Goal: Task Accomplishment & Management: Use online tool/utility

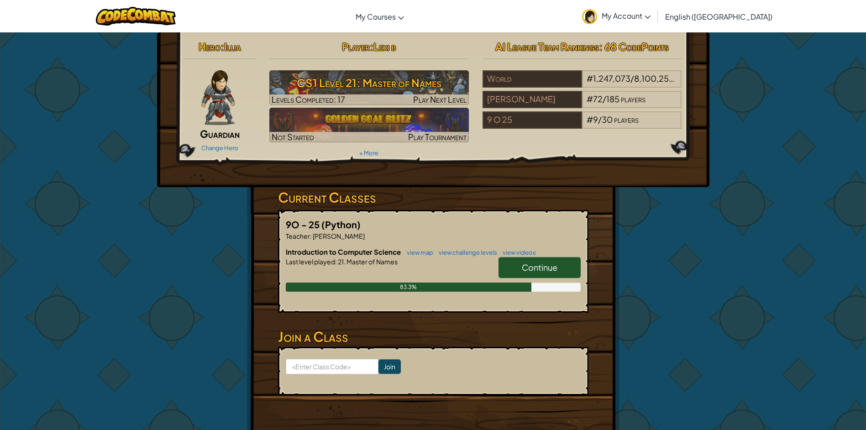
click at [521, 261] on link "Continue" at bounding box center [540, 267] width 82 height 21
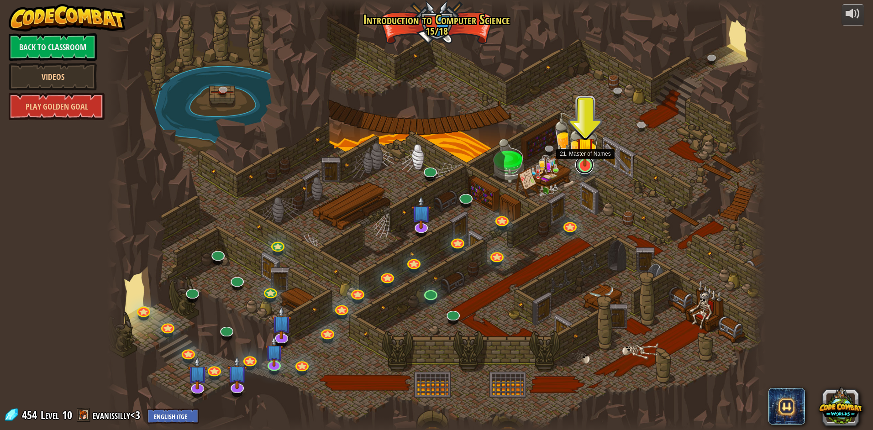
click at [588, 167] on link at bounding box center [584, 165] width 18 height 18
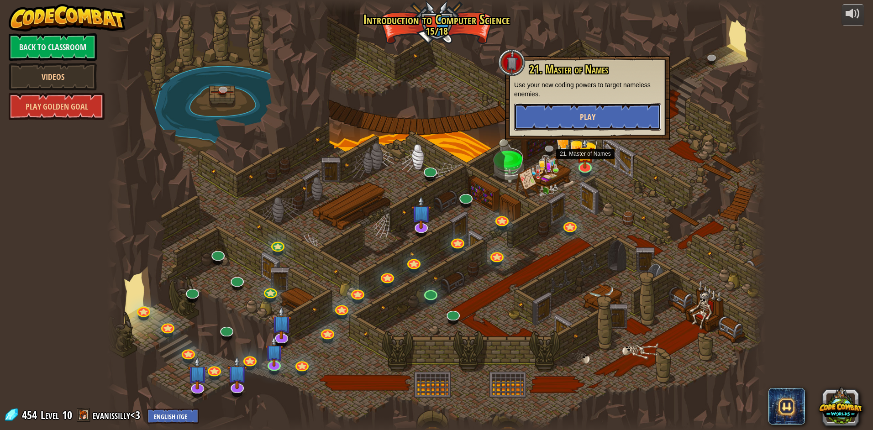
click at [596, 119] on button "Play" at bounding box center [587, 116] width 147 height 27
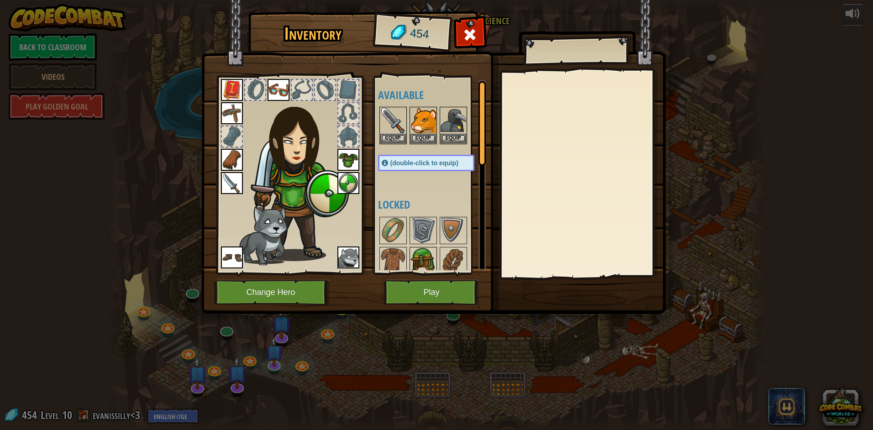
click at [421, 263] on img at bounding box center [424, 261] width 26 height 26
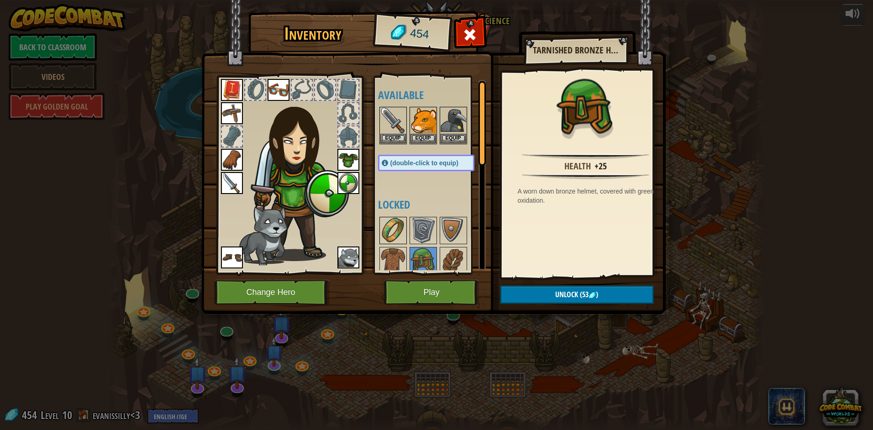
click at [403, 236] on img at bounding box center [393, 231] width 26 height 26
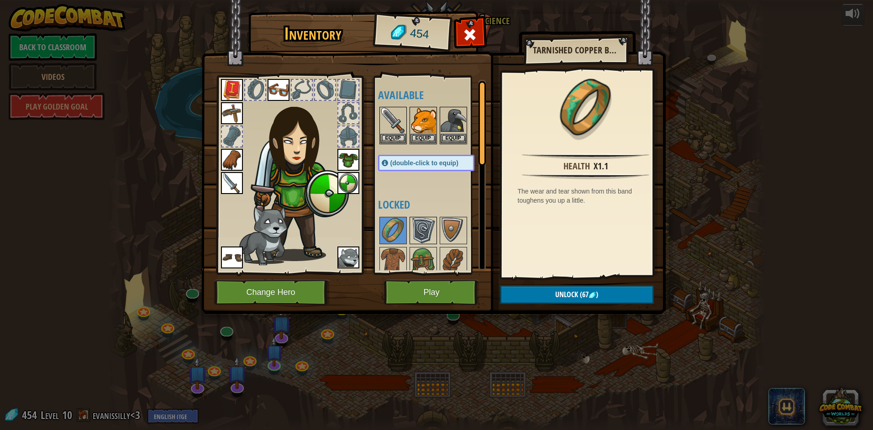
click at [428, 242] on img at bounding box center [424, 231] width 26 height 26
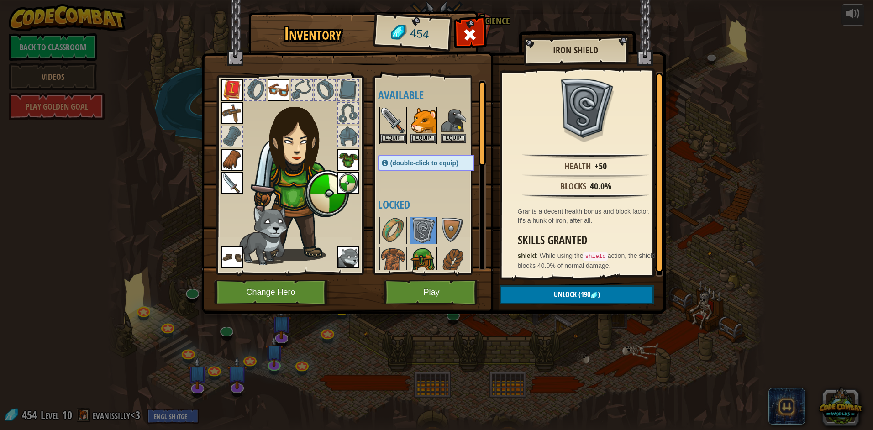
click at [421, 261] on img at bounding box center [424, 261] width 26 height 26
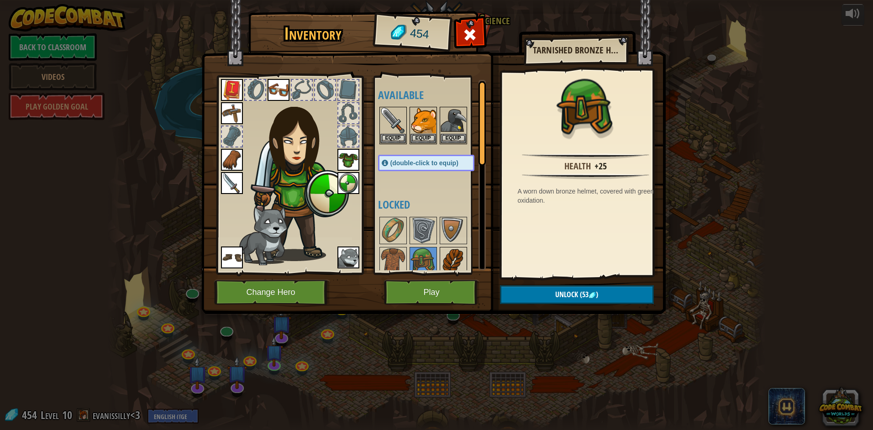
click at [442, 258] on img at bounding box center [454, 261] width 26 height 26
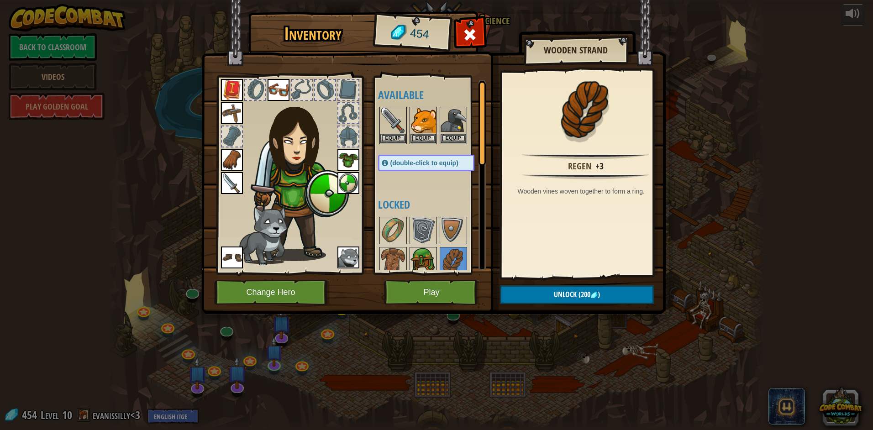
click at [429, 255] on img at bounding box center [424, 261] width 26 height 26
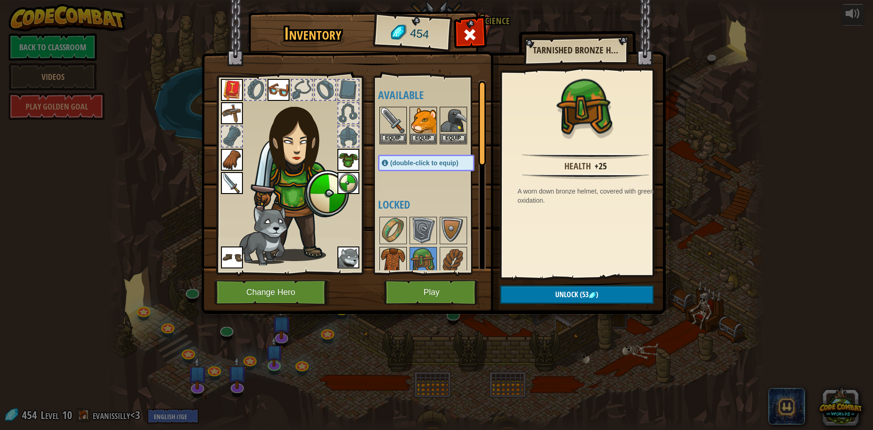
click at [398, 248] on img at bounding box center [393, 261] width 26 height 26
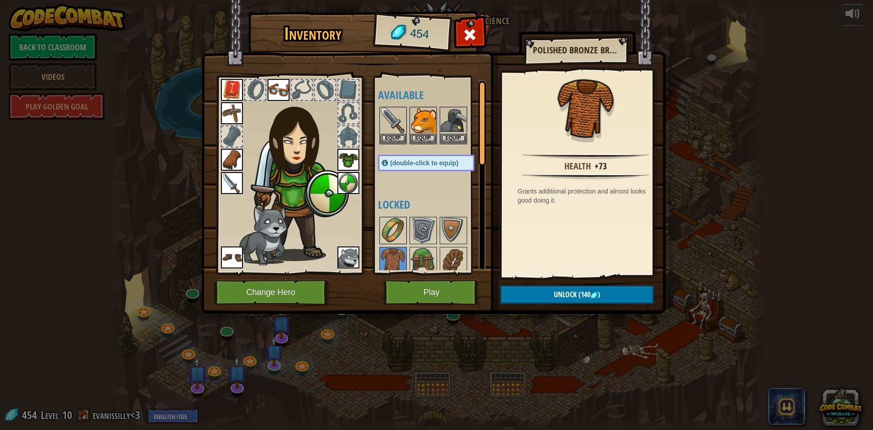
click at [401, 236] on img at bounding box center [393, 231] width 26 height 26
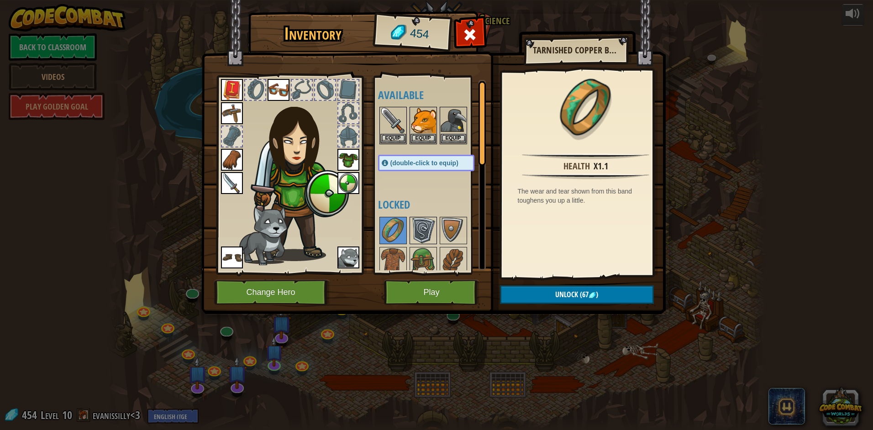
click at [431, 242] on img at bounding box center [424, 231] width 26 height 26
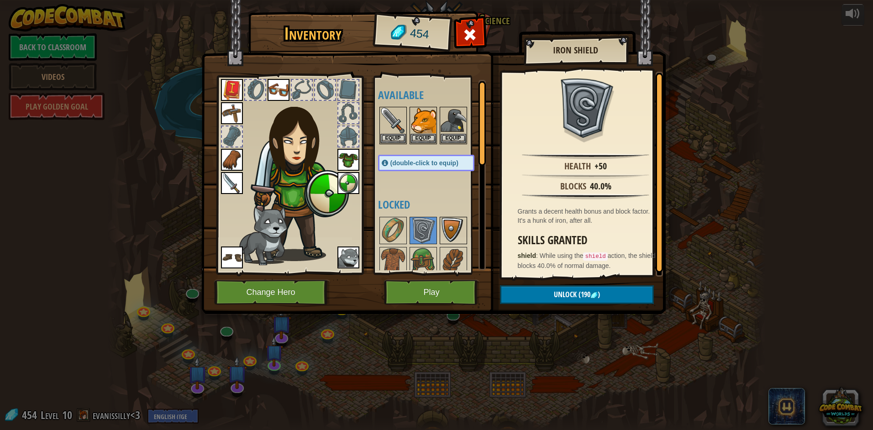
click at [454, 237] on img at bounding box center [454, 231] width 26 height 26
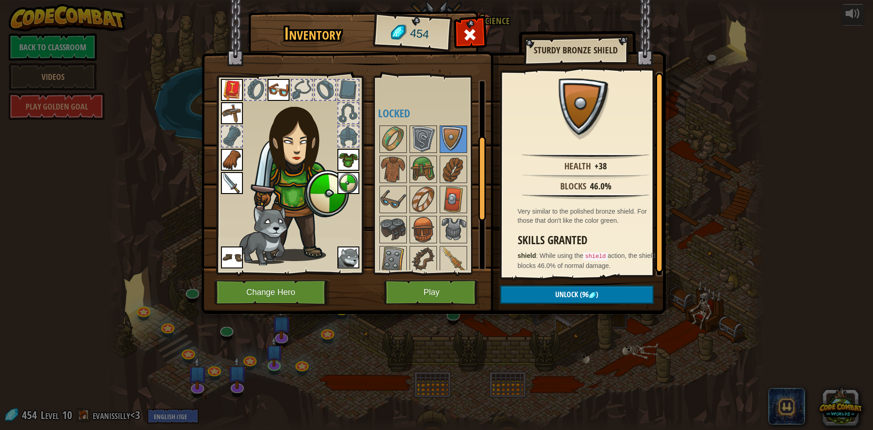
scroll to position [183, 0]
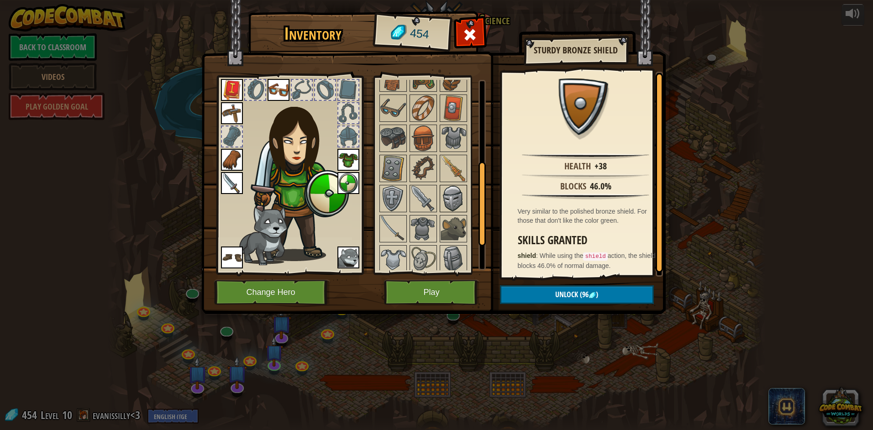
click at [462, 201] on img at bounding box center [454, 199] width 26 height 26
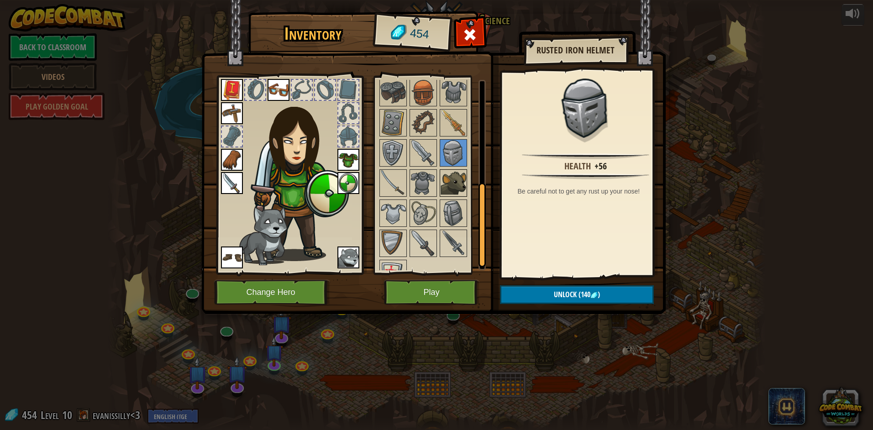
scroll to position [247, 0]
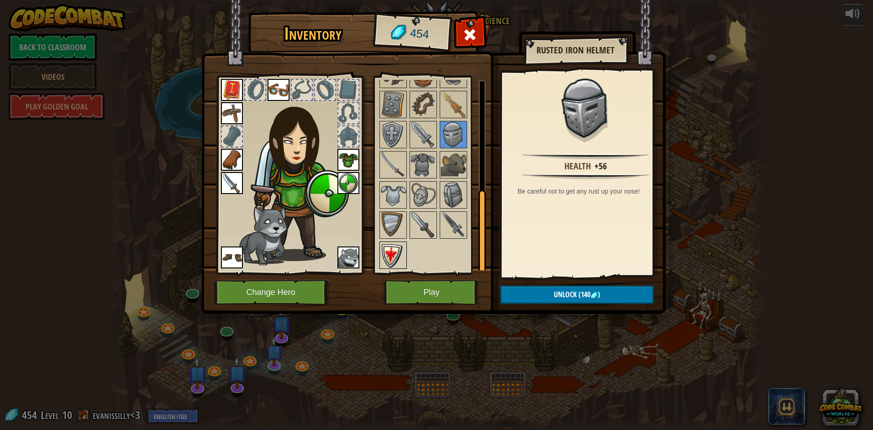
click at [387, 252] on img at bounding box center [393, 255] width 26 height 26
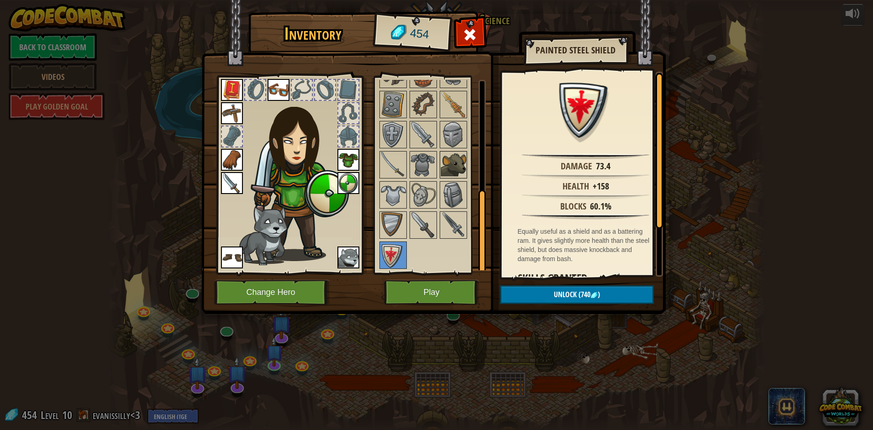
click at [449, 165] on img at bounding box center [454, 165] width 26 height 26
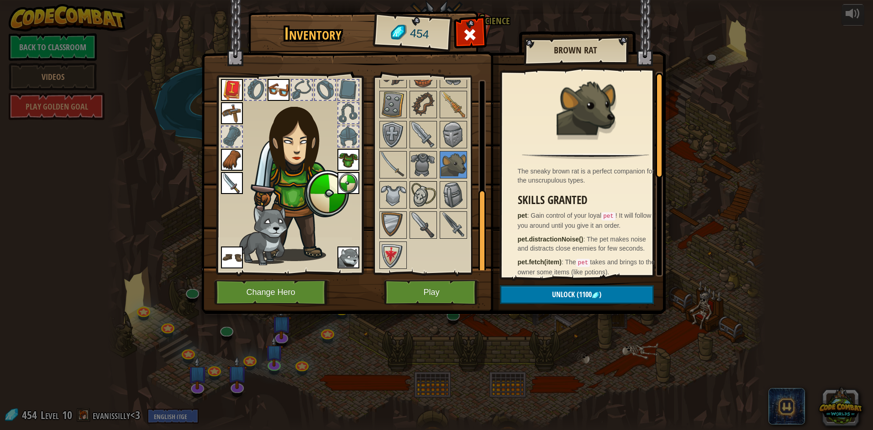
click at [430, 197] on img at bounding box center [424, 195] width 26 height 26
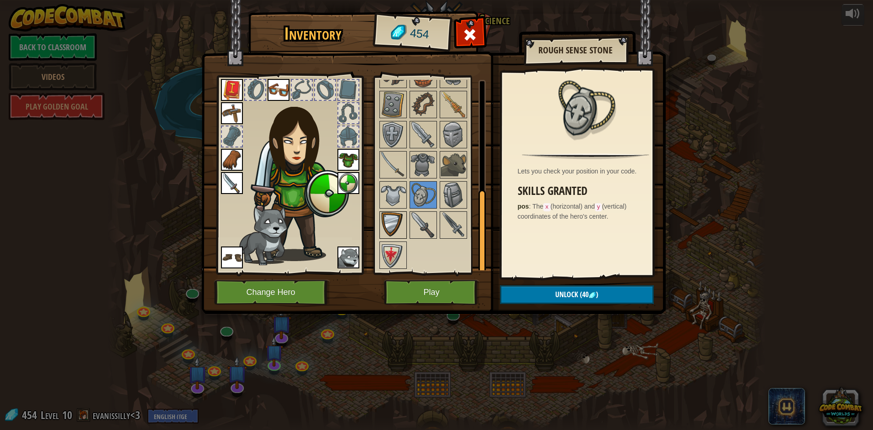
click at [400, 218] on img at bounding box center [393, 225] width 26 height 26
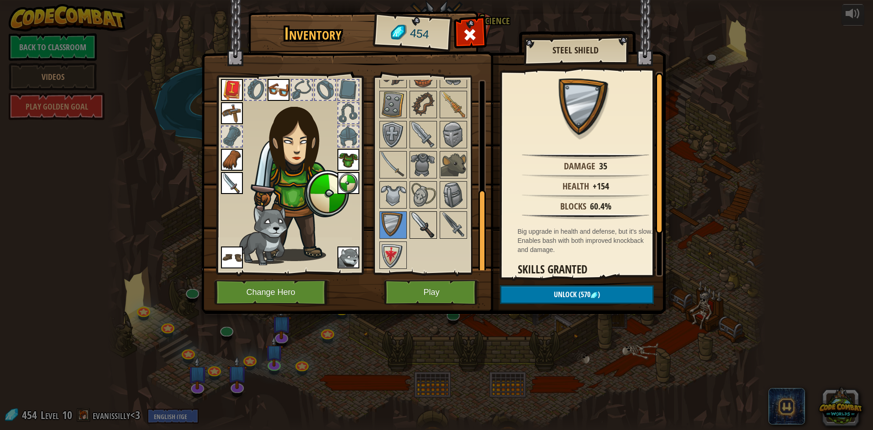
click at [425, 227] on img at bounding box center [424, 225] width 26 height 26
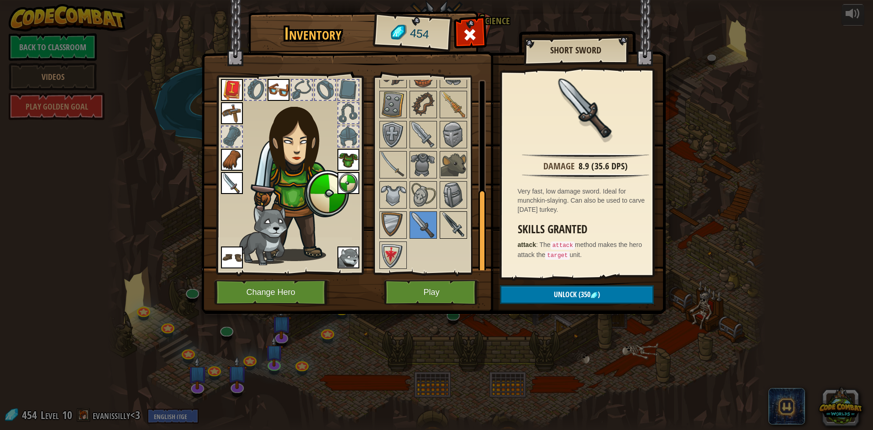
click at [440, 223] on div at bounding box center [453, 224] width 27 height 27
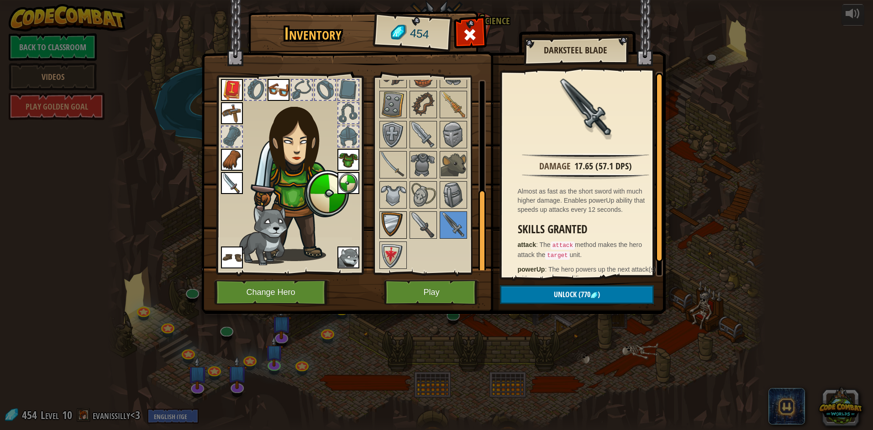
click at [382, 222] on img at bounding box center [393, 225] width 26 height 26
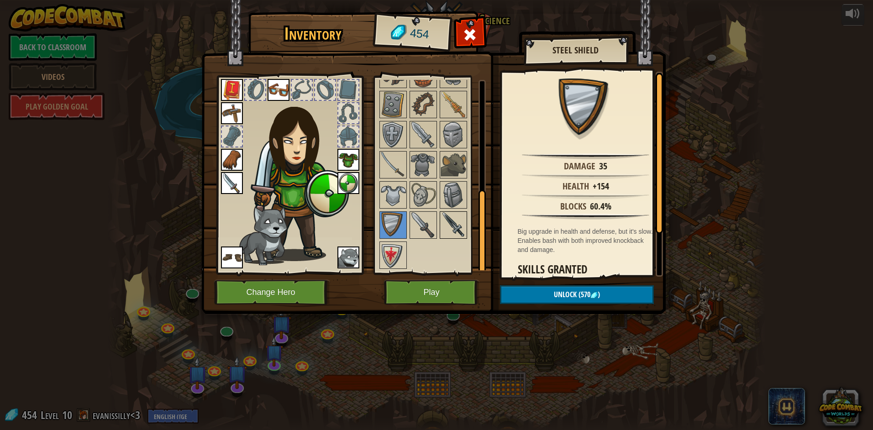
click at [441, 233] on img at bounding box center [454, 225] width 26 height 26
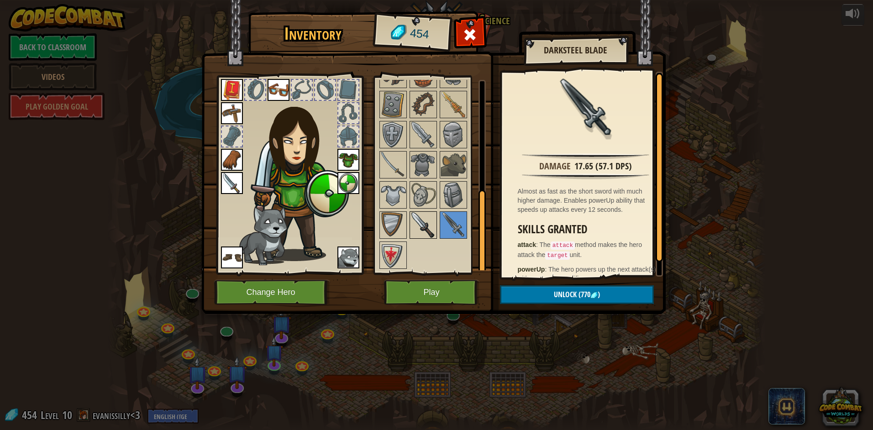
click at [426, 218] on img at bounding box center [424, 225] width 26 height 26
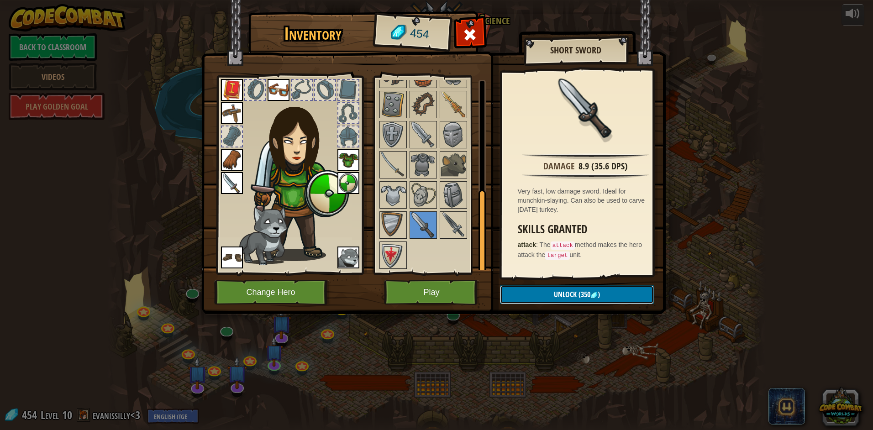
click at [561, 302] on button "Unlock (350 )" at bounding box center [577, 294] width 154 height 19
click at [529, 287] on button "Confirm" at bounding box center [577, 294] width 154 height 19
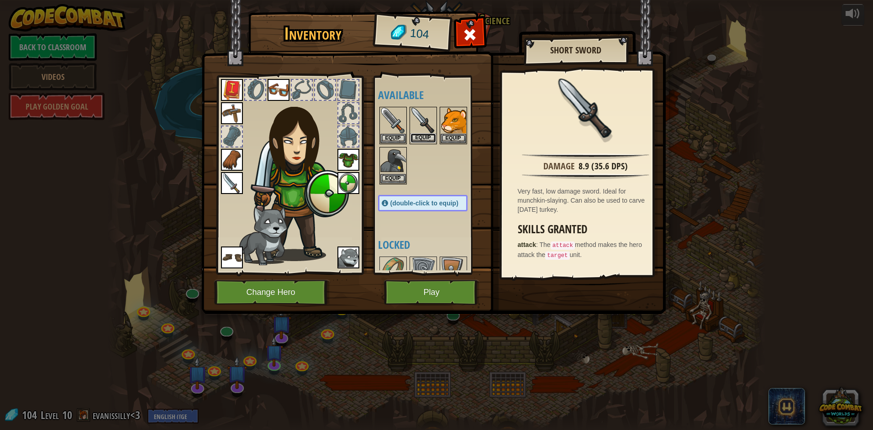
click at [423, 141] on button "Equip" at bounding box center [424, 138] width 26 height 10
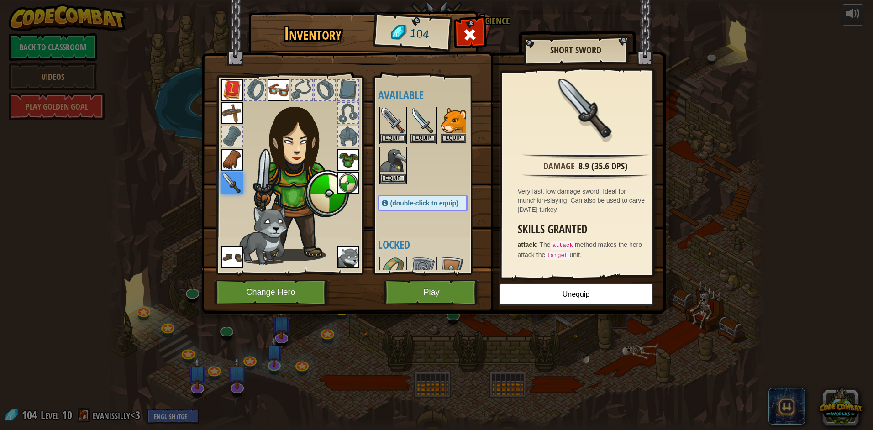
click at [664, 49] on img at bounding box center [433, 149] width 464 height 332
click at [295, 301] on button "Change Hero" at bounding box center [272, 292] width 116 height 25
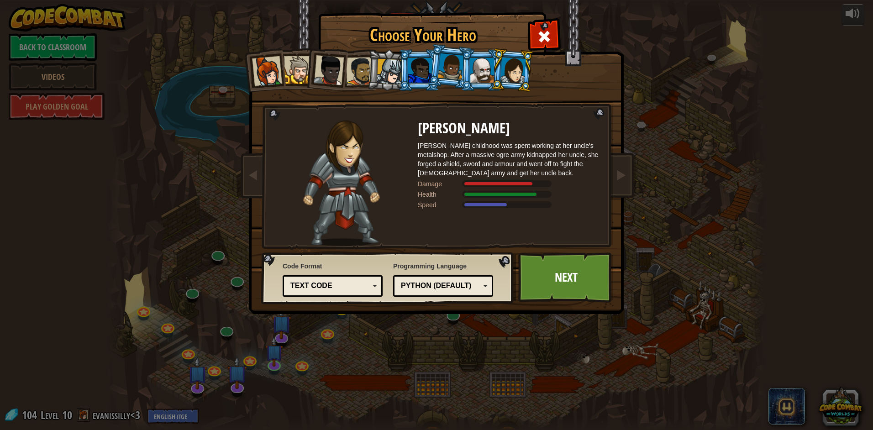
click at [498, 64] on li at bounding box center [512, 70] width 44 height 44
click at [519, 68] on div at bounding box center [513, 70] width 26 height 26
click at [485, 74] on div at bounding box center [482, 70] width 24 height 25
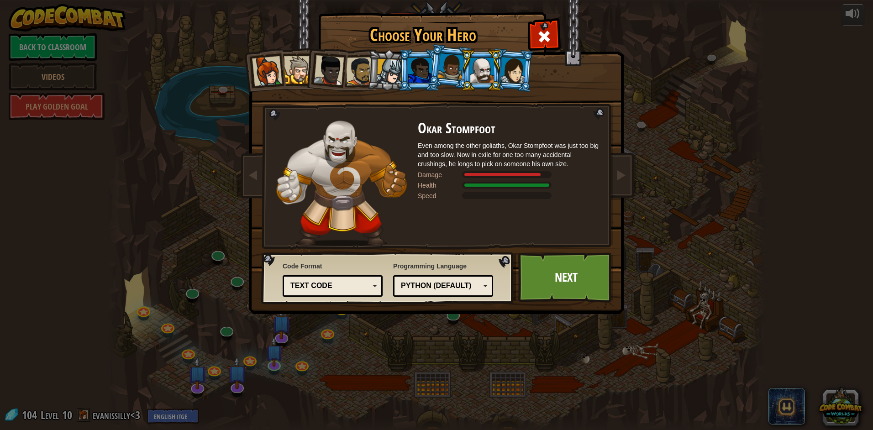
click at [450, 63] on div at bounding box center [451, 66] width 26 height 27
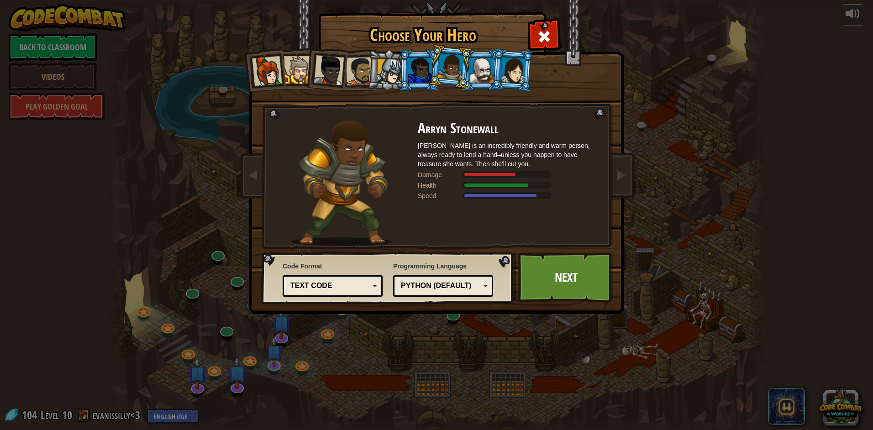
click at [410, 63] on div at bounding box center [420, 70] width 24 height 25
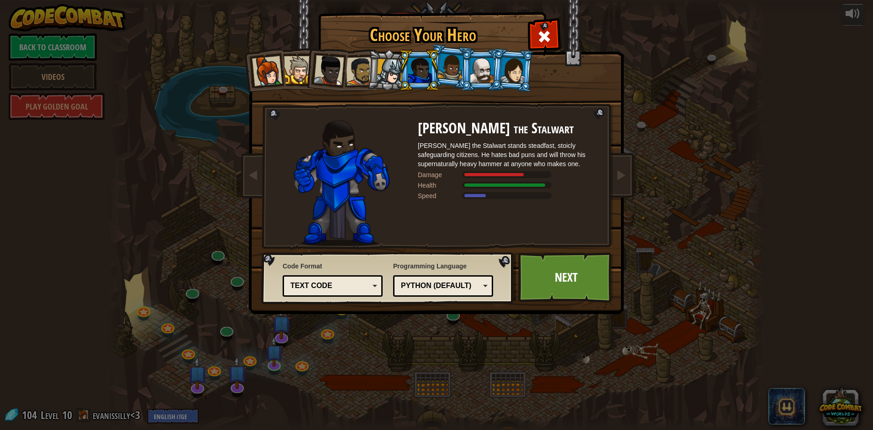
click at [386, 65] on div at bounding box center [390, 72] width 26 height 26
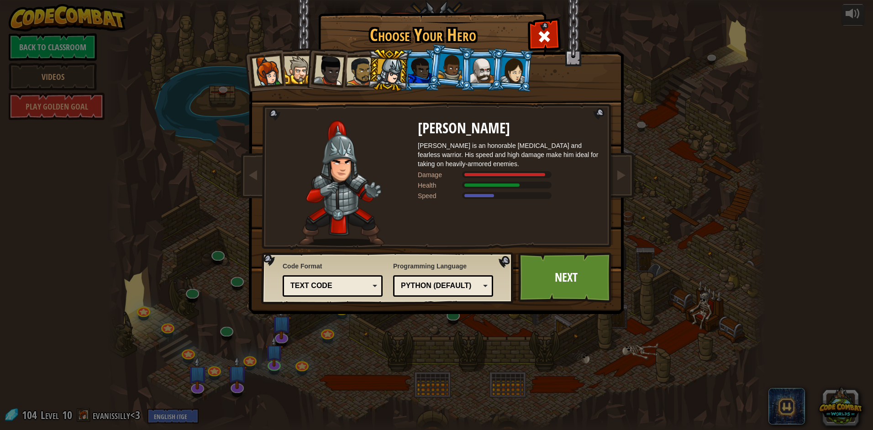
click at [363, 73] on div at bounding box center [360, 71] width 28 height 28
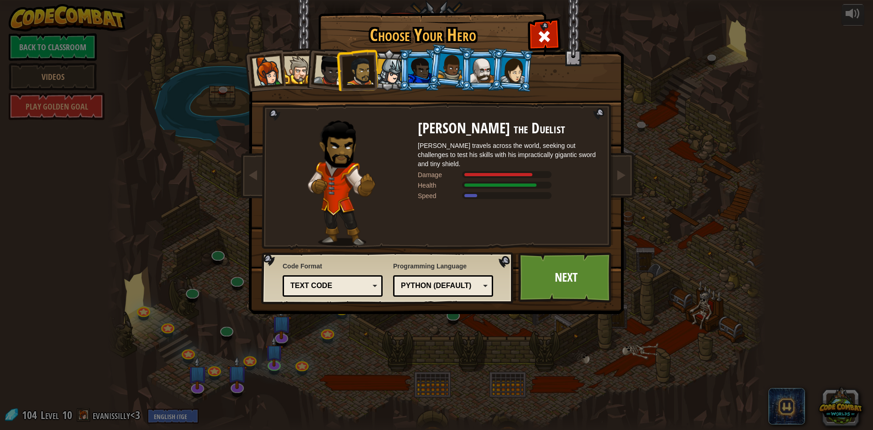
click at [339, 74] on li at bounding box center [357, 70] width 42 height 42
click at [308, 56] on li at bounding box center [326, 68] width 45 height 45
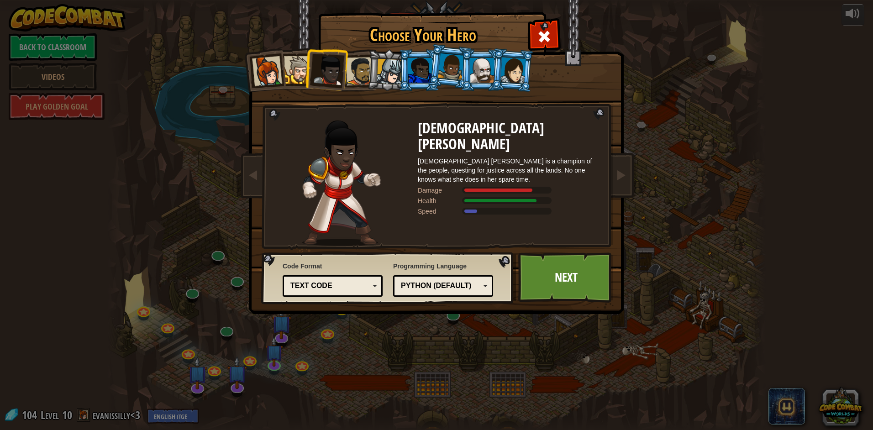
click at [320, 74] on div at bounding box center [329, 70] width 30 height 30
click at [310, 65] on li at bounding box center [326, 68] width 45 height 45
click at [287, 64] on div at bounding box center [298, 70] width 28 height 28
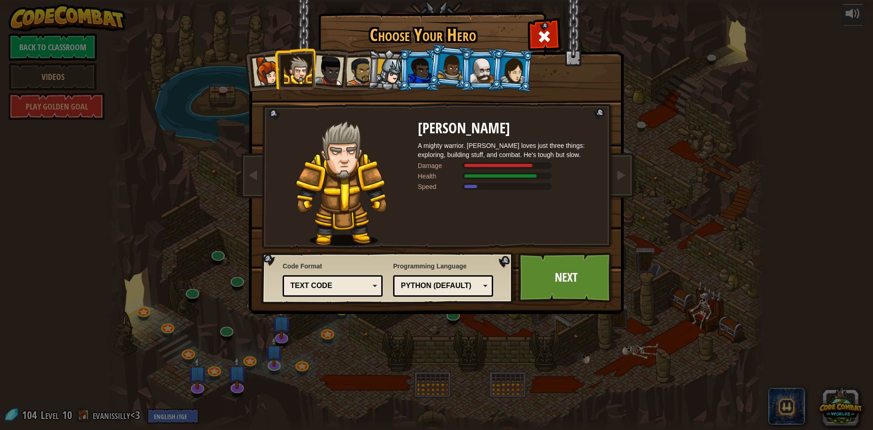
click at [267, 74] on div at bounding box center [267, 71] width 30 height 30
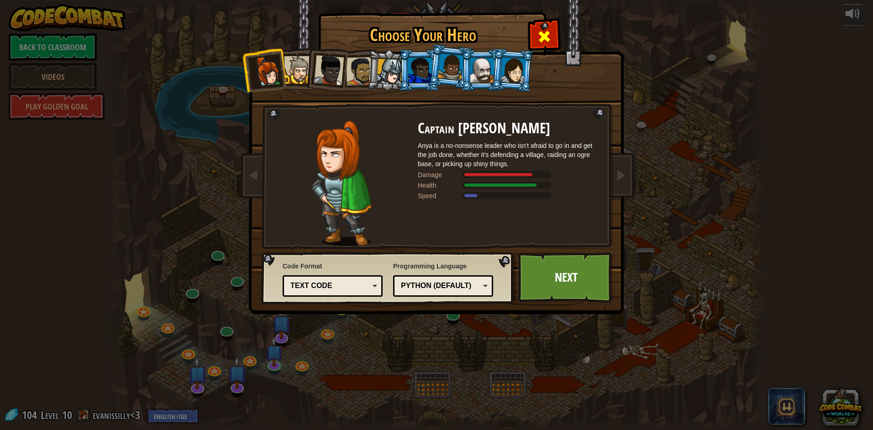
click at [552, 27] on div at bounding box center [544, 35] width 29 height 29
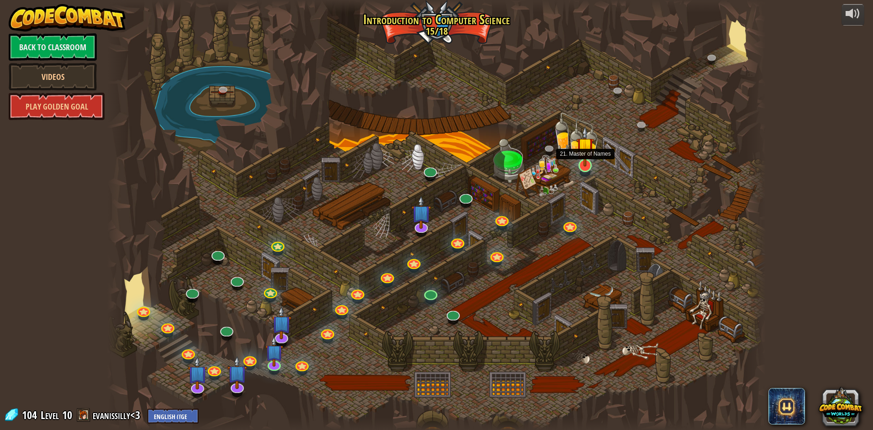
click at [587, 164] on img at bounding box center [585, 146] width 18 height 41
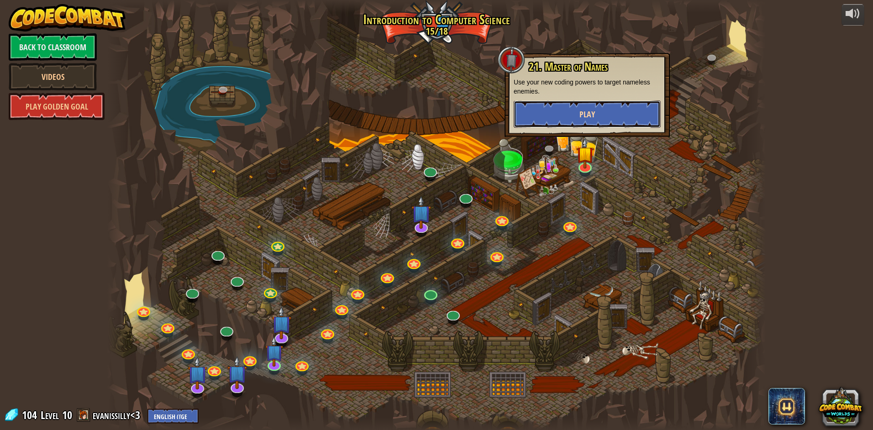
click at [572, 119] on button "Play" at bounding box center [587, 113] width 147 height 27
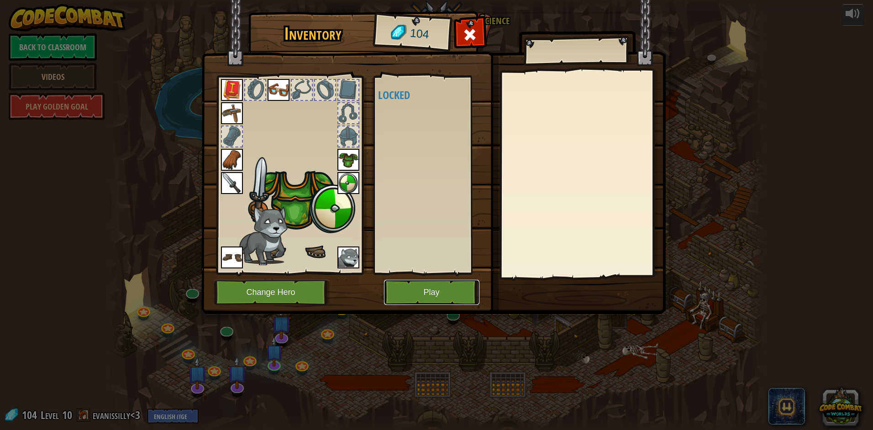
click at [462, 289] on button "Play" at bounding box center [431, 292] width 95 height 25
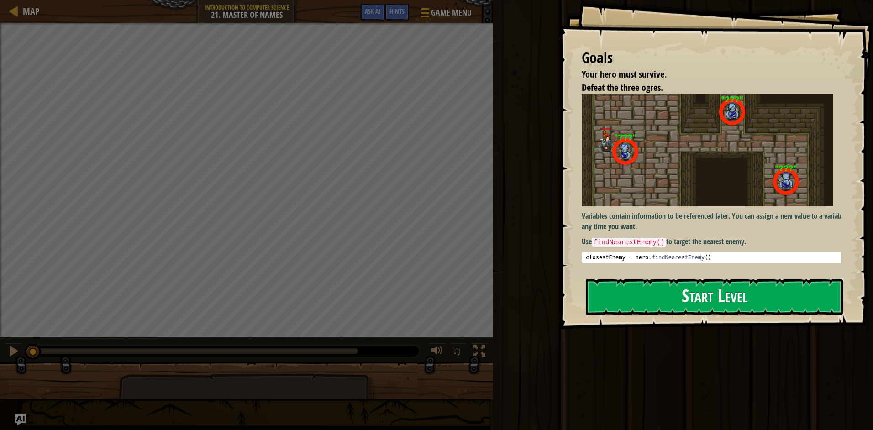
click at [655, 170] on img at bounding box center [707, 150] width 251 height 112
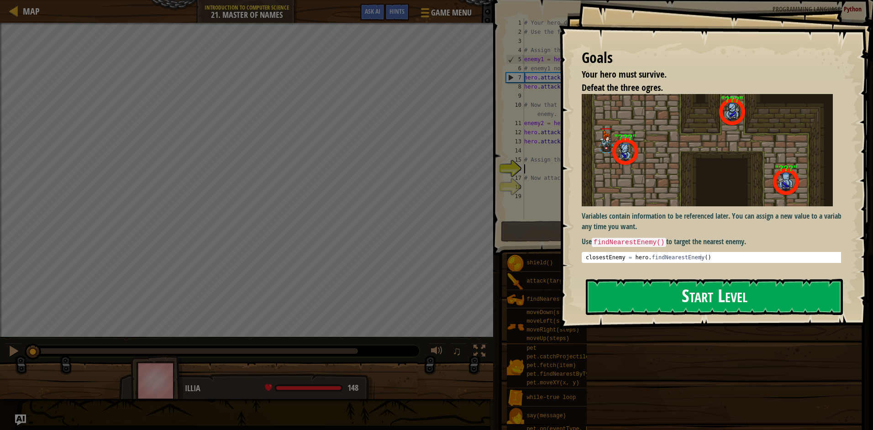
click at [654, 298] on button "Start Level" at bounding box center [714, 297] width 257 height 36
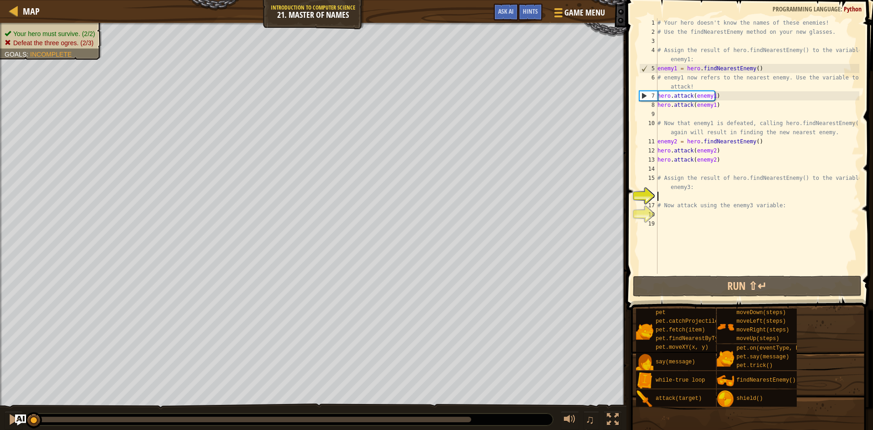
click at [669, 196] on div "# Your hero doesn't know the names of these enemies! # Use the findNearestEnemy…" at bounding box center [758, 155] width 204 height 274
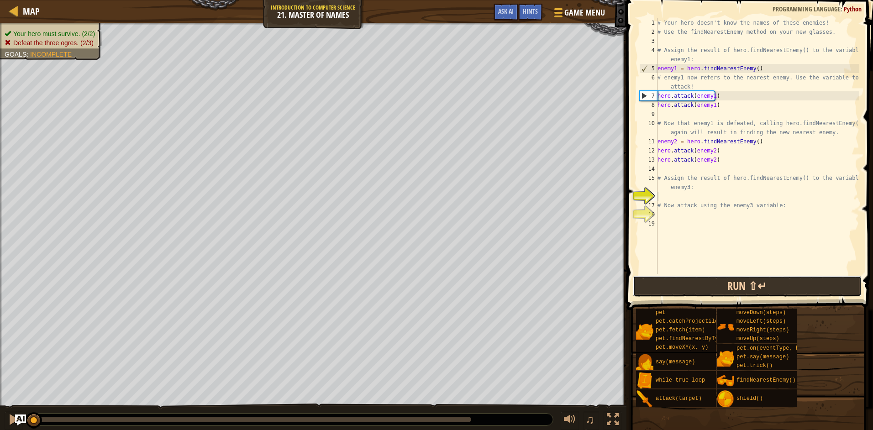
click at [695, 279] on button "Run ⇧↵" at bounding box center [747, 286] width 229 height 21
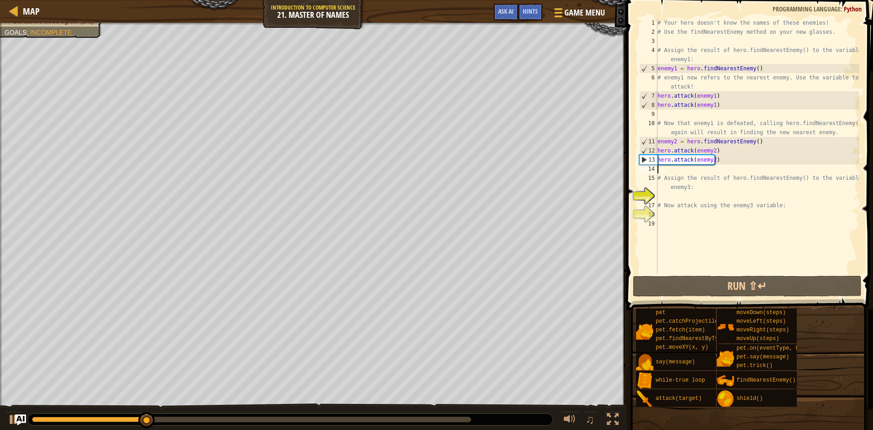
click at [689, 169] on div "# Your hero doesn't know the names of these enemies! # Use the findNearestEnemy…" at bounding box center [758, 155] width 204 height 274
click at [718, 195] on div "# Your hero doesn't know the names of these enemies! # Use the findNearestEnemy…" at bounding box center [758, 155] width 204 height 274
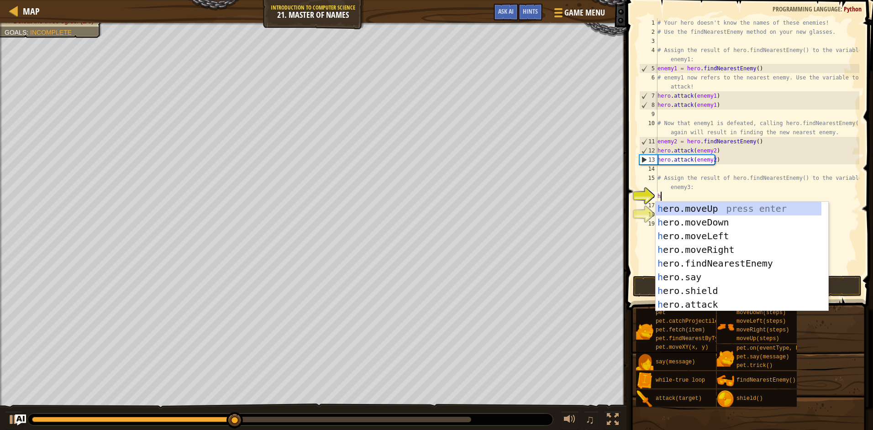
scroll to position [4, 0]
click at [696, 301] on div "h ero.moveUp press enter h ero.moveDown press enter h ero.moveLeft press enter …" at bounding box center [739, 270] width 166 height 137
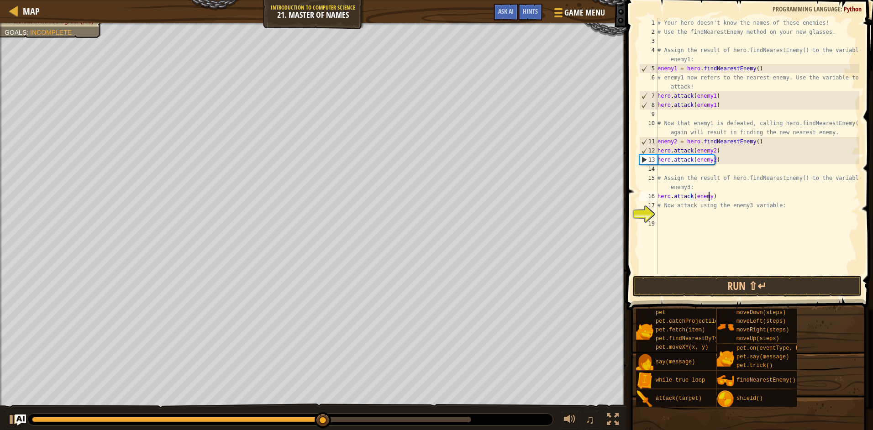
click at [710, 197] on div "# Your hero doesn't know the names of these enemies! # Use the findNearestEnemy…" at bounding box center [758, 155] width 204 height 274
type textarea "hero.attack(enemy3)"
click at [709, 224] on div "# Your hero doesn't know the names of these enemies! # Use the findNearestEnemy…" at bounding box center [758, 155] width 204 height 274
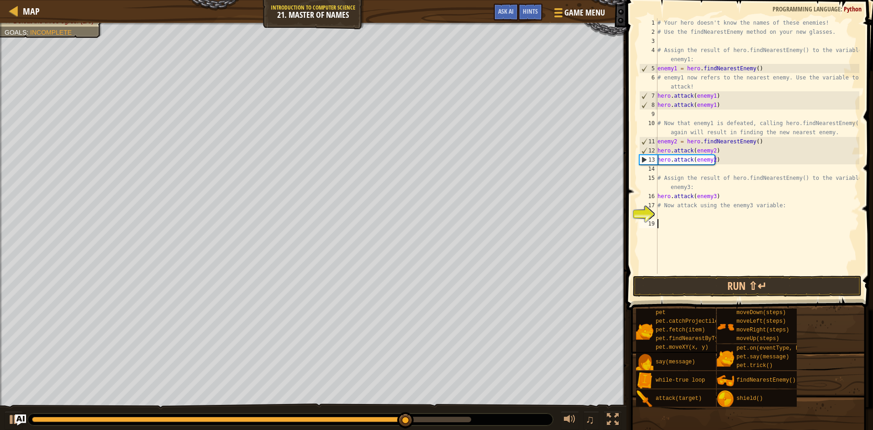
click at [706, 219] on div "# Your hero doesn't know the names of these enemies! # Use the findNearestEnemy…" at bounding box center [758, 155] width 204 height 274
click at [660, 281] on button "Run ⇧↵" at bounding box center [747, 286] width 229 height 21
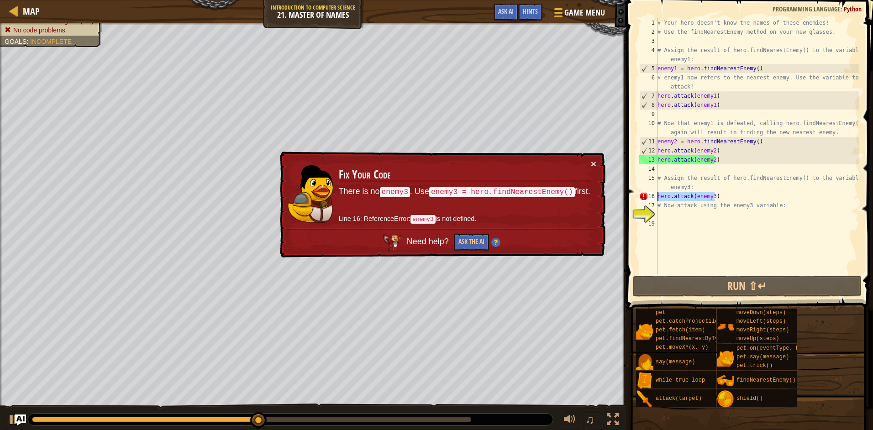
drag, startPoint x: 720, startPoint y: 198, endPoint x: 657, endPoint y: 192, distance: 63.8
click at [657, 192] on div "1 2 3 4 5 6 7 8 9 10 11 12 13 14 15 16 17 18 19 # Your hero doesn't know the na…" at bounding box center [748, 146] width 222 height 256
type textarea "hero.attack(enemy3)"
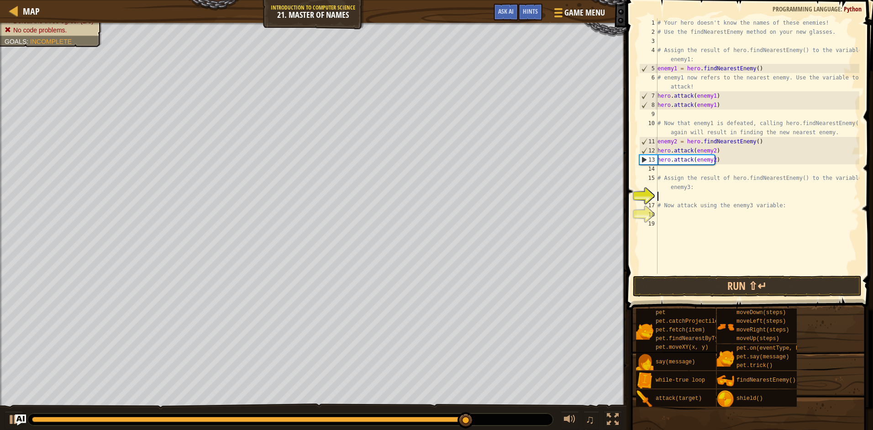
type textarea "g"
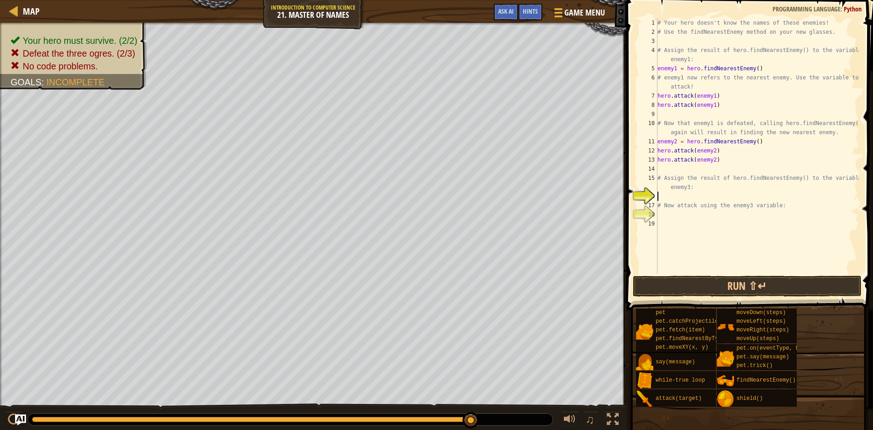
type textarea "f"
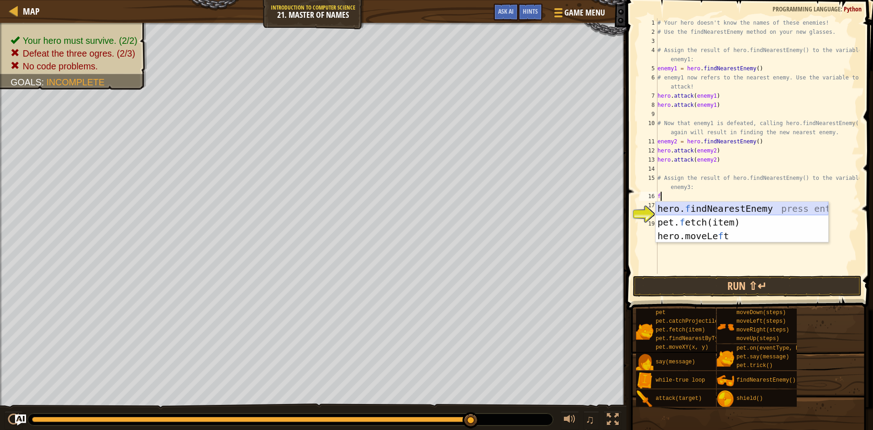
click at [709, 208] on div "hero. f indNearestEnemy press enter pet. f etch(item) press enter hero.moveLe f…" at bounding box center [742, 236] width 173 height 68
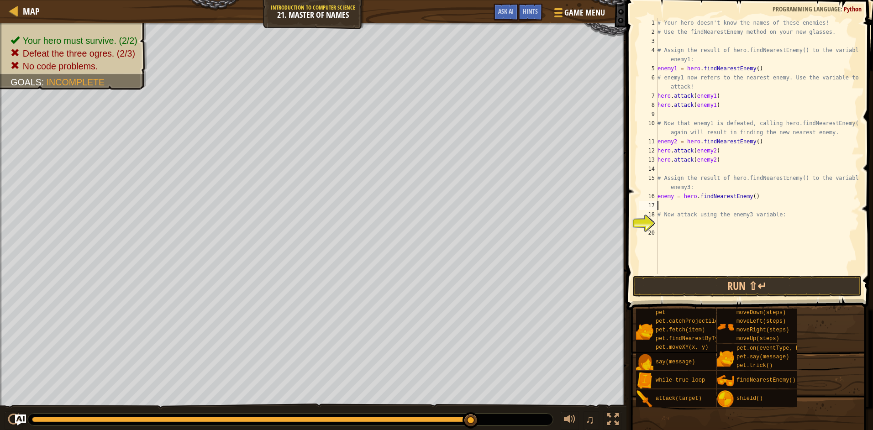
type textarea "enemy = hero.findNearestEnemy()"
click at [675, 215] on div "# Your hero doesn't know the names of these enemies! # Use the findNearestEnemy…" at bounding box center [758, 155] width 204 height 274
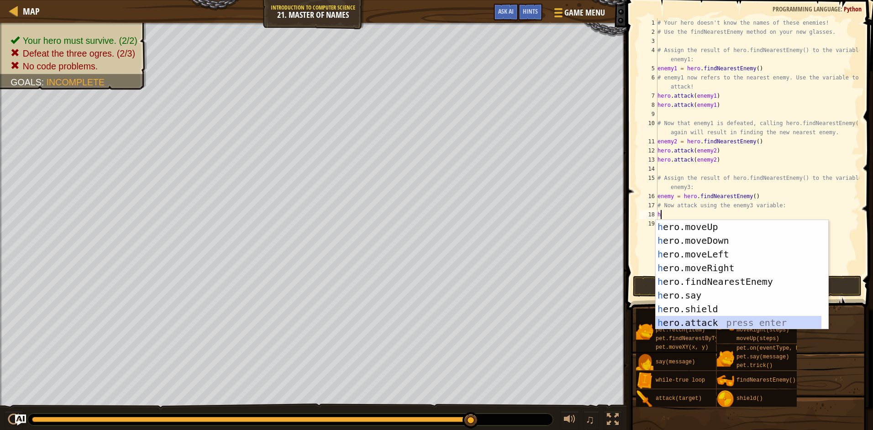
click at [726, 323] on div "h ero.moveUp press enter h ero.moveDown press enter h ero.moveLeft press enter …" at bounding box center [739, 288] width 166 height 137
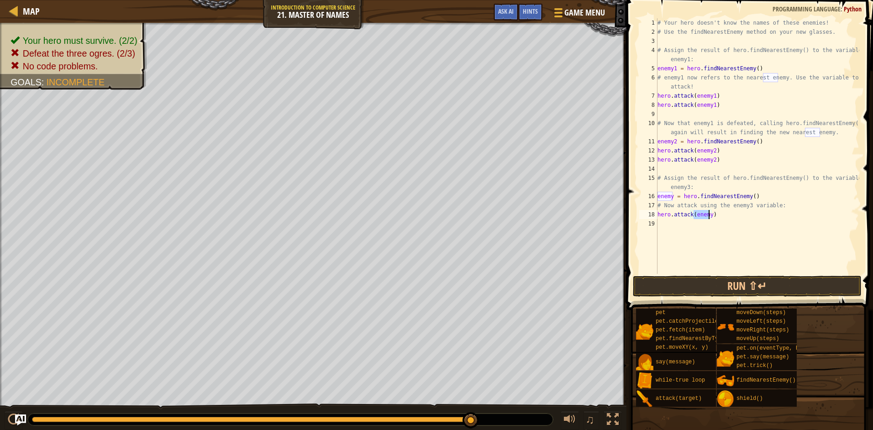
click at [710, 216] on div "# Your hero doesn't know the names of these enemies! # Use the findNearestEnemy…" at bounding box center [758, 155] width 204 height 274
click at [661, 280] on button "Run ⇧↵" at bounding box center [747, 286] width 229 height 21
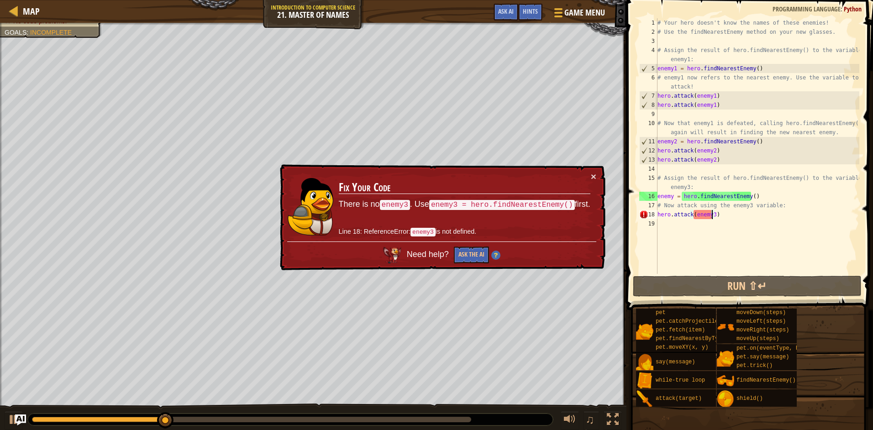
click at [712, 217] on div "# Your hero doesn't know the names of these enemies! # Use the findNearestEnemy…" at bounding box center [758, 155] width 204 height 274
type textarea "hero.attack(enemy)"
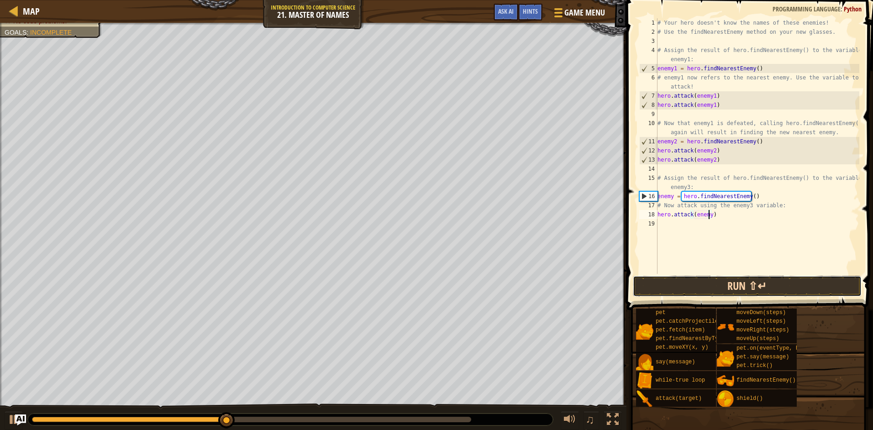
click at [685, 287] on button "Run ⇧↵" at bounding box center [747, 286] width 229 height 21
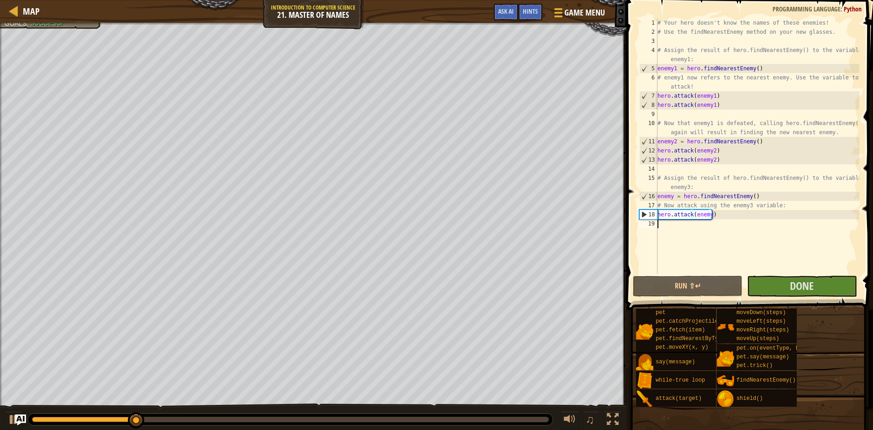
click at [687, 231] on div "# Your hero doesn't know the names of these enemies! # Use the findNearestEnemy…" at bounding box center [758, 155] width 204 height 274
click at [777, 289] on button "Done" at bounding box center [802, 286] width 110 height 21
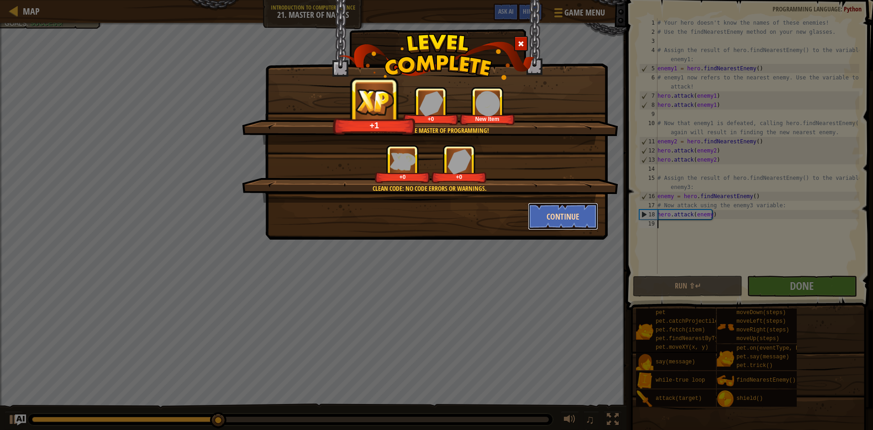
click at [562, 225] on button "Continue" at bounding box center [563, 216] width 71 height 27
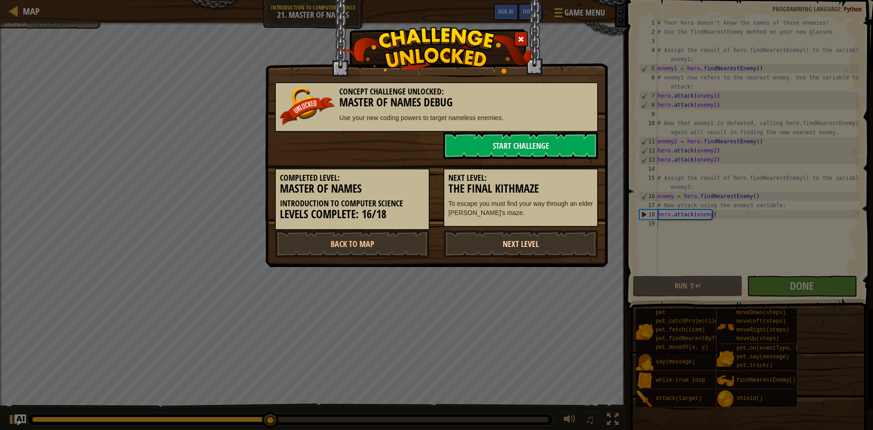
click at [544, 249] on link "Next Level" at bounding box center [520, 243] width 155 height 27
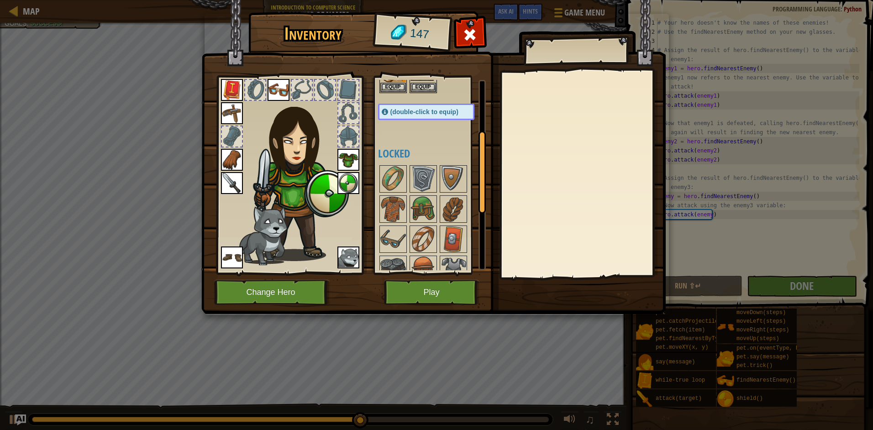
scroll to position [183, 0]
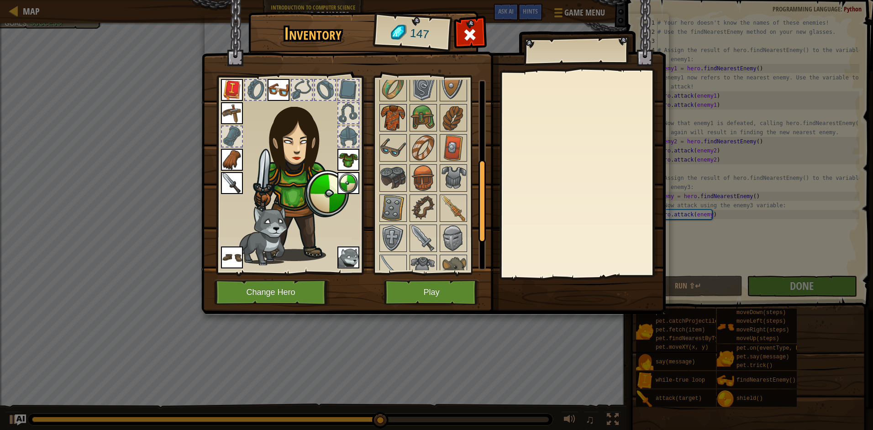
click at [391, 131] on img at bounding box center [393, 118] width 26 height 26
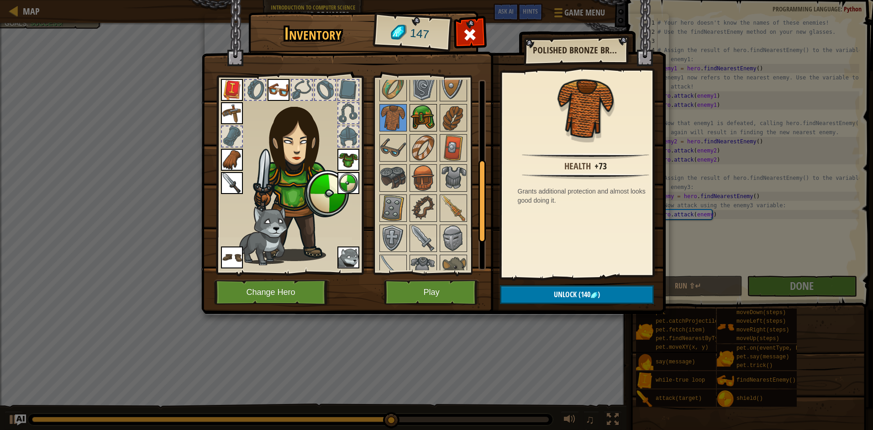
click at [411, 115] on img at bounding box center [424, 118] width 26 height 26
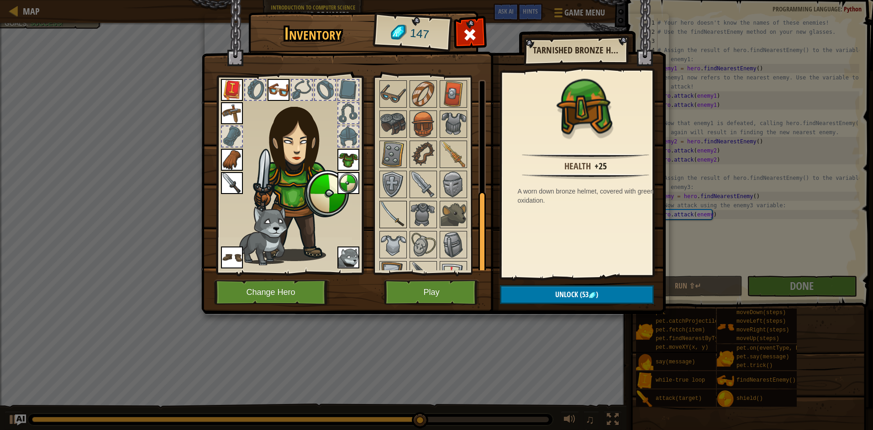
scroll to position [257, 0]
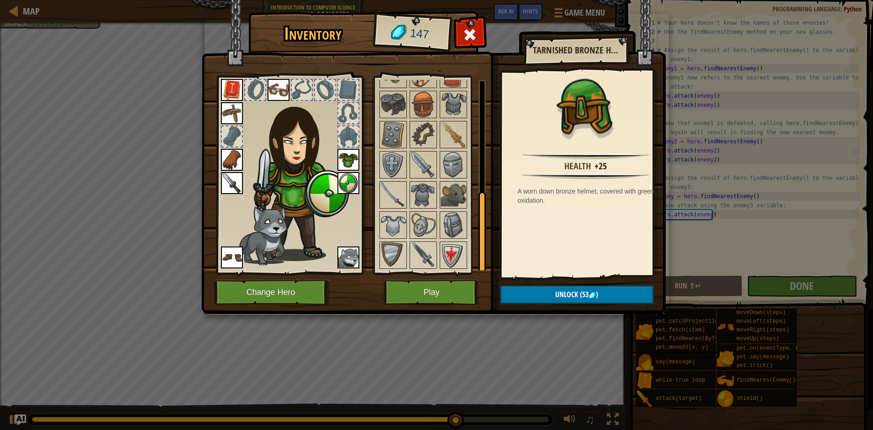
click at [419, 239] on div at bounding box center [435, 134] width 115 height 271
click at [381, 229] on img at bounding box center [393, 225] width 26 height 26
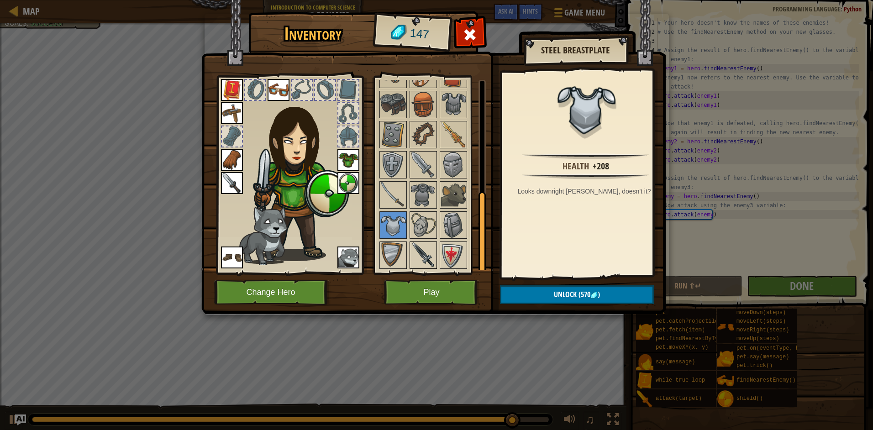
scroll to position [211, 0]
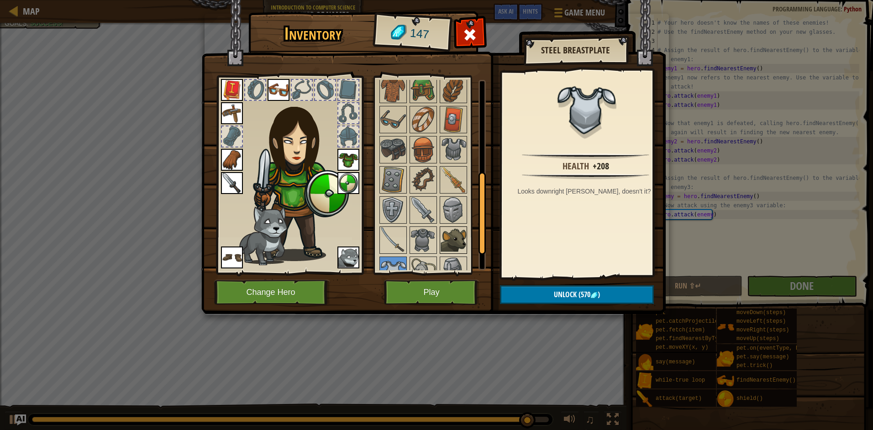
click at [459, 242] on img at bounding box center [454, 240] width 26 height 26
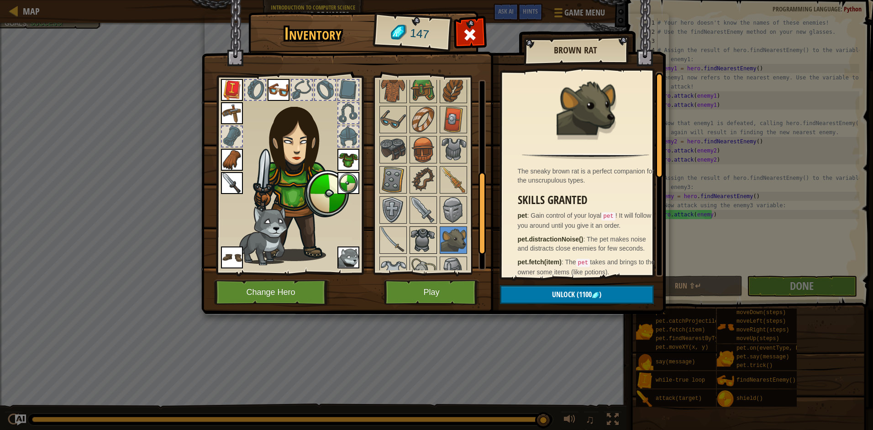
click at [435, 239] on img at bounding box center [424, 240] width 26 height 26
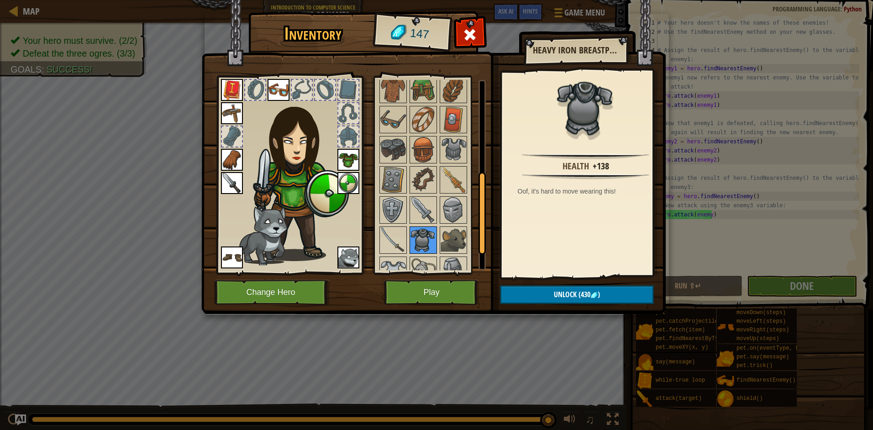
click at [411, 239] on img at bounding box center [424, 240] width 26 height 26
click at [442, 194] on div at bounding box center [435, 179] width 115 height 271
click at [415, 162] on img at bounding box center [424, 150] width 26 height 26
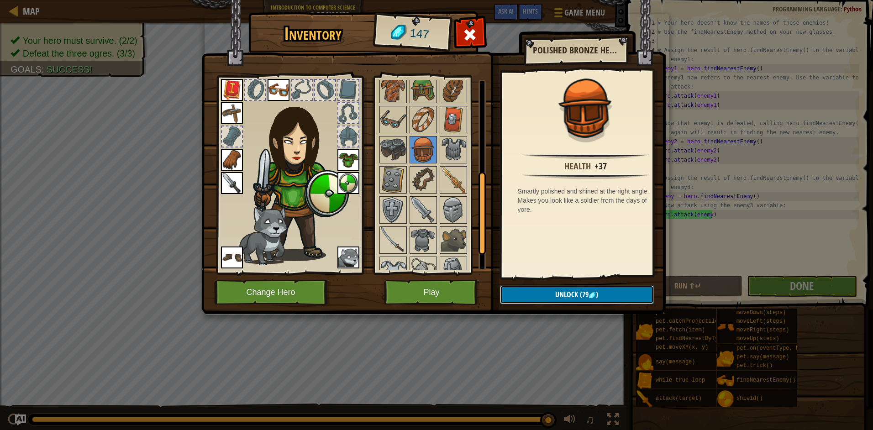
click at [578, 297] on span "(79" at bounding box center [583, 295] width 11 height 10
click at [558, 295] on button "Confirm" at bounding box center [577, 294] width 154 height 19
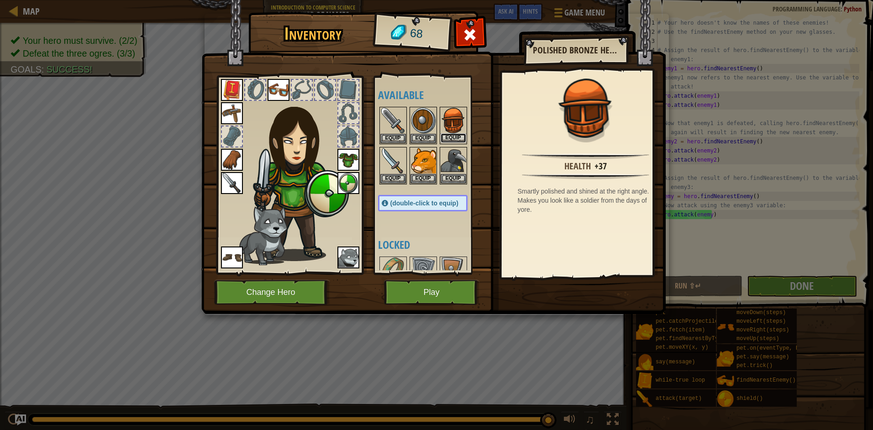
click at [462, 141] on button "Equip" at bounding box center [454, 138] width 26 height 10
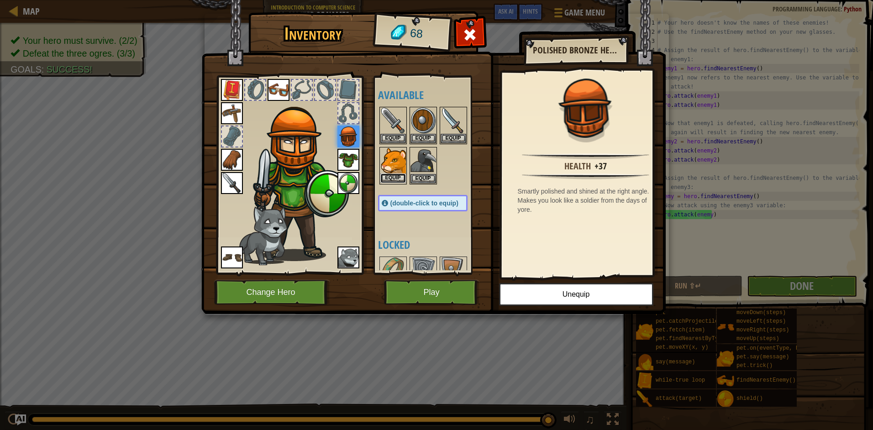
click at [390, 174] on button "Equip" at bounding box center [393, 179] width 26 height 10
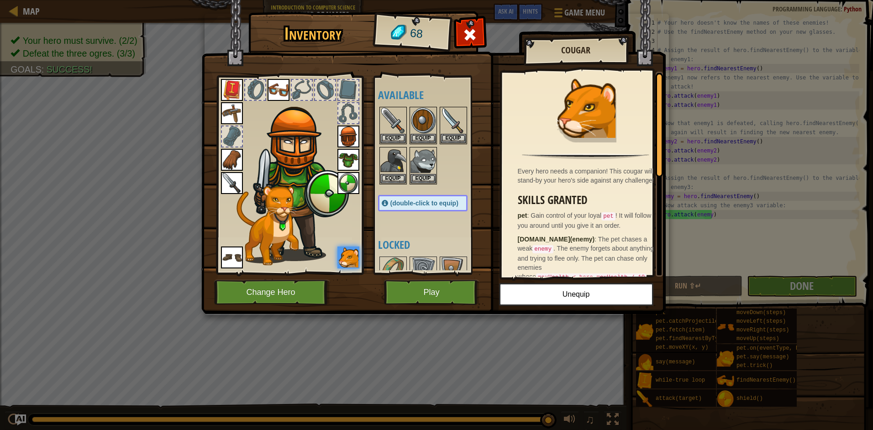
click at [667, 58] on div "Inventory 68 Available Equip Equip Equip Equip Equip Equip Equip Equip Equip Eq…" at bounding box center [437, 164] width 464 height 301
drag, startPoint x: 696, startPoint y: 75, endPoint x: 567, endPoint y: 3, distance: 148.0
click at [686, 78] on div "Inventory 68 Available Equip Equip Equip Equip Equip Equip Equip Equip Equip Eq…" at bounding box center [436, 215] width 873 height 430
click at [470, 27] on span at bounding box center [470, 34] width 15 height 15
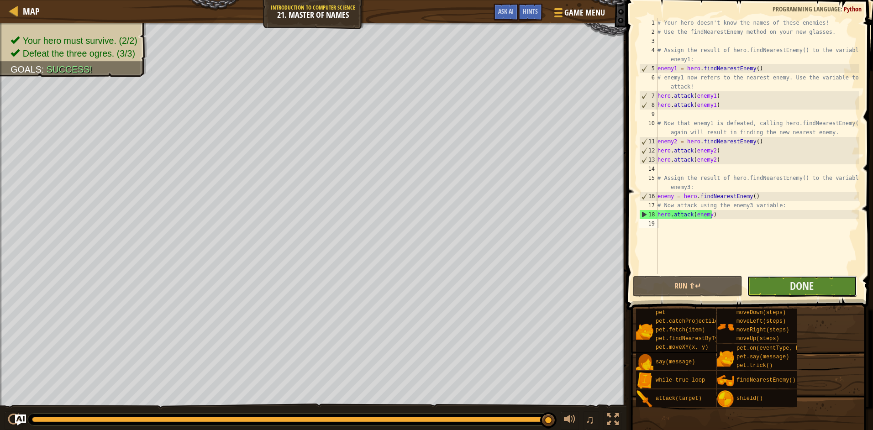
click at [829, 295] on button "Done" at bounding box center [802, 286] width 110 height 21
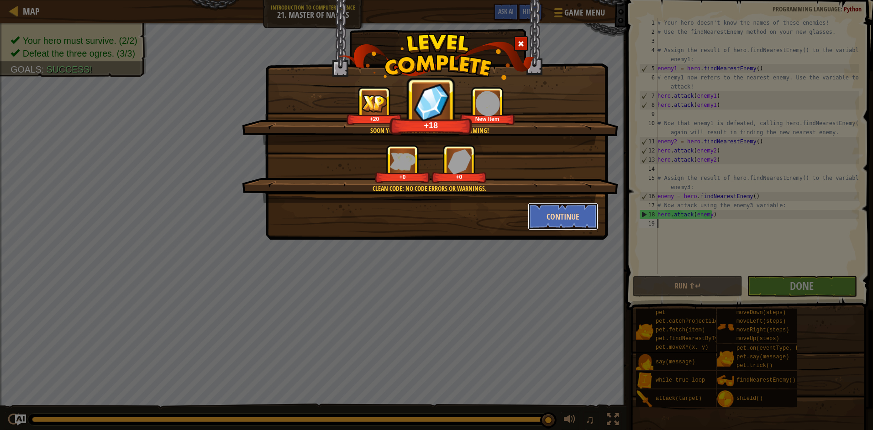
click at [576, 211] on button "Continue" at bounding box center [563, 216] width 71 height 27
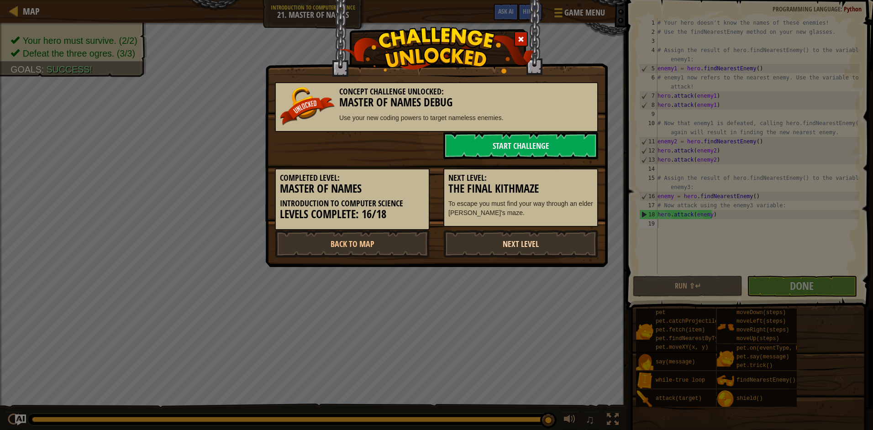
click at [518, 250] on link "Next Level" at bounding box center [520, 243] width 155 height 27
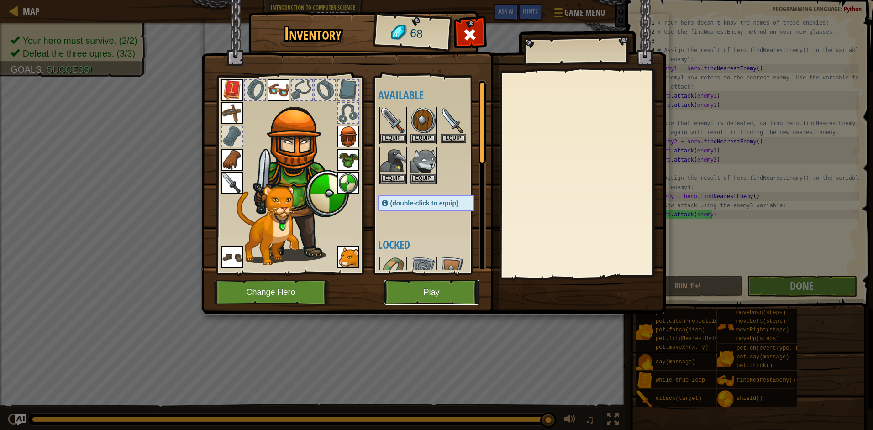
click at [450, 281] on button "Play" at bounding box center [431, 292] width 95 height 25
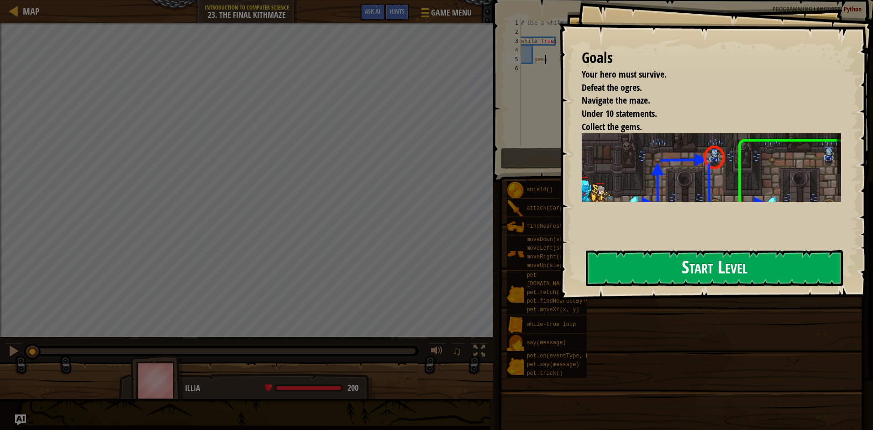
click at [648, 279] on button "Start Level" at bounding box center [714, 268] width 257 height 36
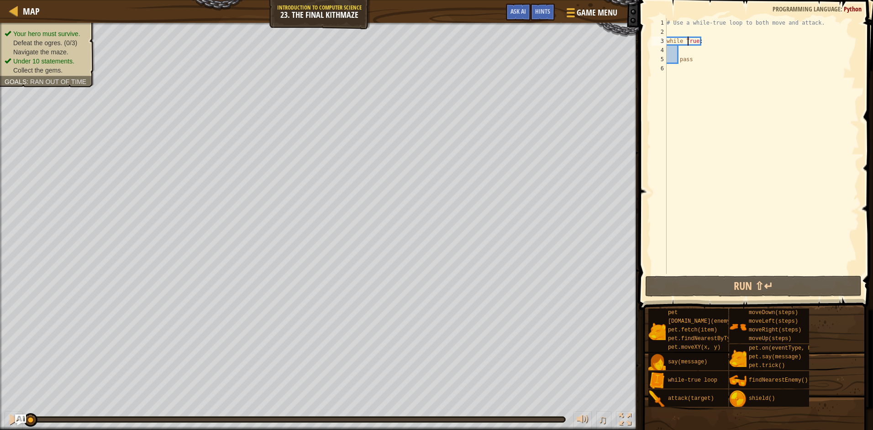
click at [688, 45] on div "# Use a while-true loop to both move and attack. while True : pass" at bounding box center [762, 155] width 195 height 274
type textarea "while True:"
click at [681, 53] on div "# Use a while-true loop to both move and attack. while True : pass" at bounding box center [762, 155] width 195 height 274
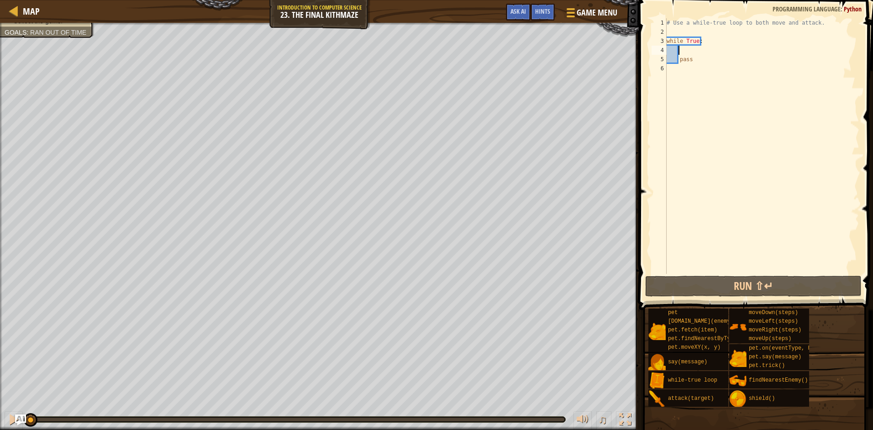
type textarea "f"
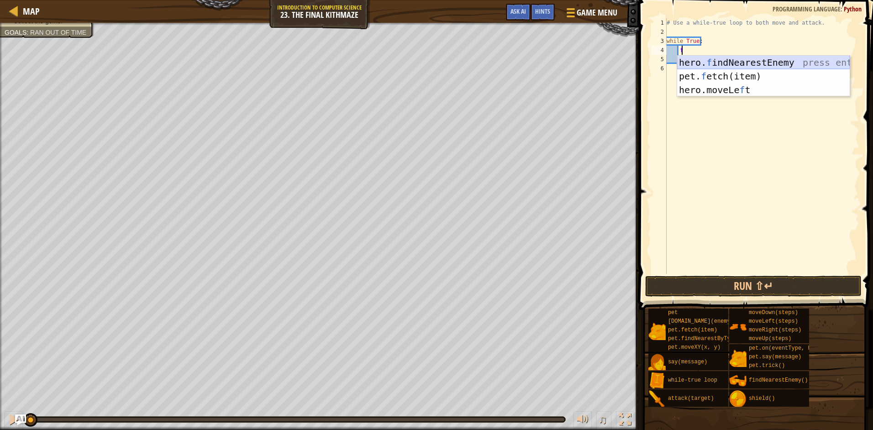
click at [799, 68] on div "hero. f indNearestEnemy press enter pet. f etch(item) press enter hero.moveLe f…" at bounding box center [763, 90] width 173 height 68
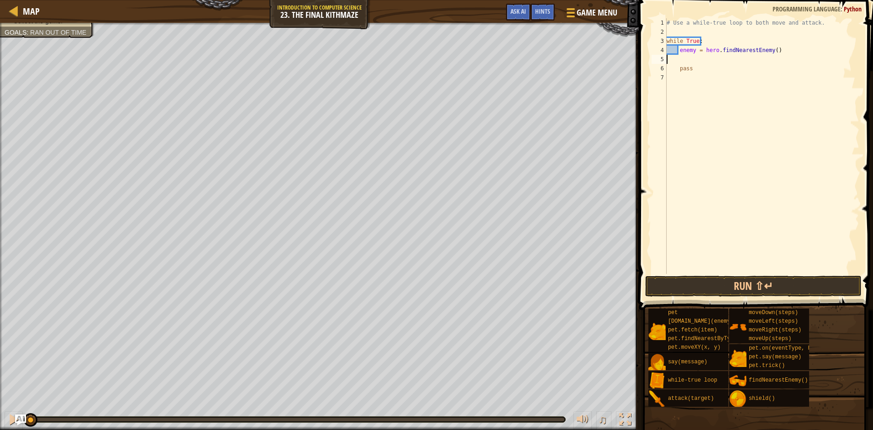
scroll to position [4, 0]
type textarea "enemy = hero.findNearestEnemy()"
drag, startPoint x: 716, startPoint y: 254, endPoint x: 714, endPoint y: 288, distance: 33.8
click at [714, 288] on div "enemy = hero.findNearestEnemy() 1 2 3 4 5 6 # Use a while-true loop to both mov…" at bounding box center [754, 173] width 237 height 337
click at [714, 288] on button "Run ⇧↵" at bounding box center [753, 286] width 216 height 21
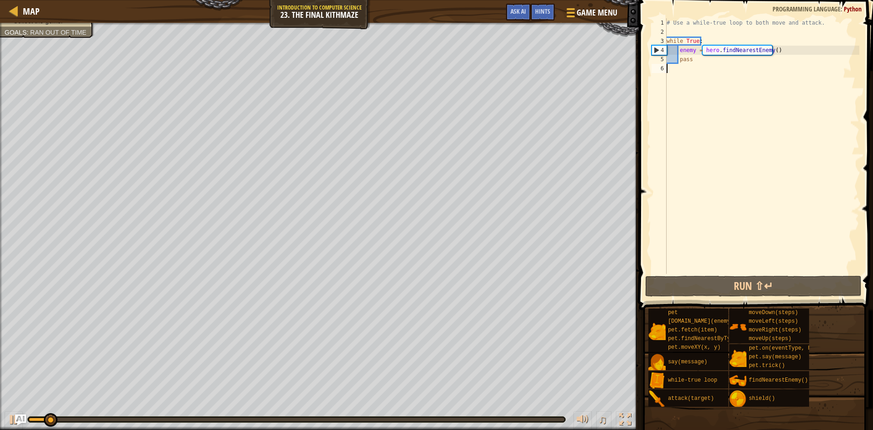
click at [780, 50] on div "# Use a while-true loop to both move and attack. while True : enemy = hero . fi…" at bounding box center [762, 155] width 195 height 274
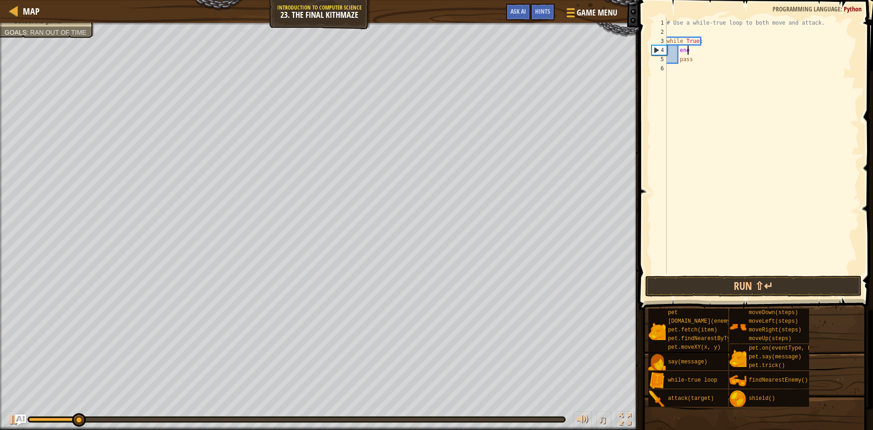
type textarea "e"
click at [688, 68] on div "# Use a while-true loop to both move and attack. while True : pass" at bounding box center [762, 155] width 195 height 274
click at [693, 49] on div "# Use a while-true loop to both move and attack. while True : pass" at bounding box center [762, 155] width 195 height 274
click at [676, 59] on div "# Use a while-true loop to both move and attack. while True : pass" at bounding box center [762, 155] width 195 height 274
type textarea "pass"
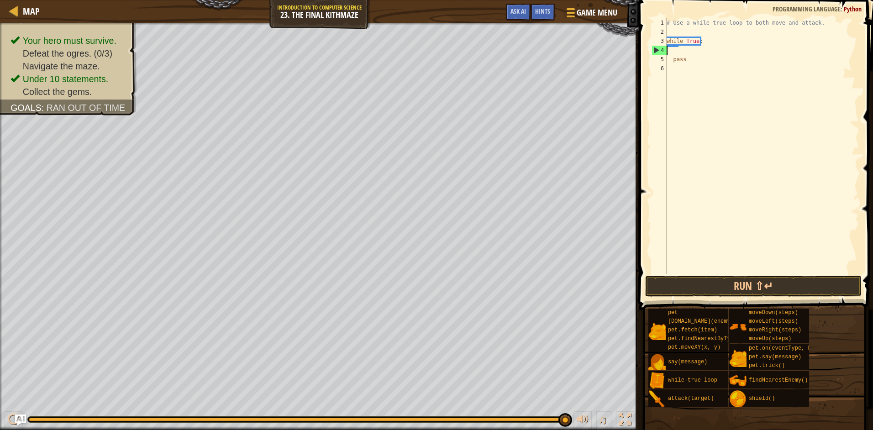
click at [690, 54] on div "# Use a while-true loop to both move and attack. while True : pass" at bounding box center [762, 155] width 195 height 274
type textarea "y"
type textarea "h"
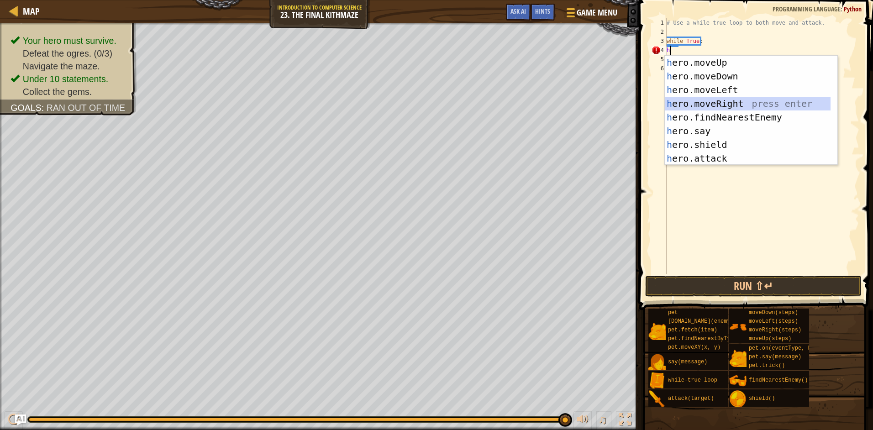
click at [713, 99] on div "h ero.moveUp press enter h ero.moveDown press enter h ero.moveLeft press enter …" at bounding box center [748, 124] width 166 height 137
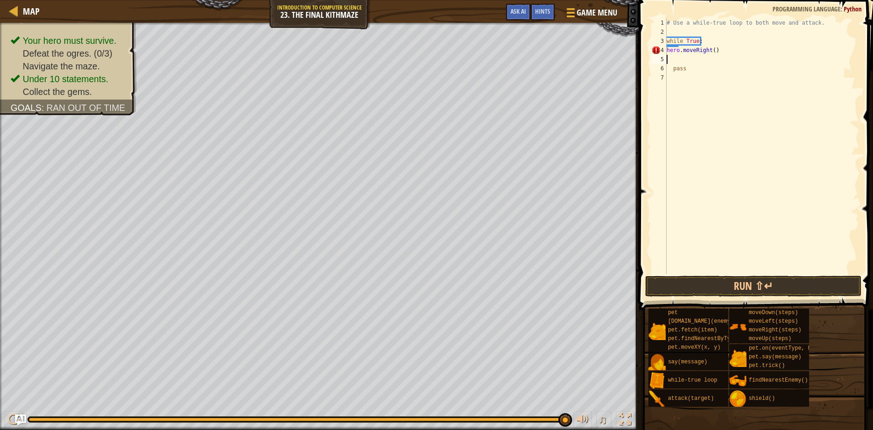
click at [709, 58] on div "# Use a while-true loop to both move and attack. while True : hero . moveRight …" at bounding box center [762, 155] width 195 height 274
click at [709, 51] on div "# Use a while-true loop to both move and attack. while True : hero . moveRight …" at bounding box center [762, 155] width 195 height 274
click at [712, 51] on div "# Use a while-true loop to both move and attack. while True : hero . moveRight …" at bounding box center [762, 155] width 195 height 274
click at [667, 52] on div "# Use a while-true loop to both move and attack. while True : hero . moveRight …" at bounding box center [762, 155] width 195 height 274
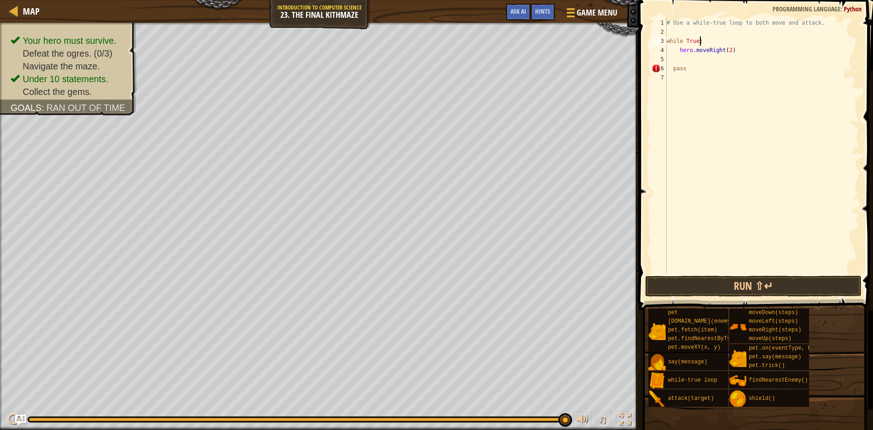
click at [707, 43] on div "# Use a while-true loop to both move and attack. while True : hero . moveRight …" at bounding box center [762, 155] width 195 height 274
type textarea "w"
type textarea "# Use a while-true loop to both move and attack."
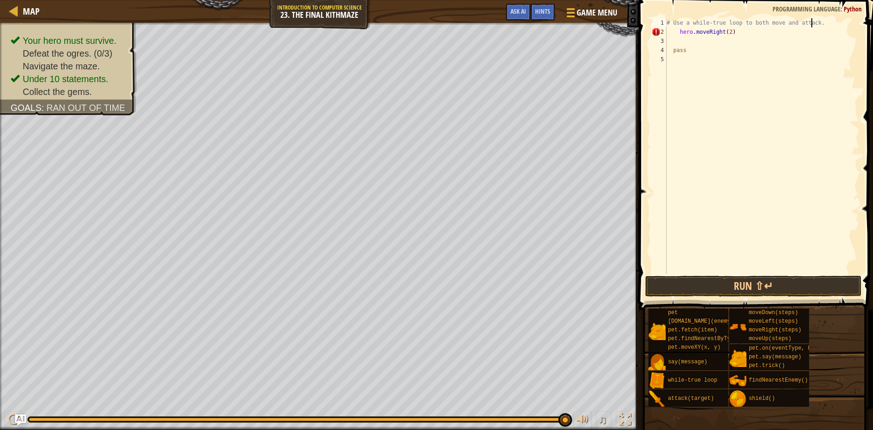
click at [749, 38] on div "# Use a while-true loop to both move and attack. hero . moveRight ( 2 ) pass" at bounding box center [762, 155] width 195 height 274
type textarea "h"
click at [716, 46] on div "# Use a while-true loop to both move and attack. pass" at bounding box center [762, 155] width 195 height 274
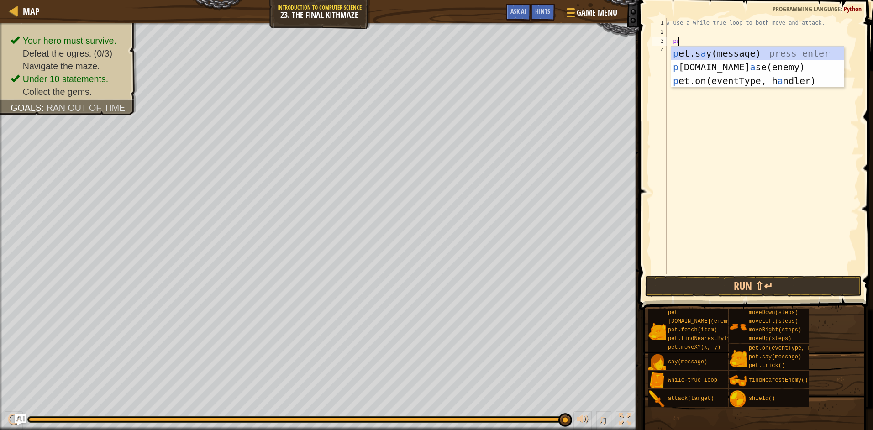
type textarea "p"
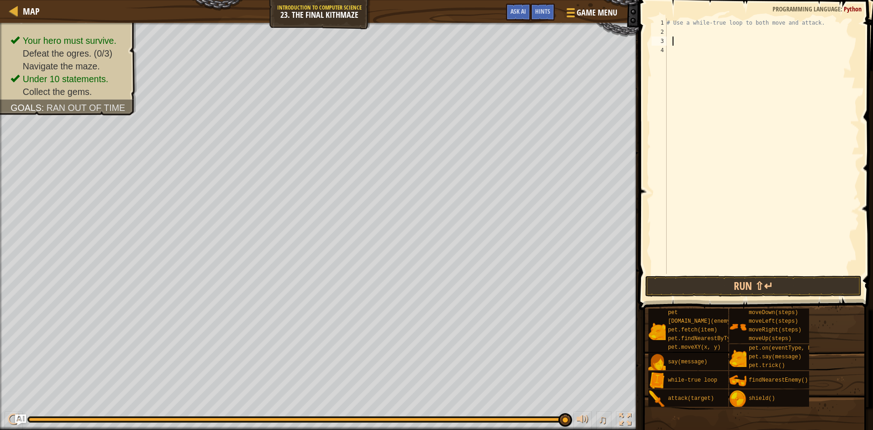
click at [690, 31] on div "# Use a while-true loop to both move and attack." at bounding box center [762, 155] width 195 height 274
type textarea "t"
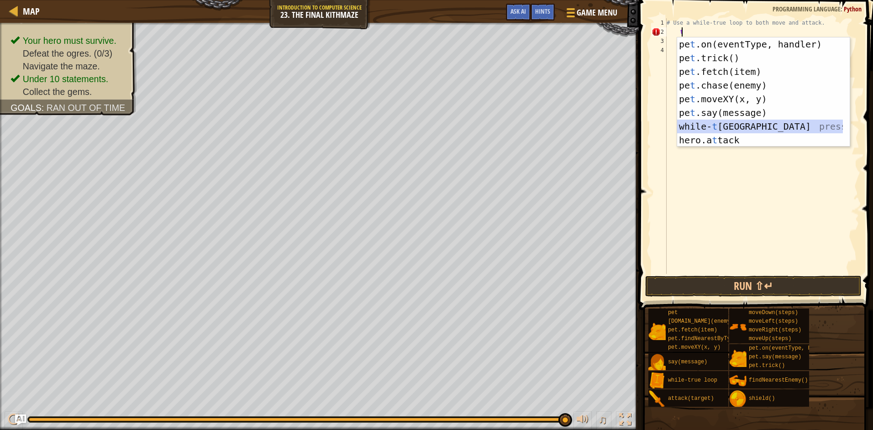
click at [738, 124] on div "pe t .on(eventType, handler) press enter pe t .trick() press enter pe t .fetch(…" at bounding box center [760, 105] width 166 height 137
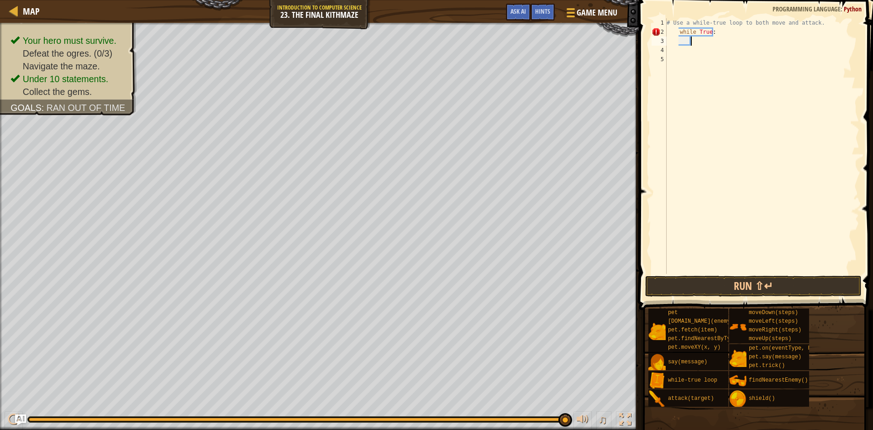
type textarea "h"
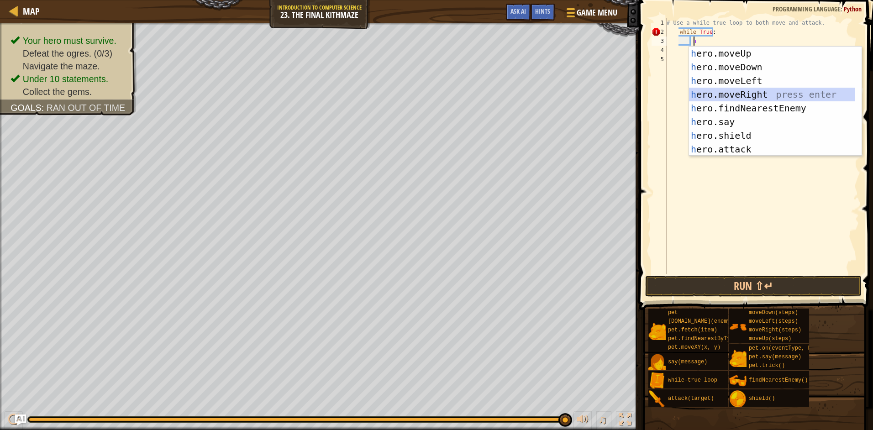
click at [732, 100] on div "h ero.moveUp press enter h ero.moveDown press enter h ero.moveLeft press enter …" at bounding box center [772, 115] width 166 height 137
click at [730, 100] on div "# Use a while-true loop to both move and attack. while True : h" at bounding box center [762, 155] width 195 height 274
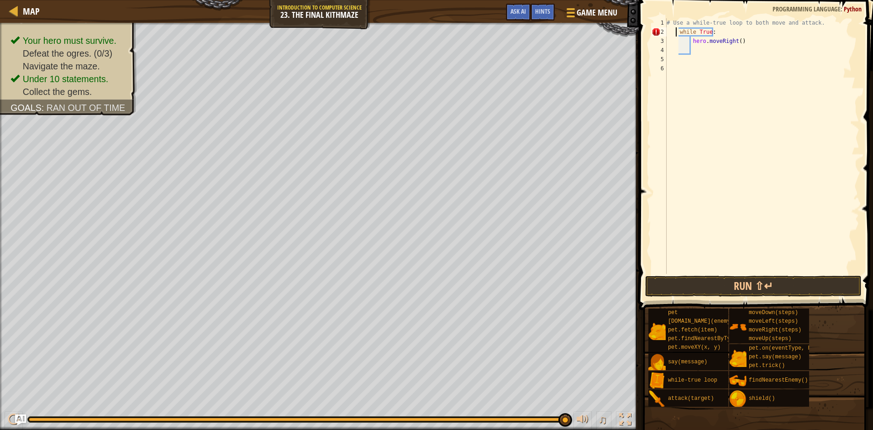
click at [675, 31] on div "# Use a while-true loop to both move and attack. while True : hero . moveRight …" at bounding box center [762, 155] width 195 height 274
click at [735, 44] on div "# Use a while-true loop to both move and attack. while True : hero . moveRight …" at bounding box center [762, 155] width 195 height 274
click at [690, 41] on div "# Use a while-true loop to both move and attack. while True : hero . moveRight …" at bounding box center [762, 155] width 195 height 274
drag, startPoint x: 733, startPoint y: 37, endPoint x: 667, endPoint y: 30, distance: 66.6
click at [667, 30] on div "# Use a while-true loop to both move and attack. hero . moveRight ( )" at bounding box center [762, 155] width 195 height 274
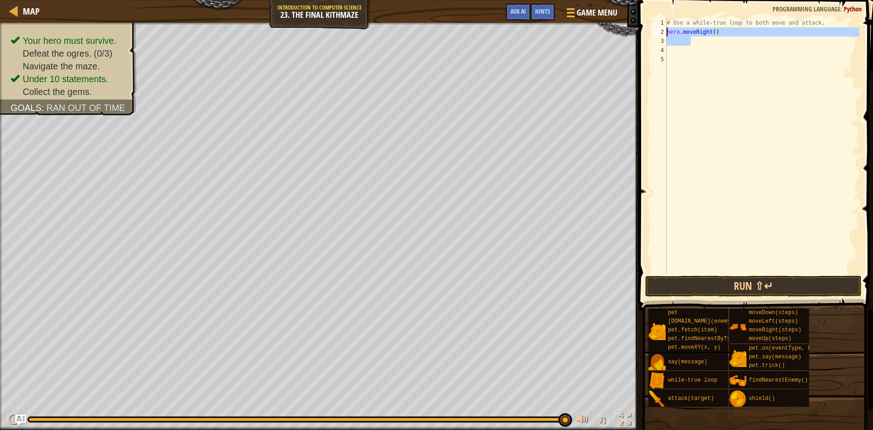
type textarea "hero.moveRight()"
type textarea "h"
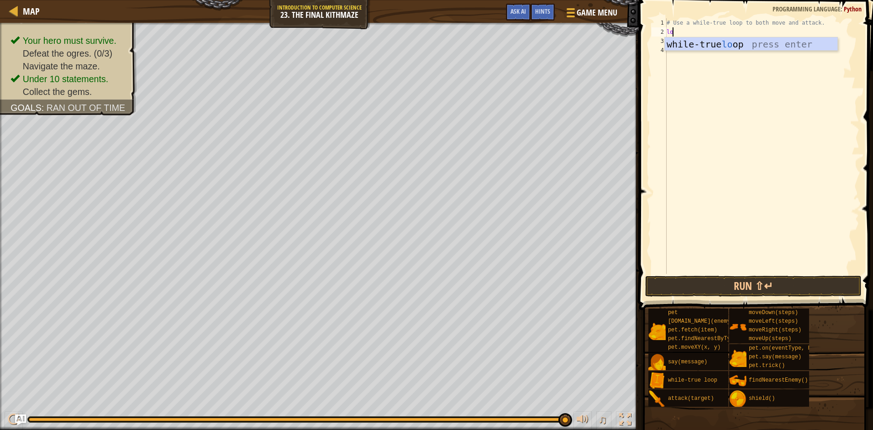
click at [734, 0] on body "Map Introduction to Computer Science 23. The Final Kithmaze Game Menu Done Hint…" at bounding box center [436, 0] width 873 height 0
click at [692, 32] on div "# Use a while-true loop to both move and attack. lo" at bounding box center [762, 155] width 195 height 274
type textarea "loo"
click at [677, 43] on div "while-true loo p press enter" at bounding box center [751, 57] width 173 height 41
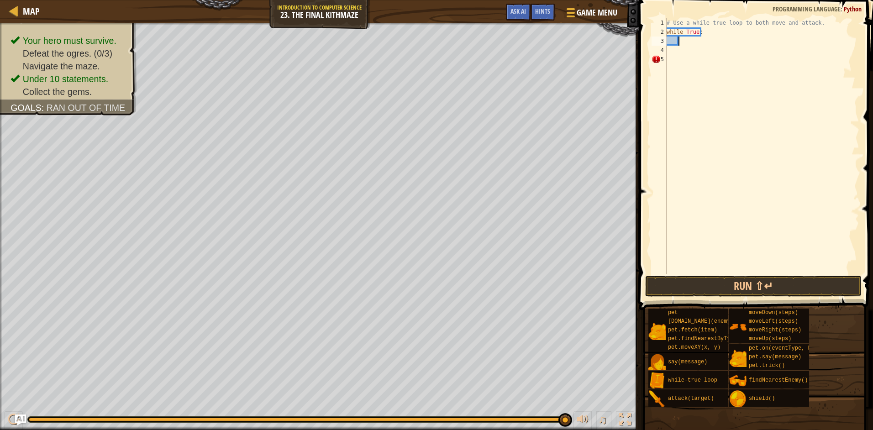
type textarea "h"
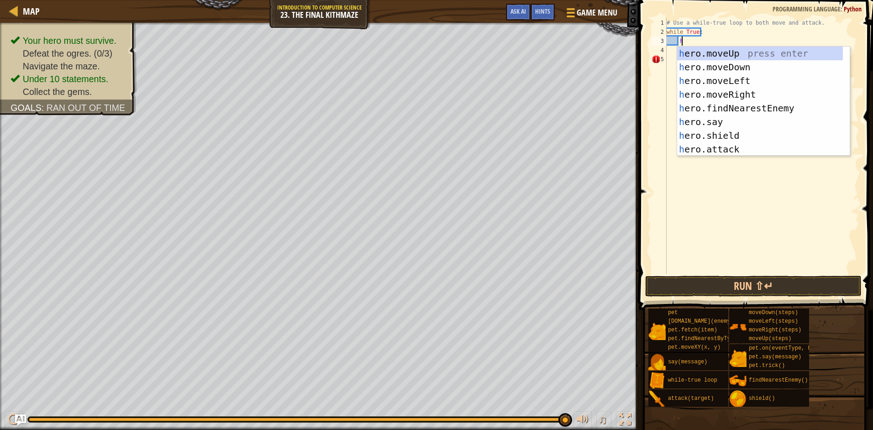
scroll to position [4, 1]
click at [708, 92] on div "h ero.moveUp press enter h ero.moveDown press enter h ero.moveLeft press enter …" at bounding box center [763, 115] width 173 height 137
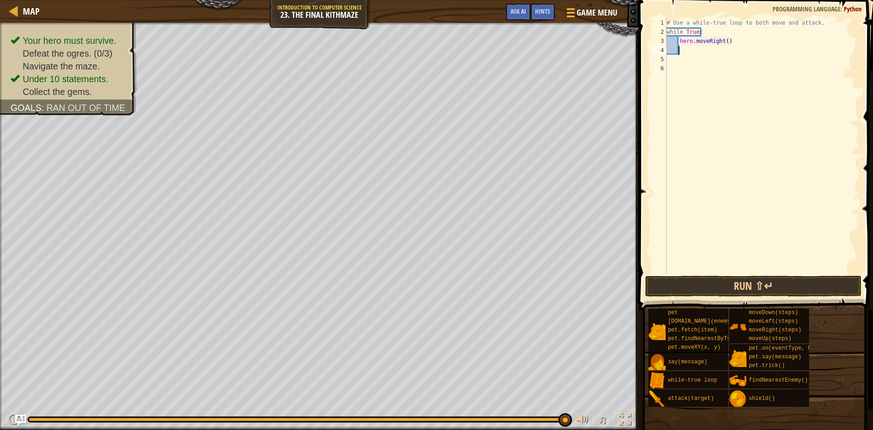
scroll to position [4, 0]
type textarea "h"
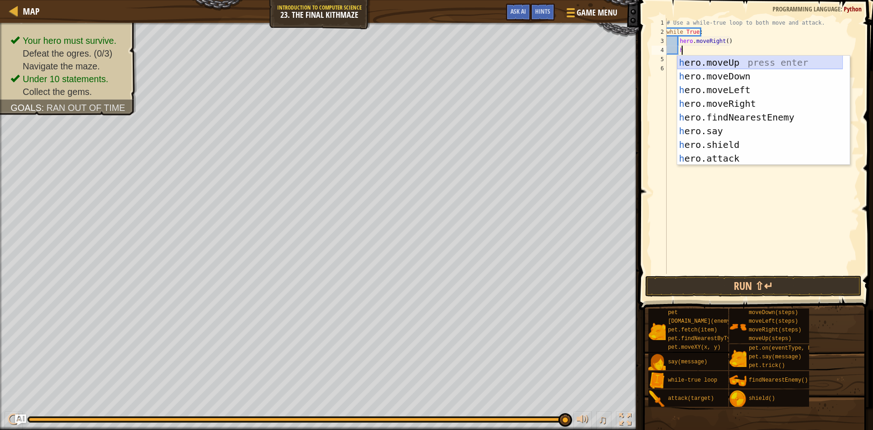
click at [721, 65] on div "h ero.moveUp press enter h ero.moveDown press enter h ero.moveLeft press enter …" at bounding box center [760, 124] width 166 height 137
click at [721, 65] on div "# Use a while-true loop to both move and attack. while True : hero . moveRight …" at bounding box center [762, 155] width 195 height 274
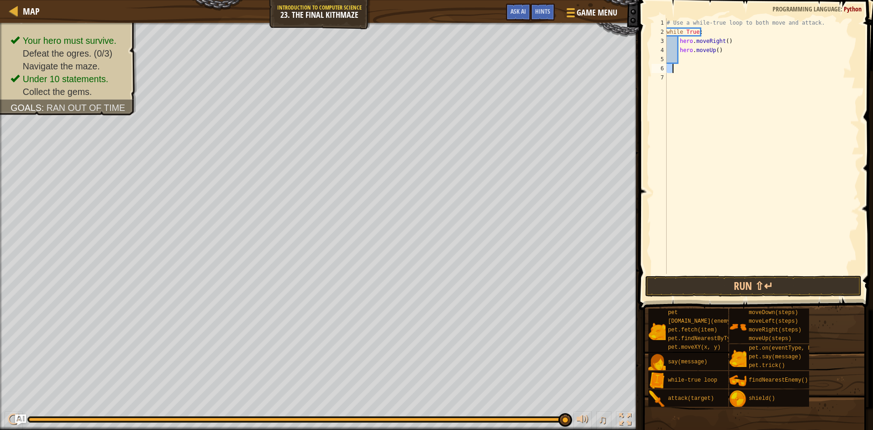
scroll to position [4, 0]
type textarea "h"
click at [690, 63] on div "# Use a while-true loop to both move and attack. while True : hero . moveRight …" at bounding box center [762, 155] width 195 height 274
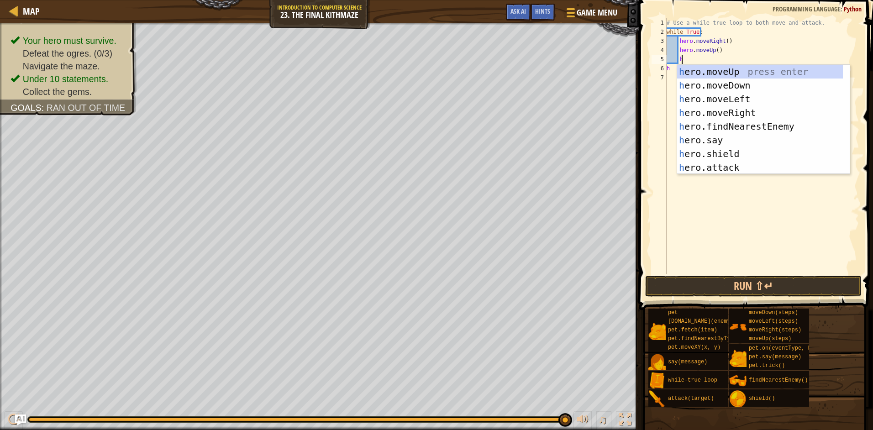
scroll to position [4, 1]
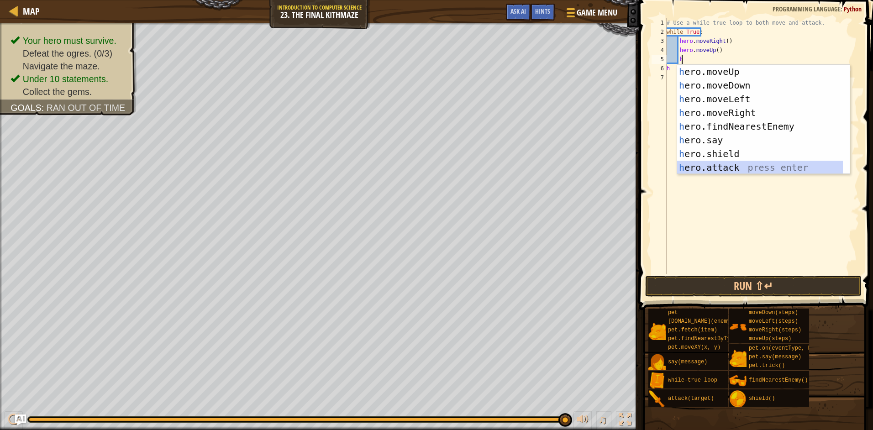
click at [711, 163] on div "h ero.moveUp press enter h ero.moveDown press enter h ero.moveLeft press enter …" at bounding box center [760, 133] width 166 height 137
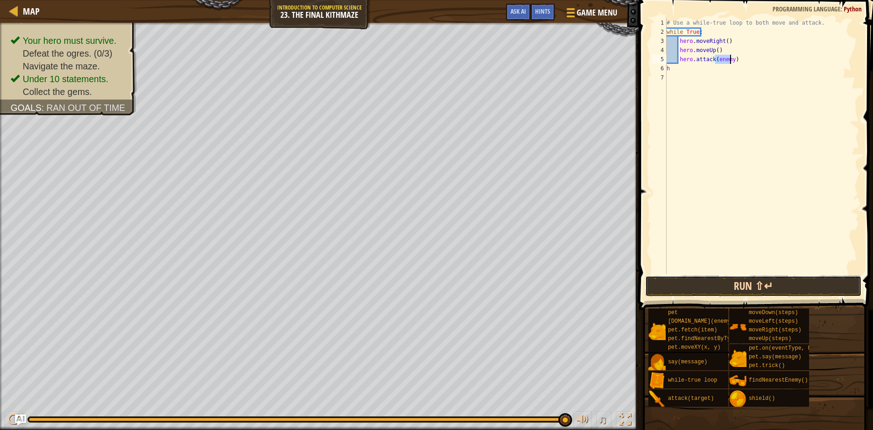
click at [677, 279] on button "Run ⇧↵" at bounding box center [753, 286] width 216 height 21
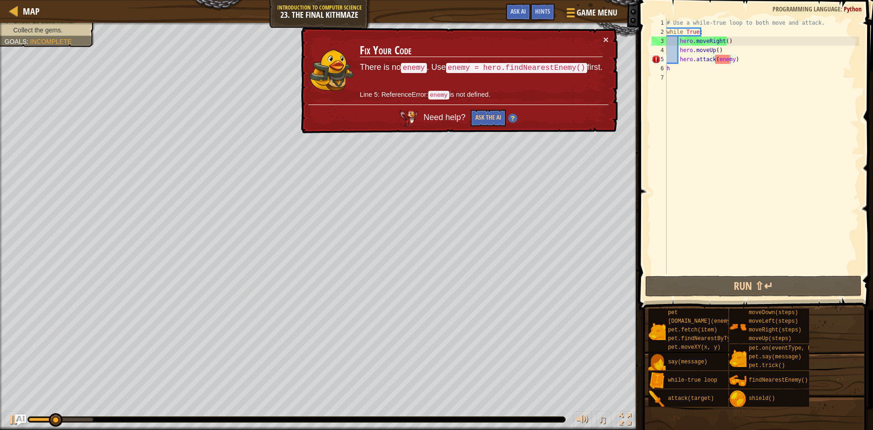
click at [601, 36] on td "Fix Your Code There is no enemy . Use enemy = hero.findNearestEnemy() first. Li…" at bounding box center [481, 70] width 244 height 70
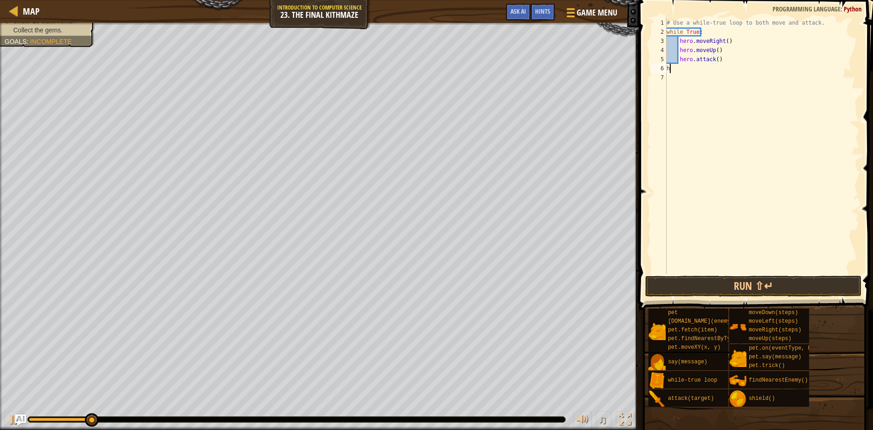
click at [725, 64] on div "# Use a while-true loop to both move and attack. while True : hero . moveRight …" at bounding box center [762, 155] width 195 height 274
type textarea "h"
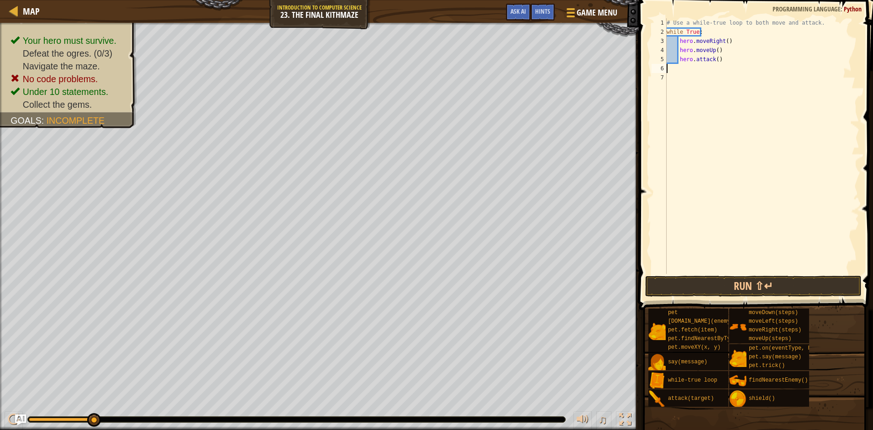
click at [725, 60] on div "# Use a while-true loop to both move and attack. while True : hero . moveRight …" at bounding box center [762, 155] width 195 height 274
type textarea "hero"
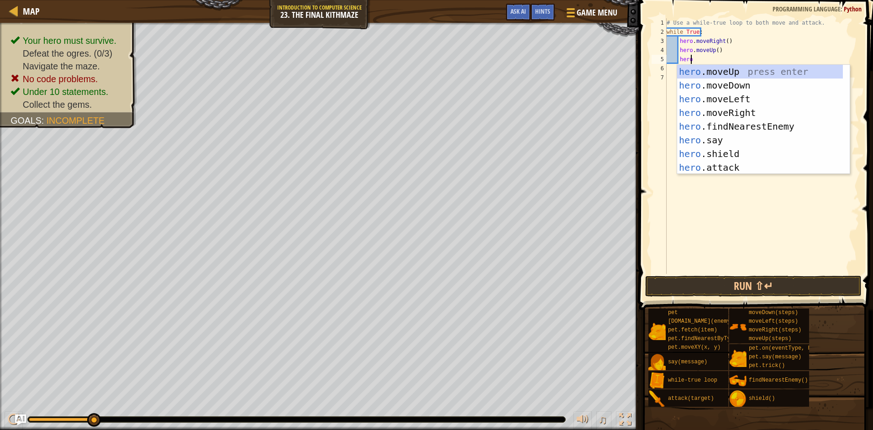
scroll to position [4, 1]
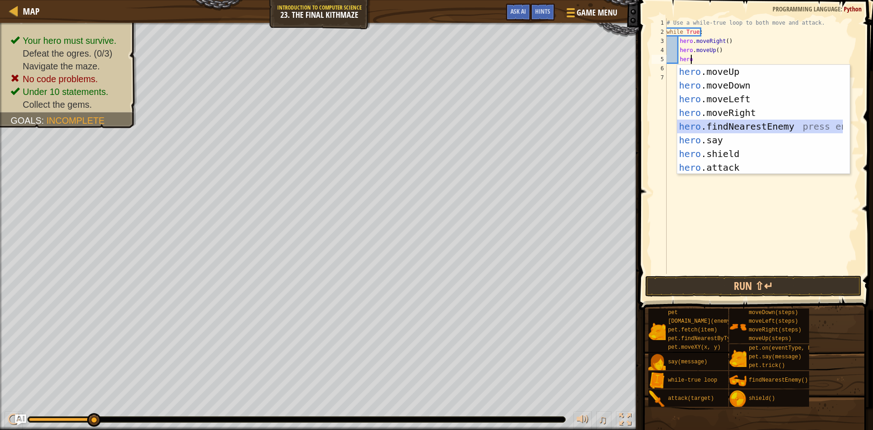
click at [707, 121] on div "hero .moveUp press enter hero .moveDown press enter hero .moveLeft press enter …" at bounding box center [760, 133] width 166 height 137
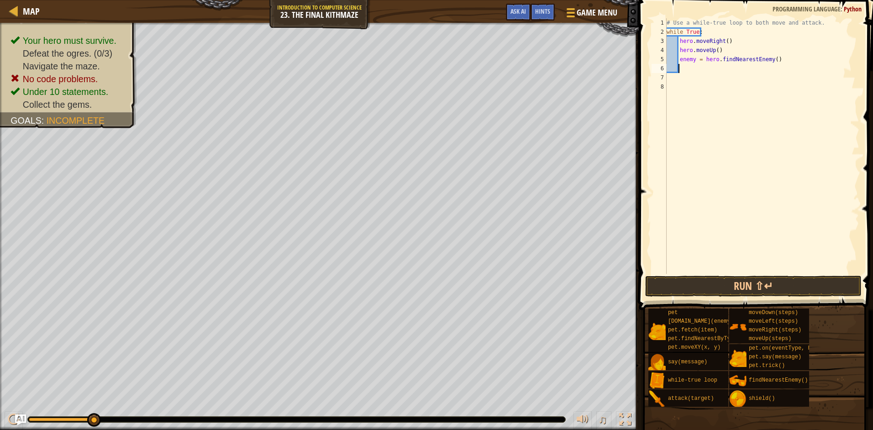
scroll to position [4, 1]
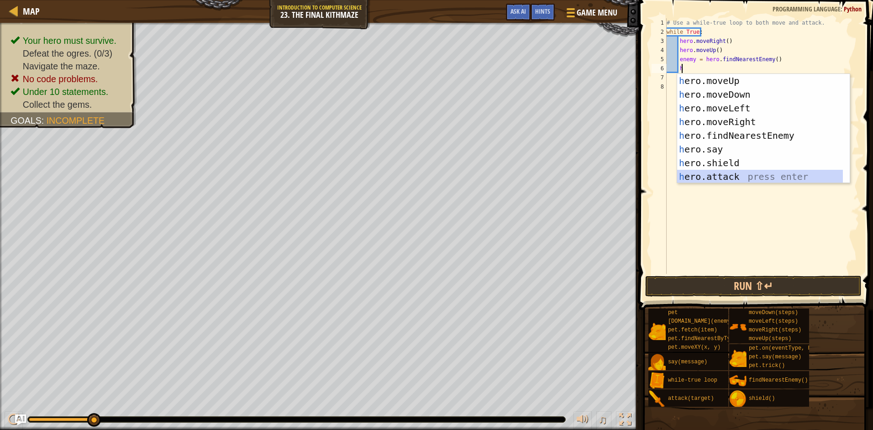
click at [712, 172] on div "h ero.moveUp press enter h ero.moveDown press enter h ero.moveLeft press enter …" at bounding box center [760, 142] width 166 height 137
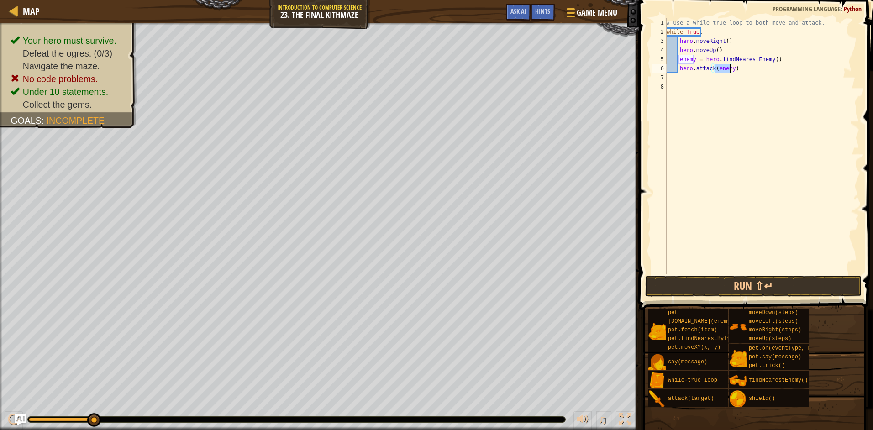
click at [733, 68] on div "# Use a while-true loop to both move and attack. while True : hero . moveRight …" at bounding box center [762, 155] width 195 height 274
click at [709, 283] on button "Run ⇧↵" at bounding box center [753, 286] width 216 height 21
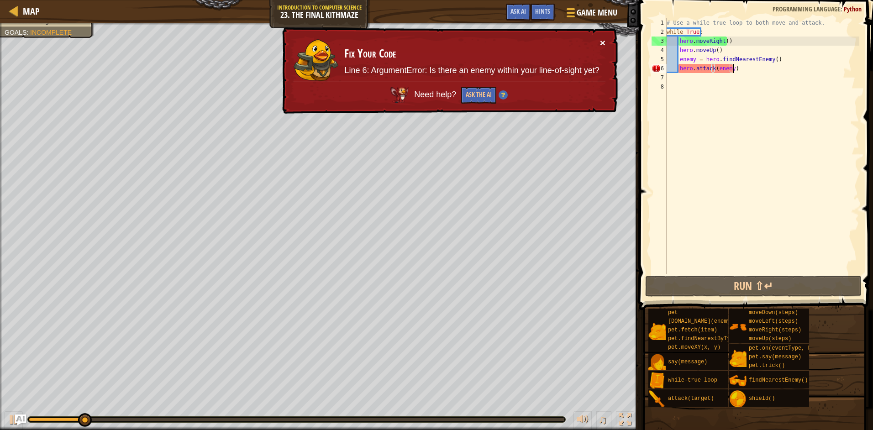
click at [601, 44] on button "×" at bounding box center [602, 43] width 5 height 10
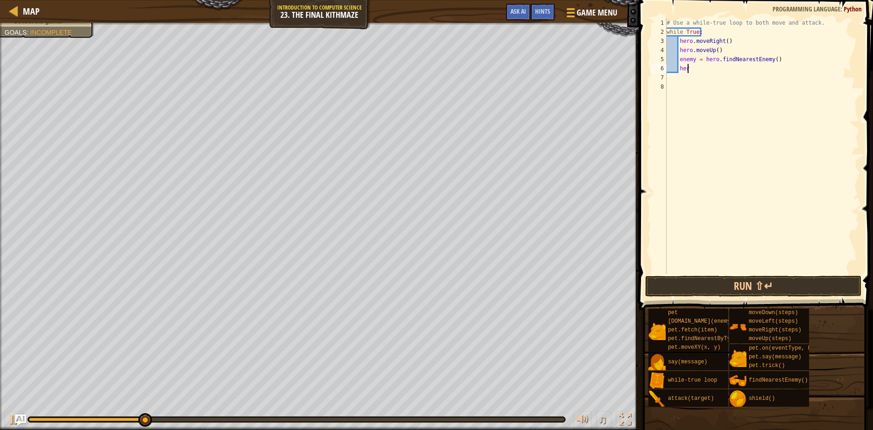
scroll to position [4, 1]
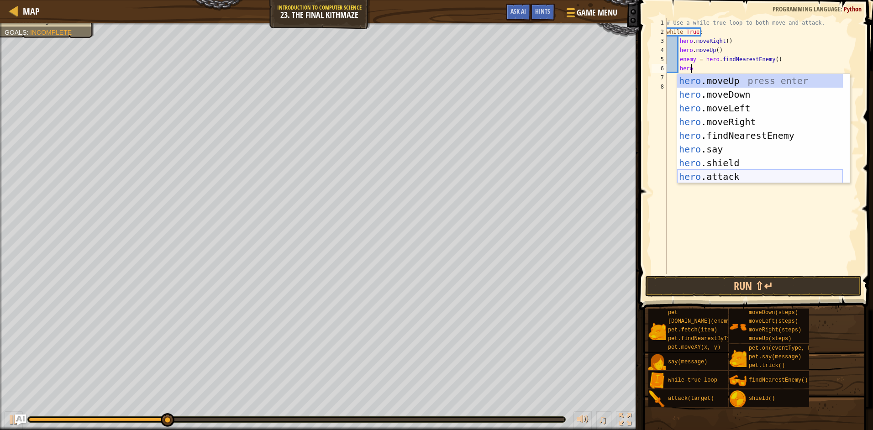
click at [730, 174] on div "hero .moveUp press enter hero .moveDown press enter hero .moveLeft press enter …" at bounding box center [760, 142] width 166 height 137
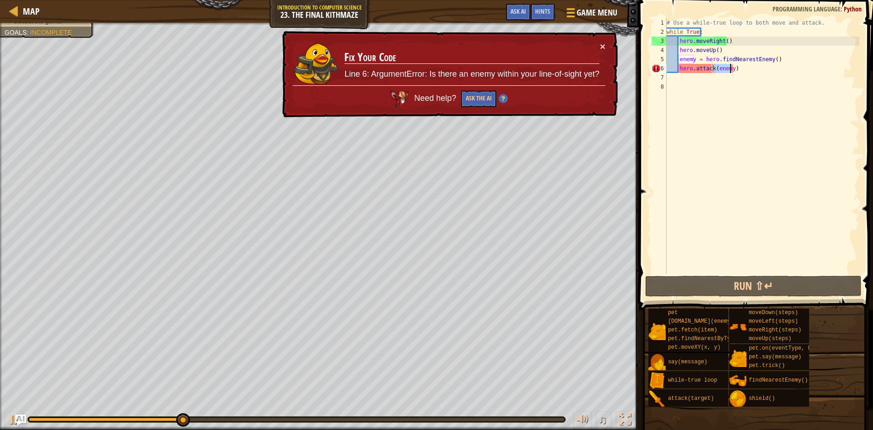
click at [747, 69] on div "# Use a while-true loop to both move and attack. while True : hero . moveRight …" at bounding box center [762, 155] width 195 height 274
type textarea "hero.attack(enemy)"
click at [606, 38] on div "× Fix Your Code Line 6: ArgumentError: Is there an enemy within your line-of-si…" at bounding box center [448, 74] width 337 height 87
click at [603, 43] on button "×" at bounding box center [602, 47] width 5 height 10
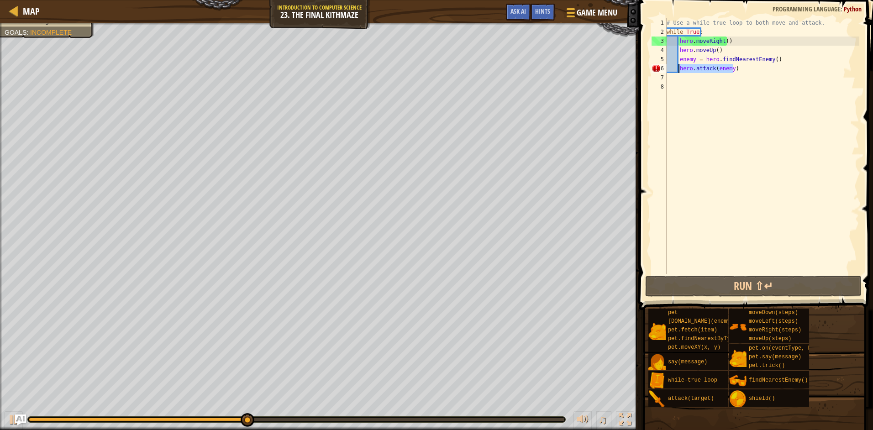
drag, startPoint x: 737, startPoint y: 68, endPoint x: 678, endPoint y: 71, distance: 59.4
click at [678, 71] on div "# Use a while-true loop to both move and attack. while True : hero . moveRight …" at bounding box center [762, 155] width 195 height 274
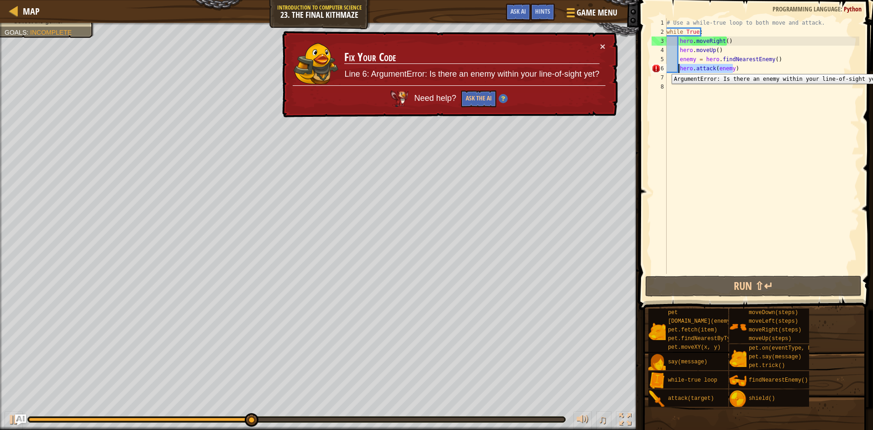
scroll to position [4, 0]
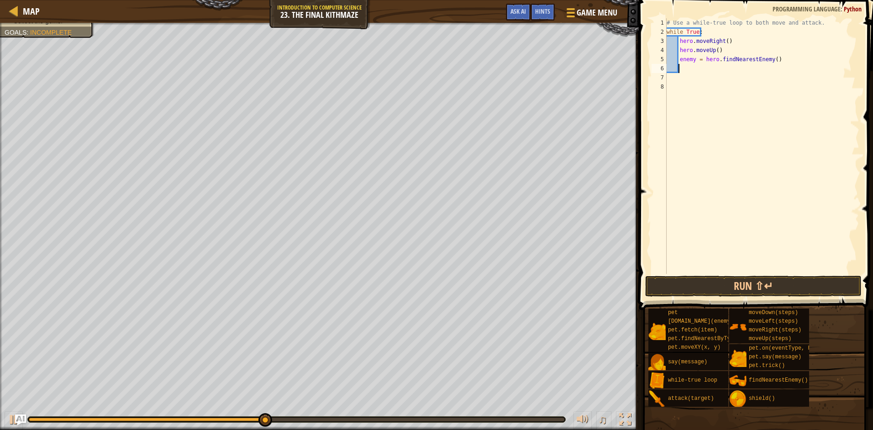
type textarea "h"
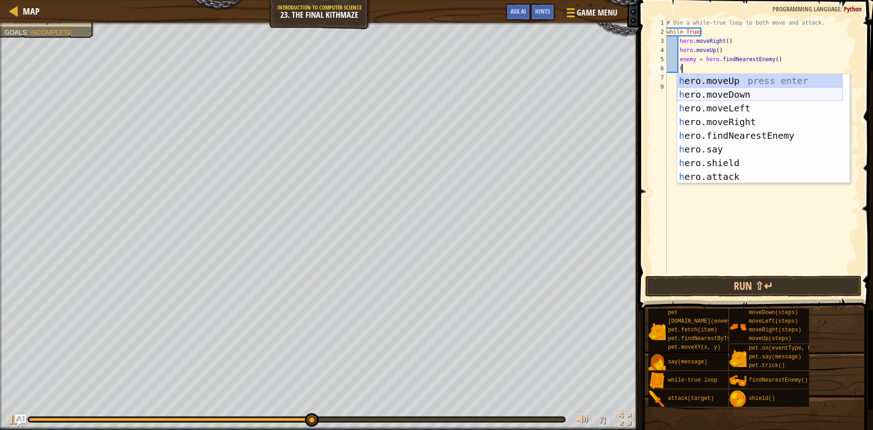
click at [727, 99] on div "h ero.moveUp press enter h ero.moveDown press enter h ero.moveLeft press enter …" at bounding box center [760, 142] width 166 height 137
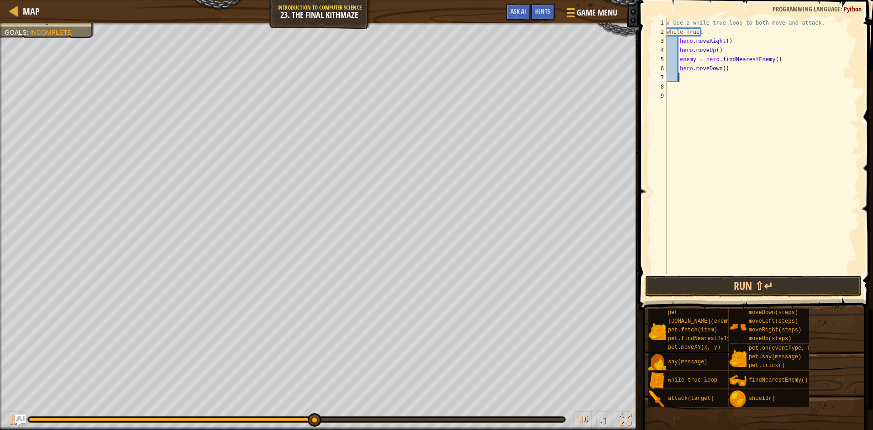
scroll to position [4, 0]
click at [731, 281] on button "Run ⇧↵" at bounding box center [753, 286] width 216 height 21
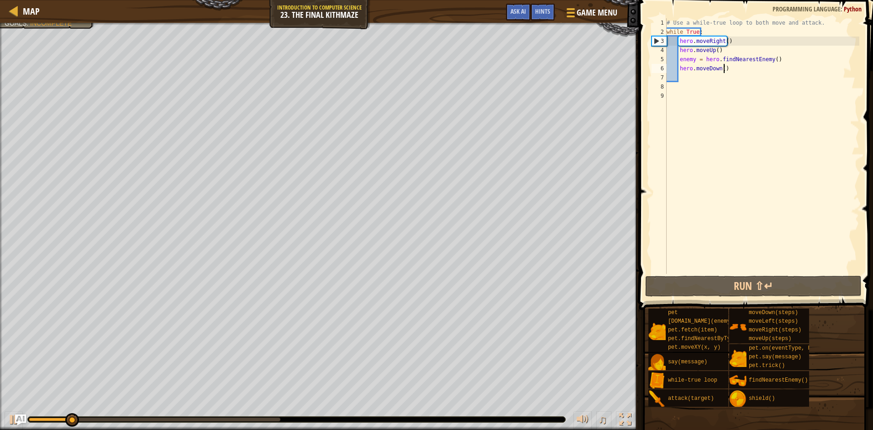
click at [749, 66] on div "# Use a while-true loop to both move and attack. while True : hero . moveRight …" at bounding box center [762, 155] width 195 height 274
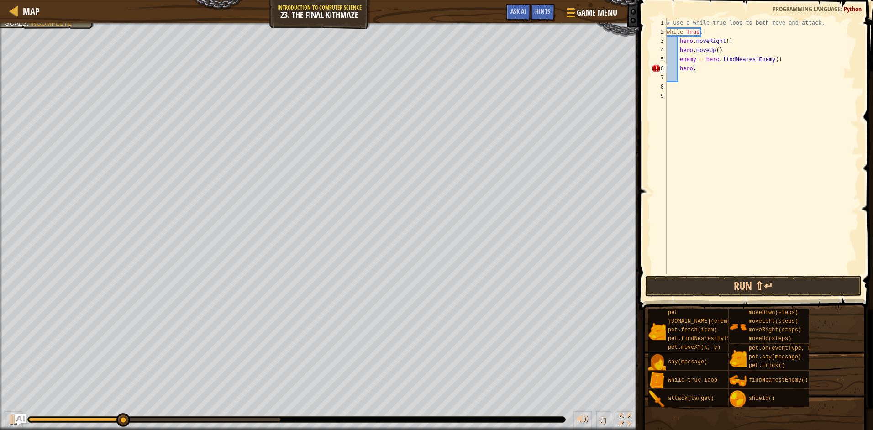
scroll to position [4, 2]
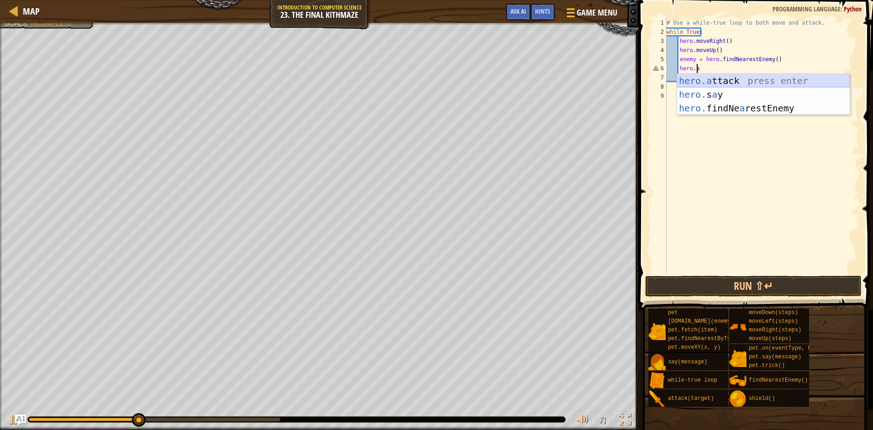
click at [724, 84] on div "hero.a ttack press enter hero. s a y press enter hero. findNe a restEnemy press…" at bounding box center [763, 108] width 173 height 68
type textarea "hero.attack(enemy)"
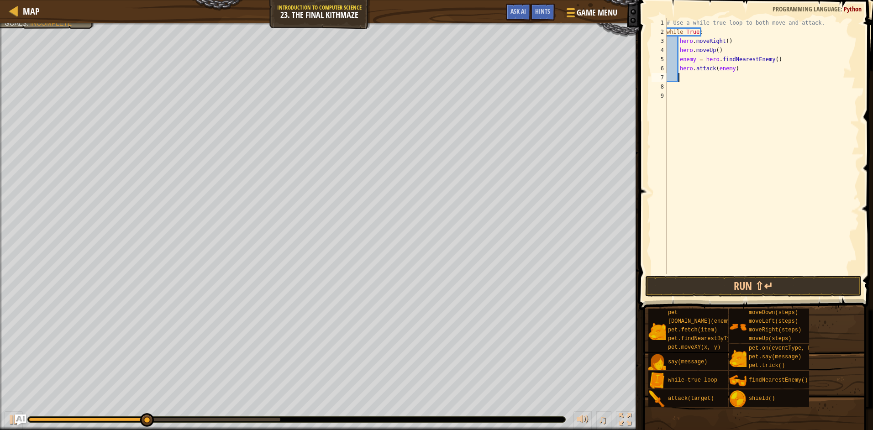
click at [751, 74] on div "# Use a while-true loop to both move and attack. while True : hero . moveRight …" at bounding box center [762, 155] width 195 height 274
type textarea "h"
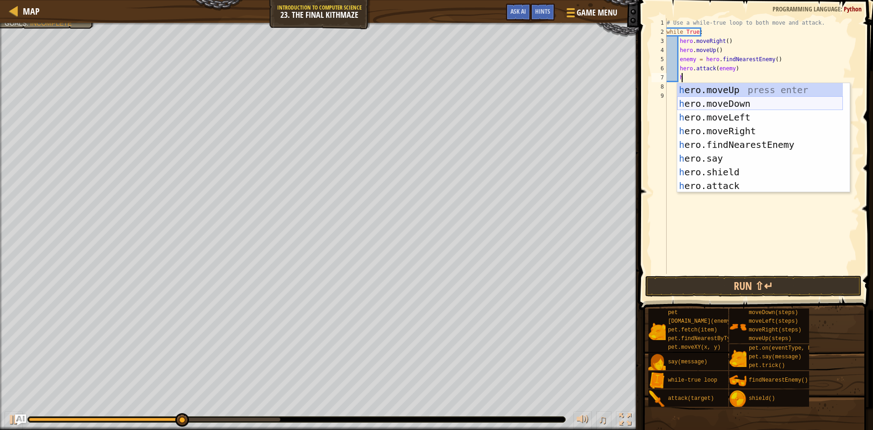
click at [704, 102] on div "h ero.moveUp press enter h ero.moveDown press enter h ero.moveLeft press enter …" at bounding box center [760, 151] width 166 height 137
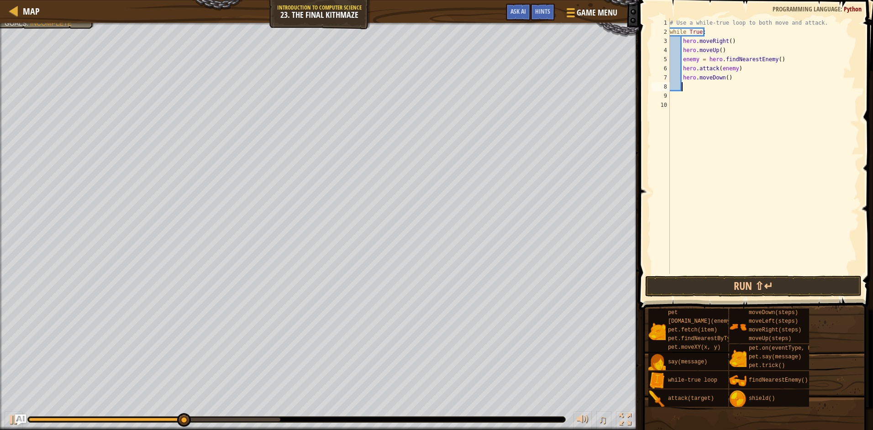
scroll to position [4, 0]
click at [723, 79] on div "# Use a while-true loop to both move and attack. while True : hero . moveRight …" at bounding box center [764, 155] width 192 height 274
click at [732, 285] on button "Run ⇧↵" at bounding box center [753, 286] width 216 height 21
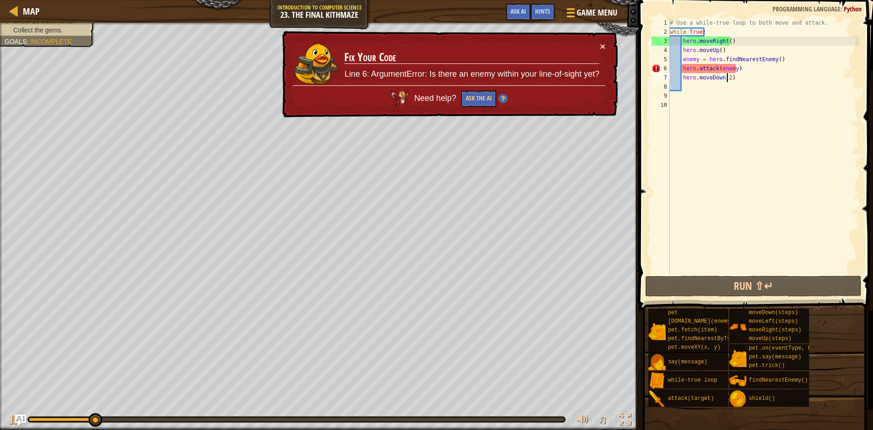
click at [740, 70] on div "# Use a while-true loop to both move and attack. while True : hero . moveRight …" at bounding box center [764, 155] width 192 height 274
click at [751, 67] on div "# Use a while-true loop to both move and attack. while True : hero . moveRight …" at bounding box center [764, 155] width 192 height 274
click at [732, 68] on div "# Use a while-true loop to both move and attack. while True : hero . moveRight …" at bounding box center [764, 155] width 192 height 274
click at [759, 73] on div "# Use a while-true loop to both move and attack. while True : hero . moveRight …" at bounding box center [764, 155] width 192 height 274
click at [744, 76] on div "# Use a while-true loop to both move and attack. while True : hero . moveRight …" at bounding box center [764, 155] width 192 height 274
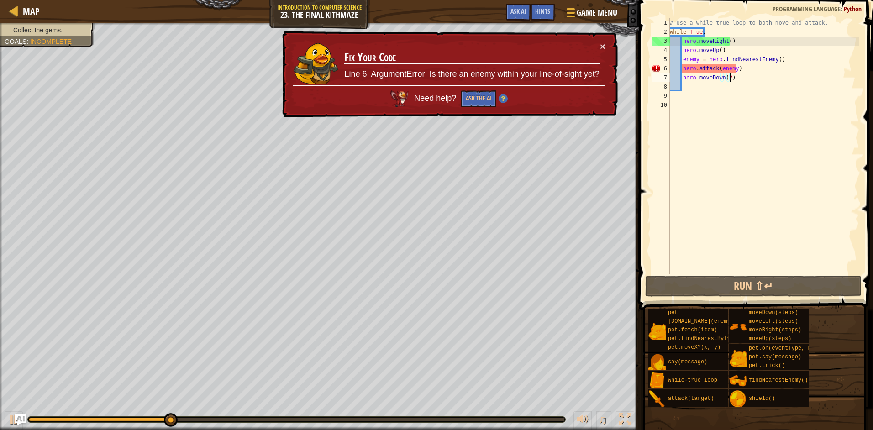
drag, startPoint x: 612, startPoint y: 42, endPoint x: 607, endPoint y: 45, distance: 5.6
click at [607, 45] on div "× Fix Your Code Line 6: ArgumentError: Is there an enemy within your line-of-si…" at bounding box center [448, 74] width 337 height 87
click at [743, 72] on div "# Use a while-true loop to both move and attack. while True : hero . moveRight …" at bounding box center [764, 155] width 192 height 274
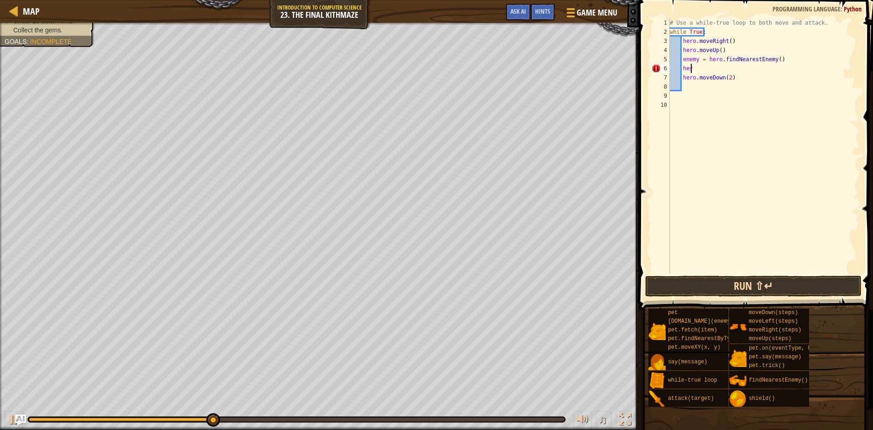
type textarea "h"
click at [676, 78] on div "# Use a while-true loop to both move and attack. while True : hero . moveRight …" at bounding box center [764, 155] width 192 height 274
click at [680, 76] on div "# Use a while-true loop to both move and attack. while True : hero . moveRight …" at bounding box center [764, 155] width 192 height 274
type textarea "hero.moveDown(2)"
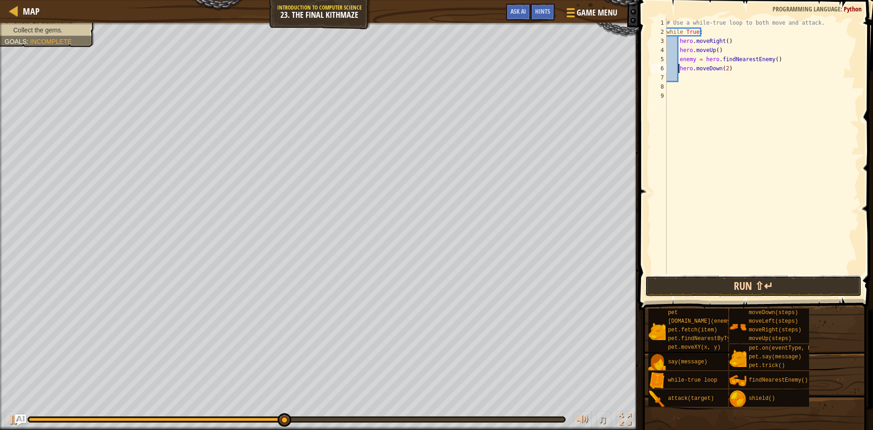
click at [701, 284] on button "Run ⇧↵" at bounding box center [753, 286] width 216 height 21
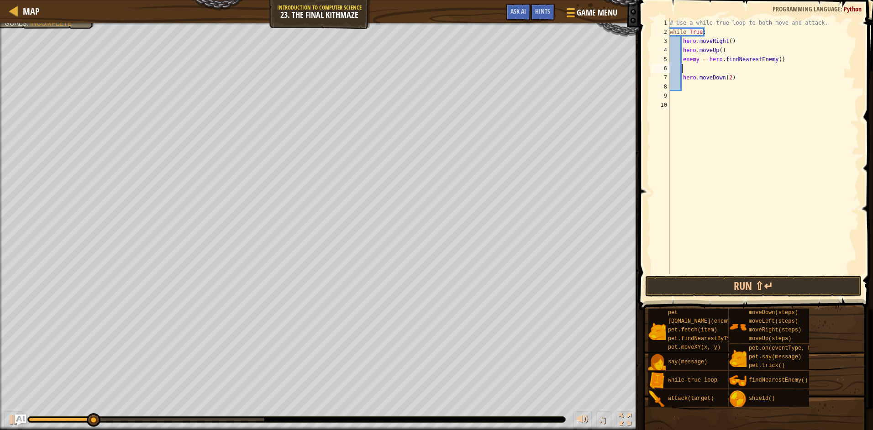
click at [694, 70] on div "# Use a while-true loop to both move and attack. while True : hero . moveRight …" at bounding box center [764, 155] width 192 height 274
type textarea "h"
click at [690, 63] on div "# Use a while-true loop to both move and attack. while True : hero . moveRight …" at bounding box center [764, 155] width 192 height 274
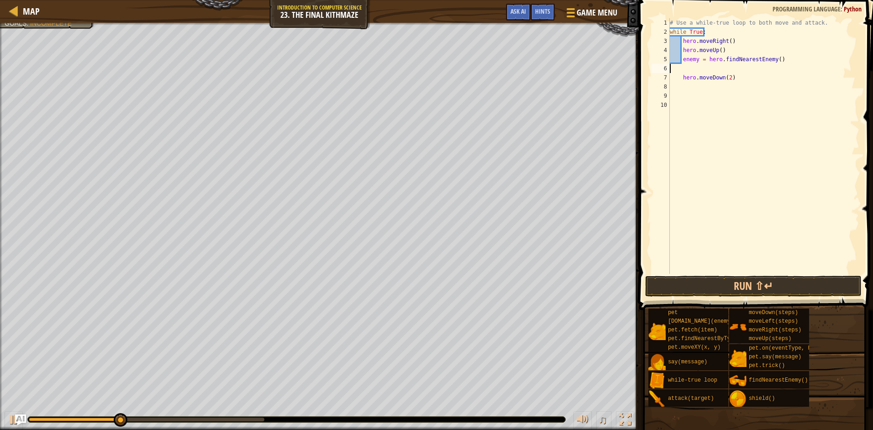
type textarea "enemy = hero.findNearestEnemy()"
click at [691, 70] on div "# Use a while-true loop to both move and attack. while True : hero . moveRight …" at bounding box center [764, 155] width 192 height 274
type textarea "enemy = hero.findNearestEnemy()"
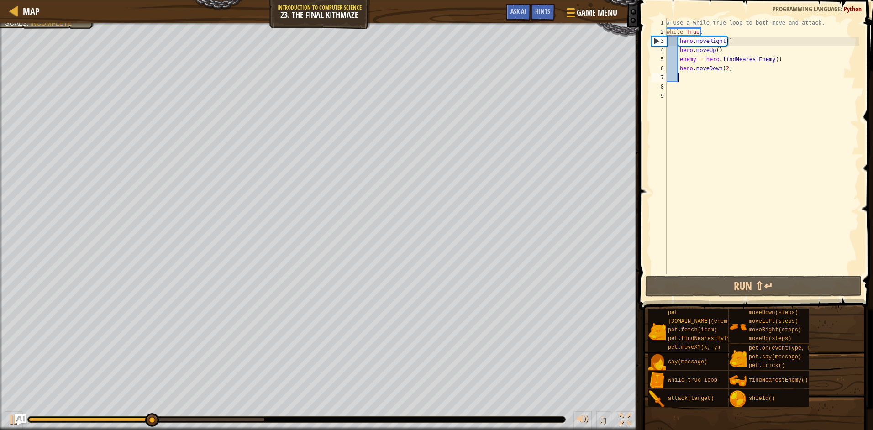
click at [689, 77] on div "# Use a while-true loop to both move and attack. while True : hero . moveRight …" at bounding box center [762, 155] width 195 height 274
click at [738, 68] on div "# Use a while-true loop to both move and attack. while True : hero . moveRight …" at bounding box center [762, 155] width 195 height 274
click at [775, 61] on div "# Use a while-true loop to both move and attack. while True : hero . moveRight …" at bounding box center [762, 155] width 195 height 274
type textarea "enemy = hero.findNearestEnemy()"
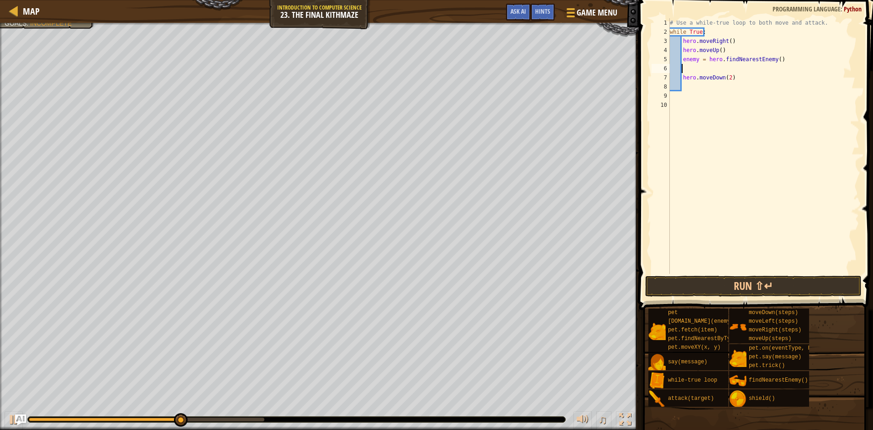
scroll to position [4, 1]
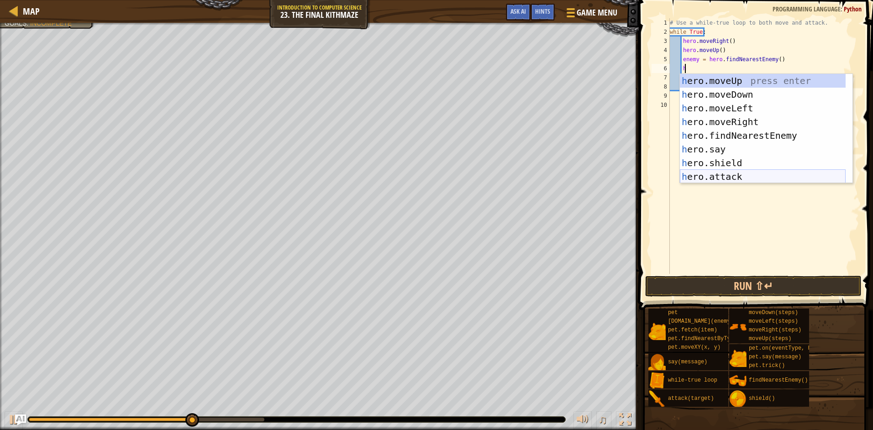
click at [699, 174] on div "h ero.moveUp press enter h ero.moveDown press enter h ero.moveLeft press enter …" at bounding box center [763, 142] width 166 height 137
type textarea "hero.attack(enemy)"
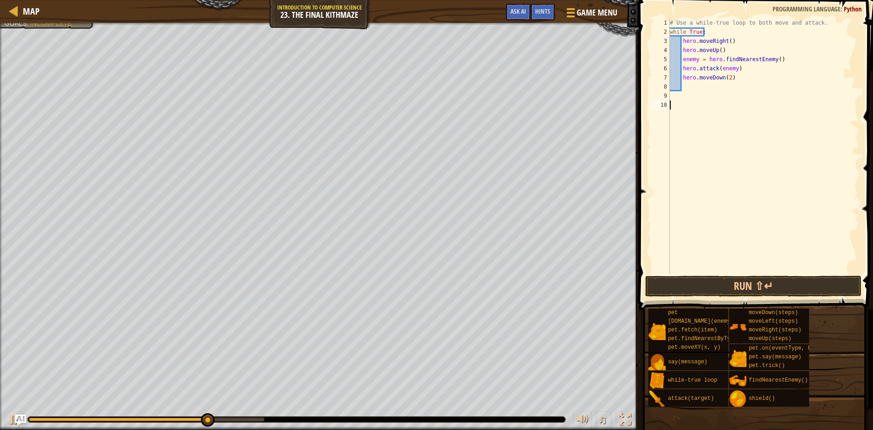
click at [729, 174] on div "# Use a while-true loop to both move and attack. while True : hero . moveRight …" at bounding box center [764, 155] width 192 height 274
click at [721, 289] on button "Run ⇧↵" at bounding box center [753, 286] width 216 height 21
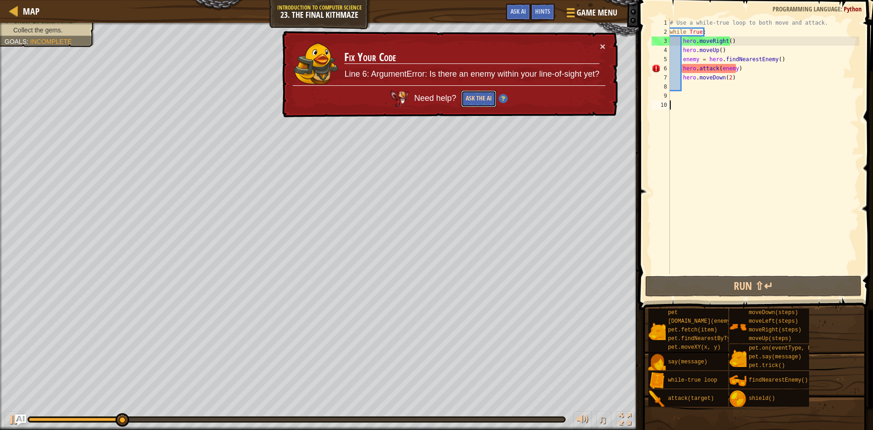
click at [478, 95] on button "Ask the AI" at bounding box center [478, 98] width 35 height 17
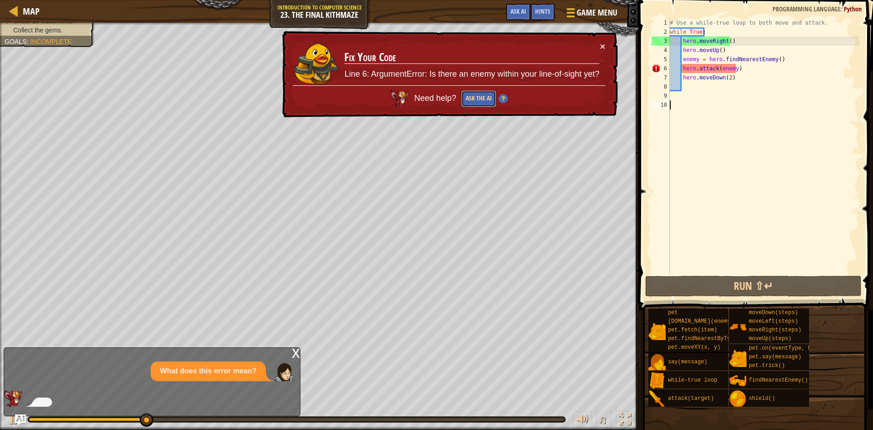
click at [477, 96] on button "Ask the AI" at bounding box center [478, 98] width 35 height 17
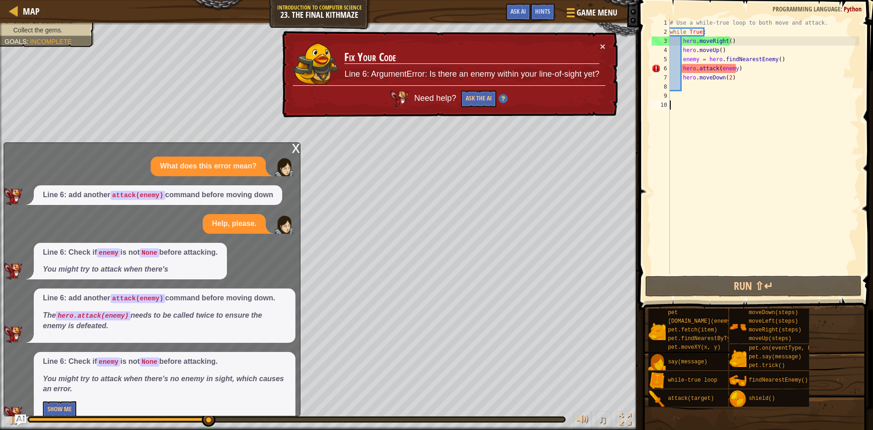
scroll to position [16, 0]
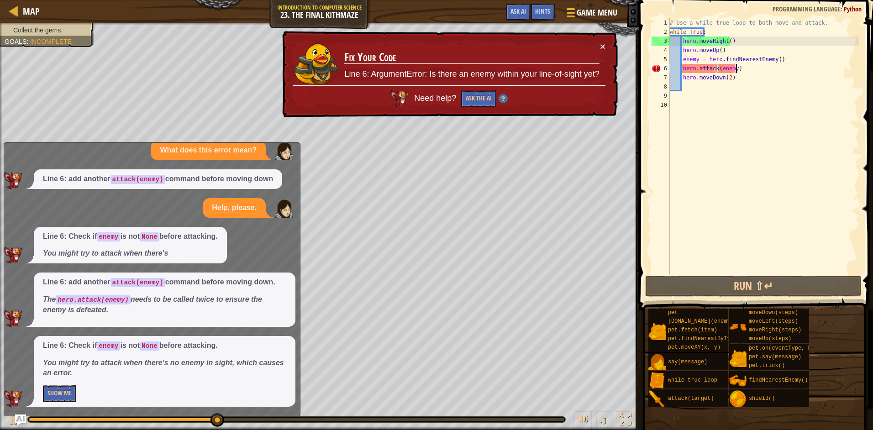
click at [763, 64] on div "# Use a while-true loop to both move and attack. while True : hero . moveRight …" at bounding box center [764, 155] width 192 height 274
type textarea "hero.attack(enemy)"
click at [761, 68] on div "# Use a while-true loop to both move and attack. while True : hero . moveRight …" at bounding box center [764, 155] width 192 height 274
click at [754, 67] on div "# Use a while-true loop to both move and attack. while True : hero . moveRight …" at bounding box center [764, 155] width 192 height 274
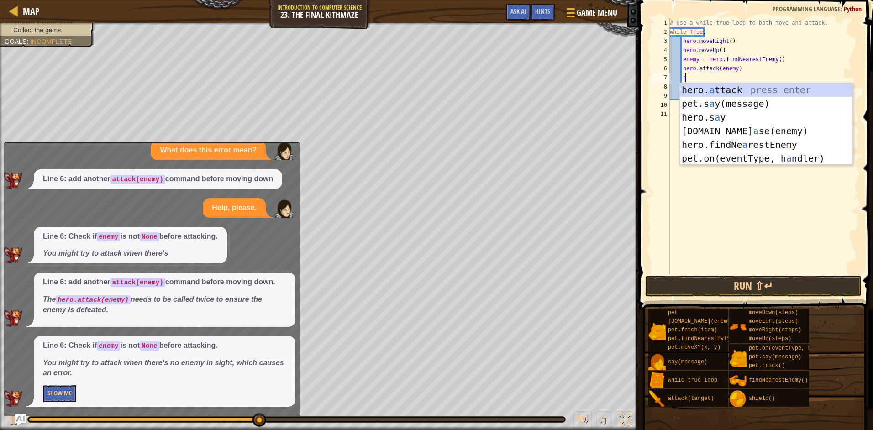
scroll to position [4, 1]
click at [739, 88] on div "hero. a ttack press enter pet.s a y(message) press enter hero.s a y press enter…" at bounding box center [766, 138] width 173 height 110
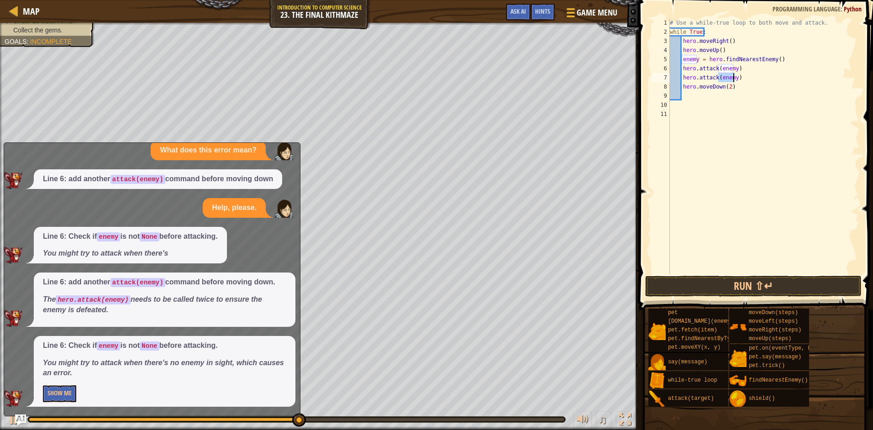
click at [751, 84] on div "# Use a while-true loop to both move and attack. while True : hero . moveRight …" at bounding box center [764, 155] width 192 height 274
type textarea "hero.moveDown(2)"
click at [772, 288] on button "Run ⇧↵" at bounding box center [753, 286] width 216 height 21
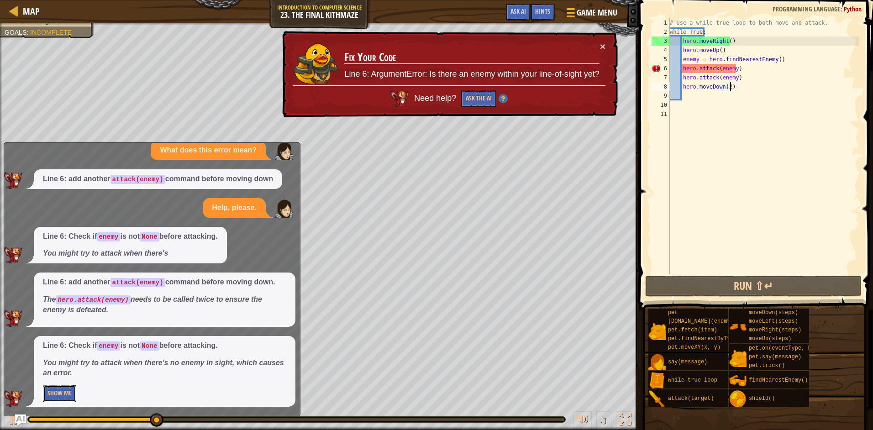
click at [74, 391] on button "Show Me" at bounding box center [59, 393] width 33 height 17
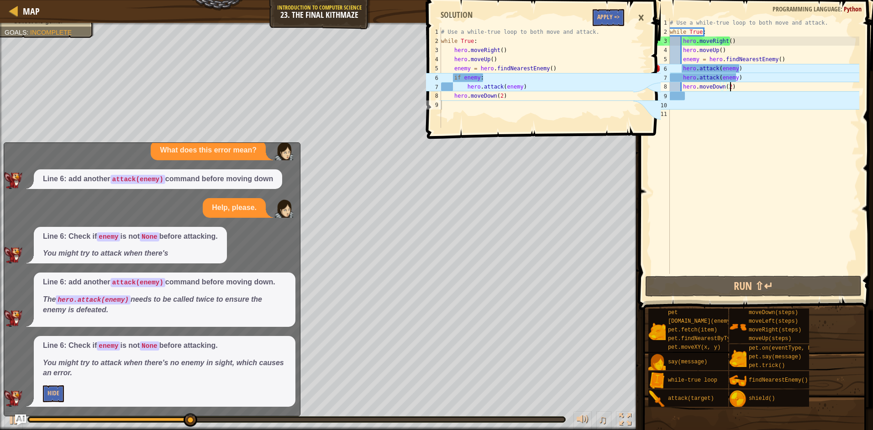
type textarea "if enemy:"
drag, startPoint x: 523, startPoint y: 81, endPoint x: 566, endPoint y: 75, distance: 43.7
click at [566, 75] on div "# Use a while-true loop to both move and attack. while True : hero . moveRight …" at bounding box center [536, 86] width 195 height 119
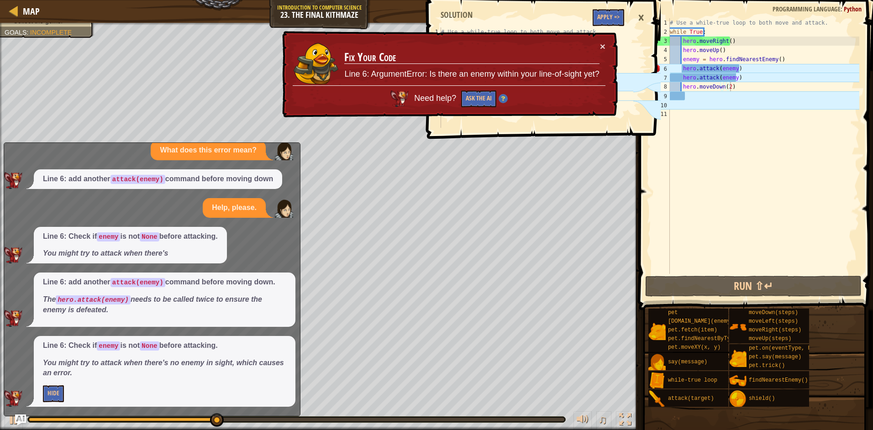
click at [774, 83] on div "# Use a while-true loop to both move and attack. while True : hero . moveRight …" at bounding box center [763, 155] width 191 height 274
click at [764, 68] on div "# Use a while-true loop to both move and attack. while True : hero . moveRight …" at bounding box center [763, 155] width 191 height 274
click at [773, 58] on div "# Use a while-true loop to both move and attack. while True : hero . moveRight …" at bounding box center [763, 155] width 191 height 274
type textarea "enemy = hero.findNearestEnemy()"
click at [778, 59] on div "# Use a while-true loop to both move and attack. while True : hero . moveRight …" at bounding box center [763, 155] width 191 height 274
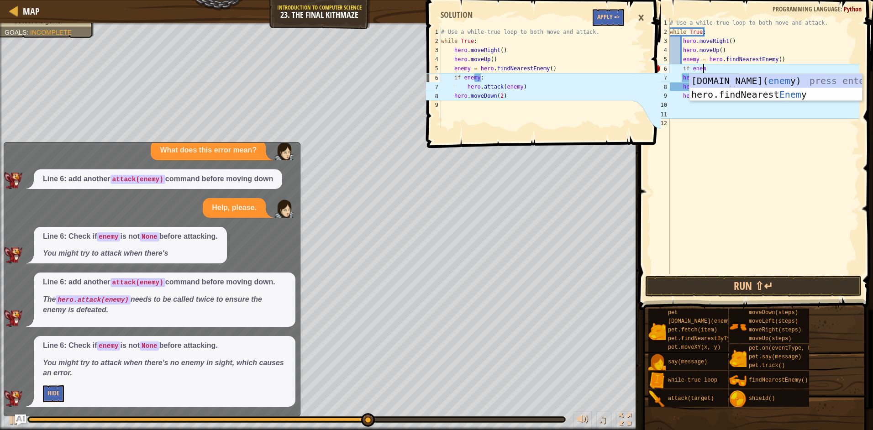
scroll to position [4, 3]
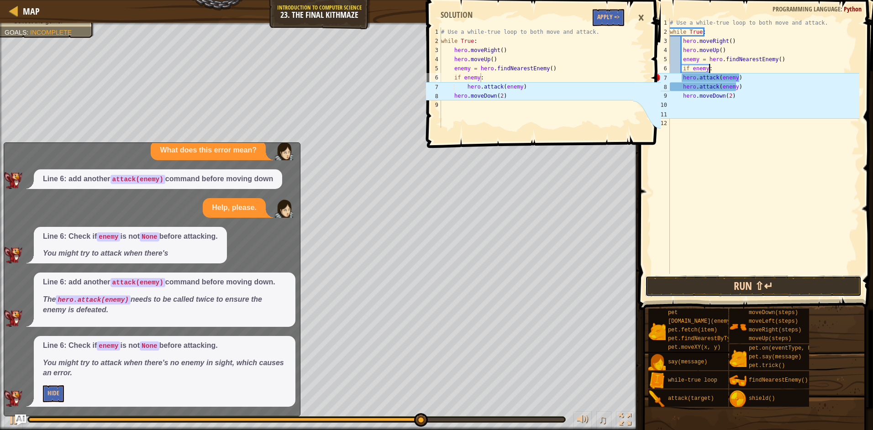
click at [711, 289] on button "Run ⇧↵" at bounding box center [753, 286] width 216 height 21
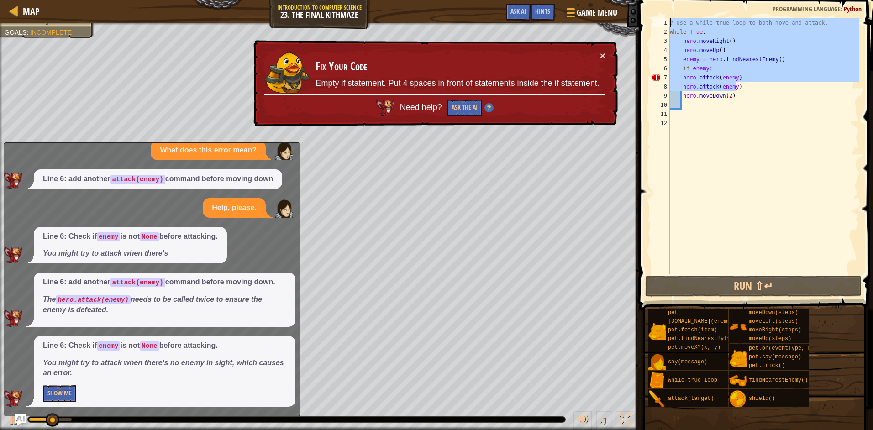
drag, startPoint x: 766, startPoint y: 90, endPoint x: 702, endPoint y: -9, distance: 117.7
click at [702, 0] on html "Map Introduction to Computer Science 23. The Final Kithmaze Game Menu Done Hint…" at bounding box center [436, 0] width 873 height 0
type textarea "# Use a while-true loop to both move and attack. while True:"
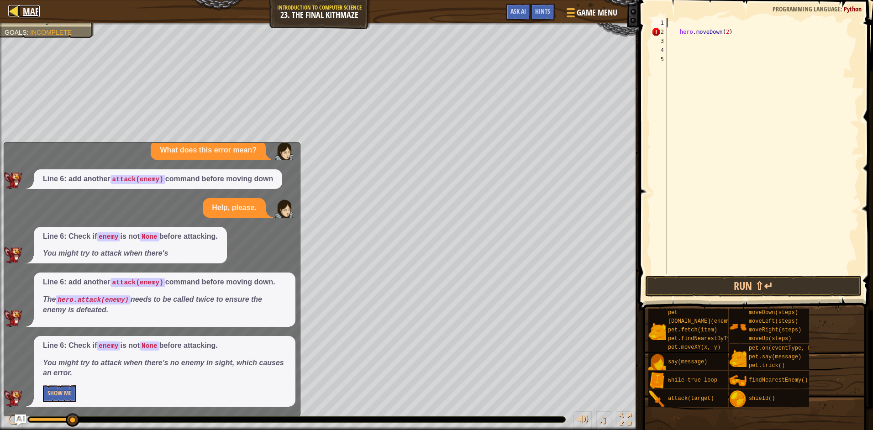
click at [30, 14] on span "Map" at bounding box center [31, 11] width 17 height 12
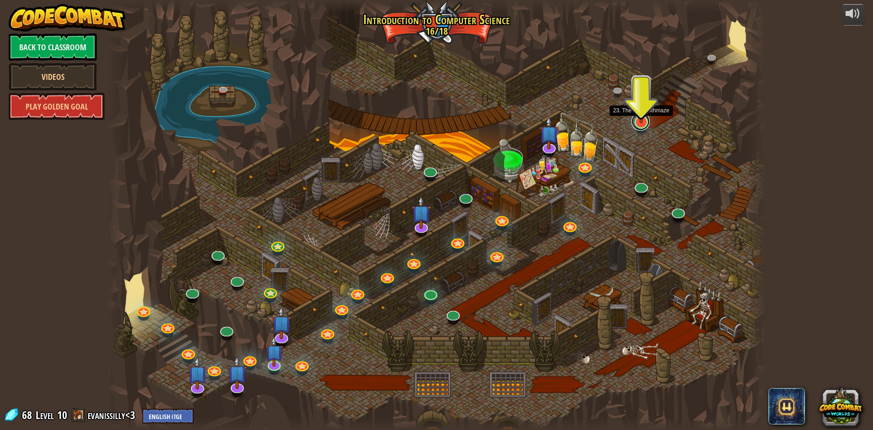
click at [640, 125] on link at bounding box center [641, 121] width 18 height 18
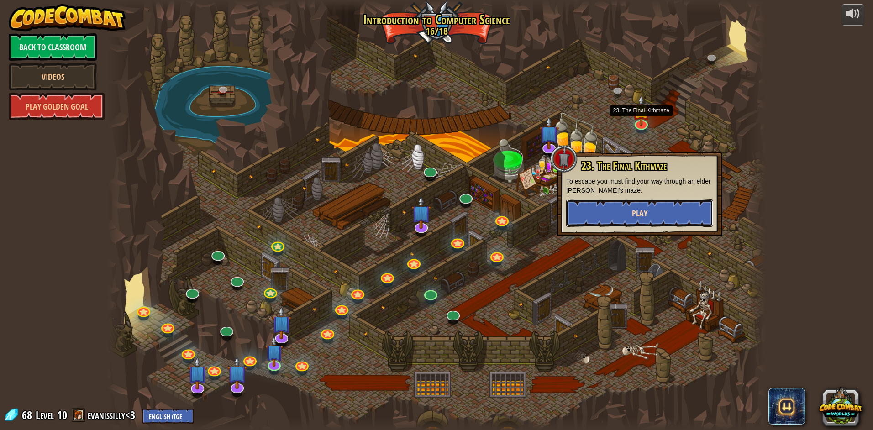
click at [647, 200] on button "Play" at bounding box center [639, 213] width 147 height 27
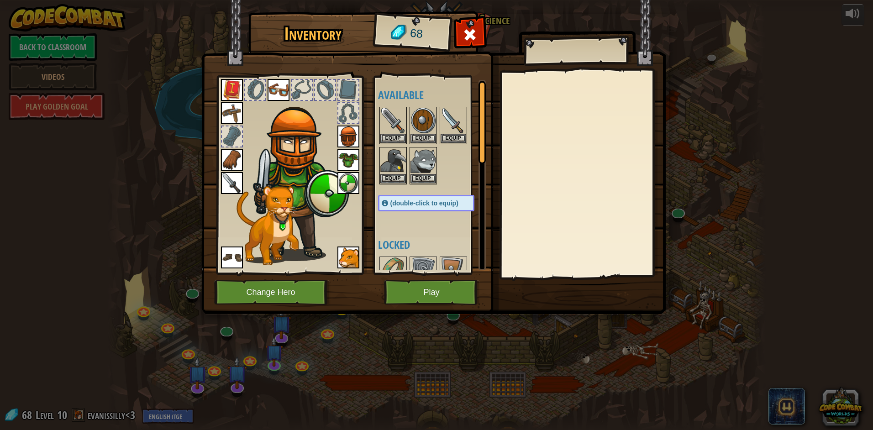
click at [406, 306] on img at bounding box center [433, 149] width 464 height 332
click at [413, 302] on button "Play" at bounding box center [431, 292] width 95 height 25
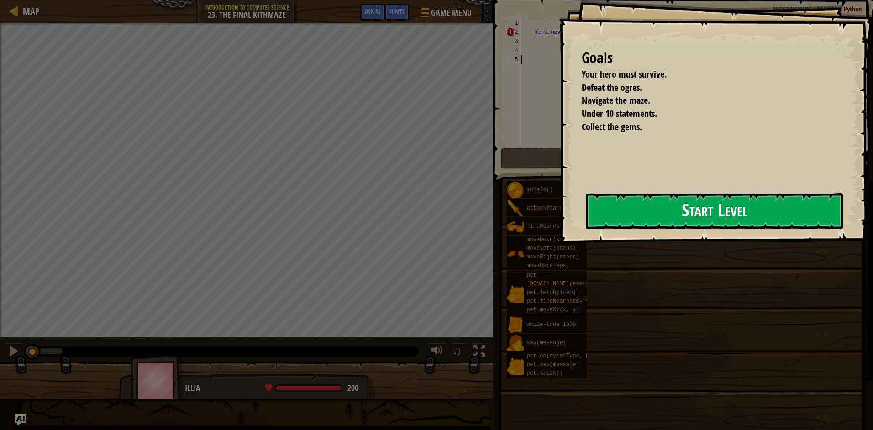
click at [670, 216] on button "Start Level" at bounding box center [714, 211] width 257 height 36
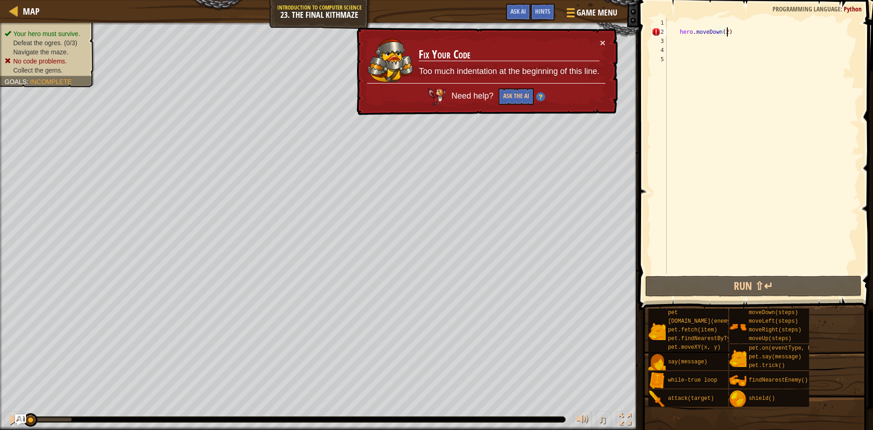
click at [790, 32] on div "hero . moveDown ( 2 )" at bounding box center [762, 155] width 195 height 274
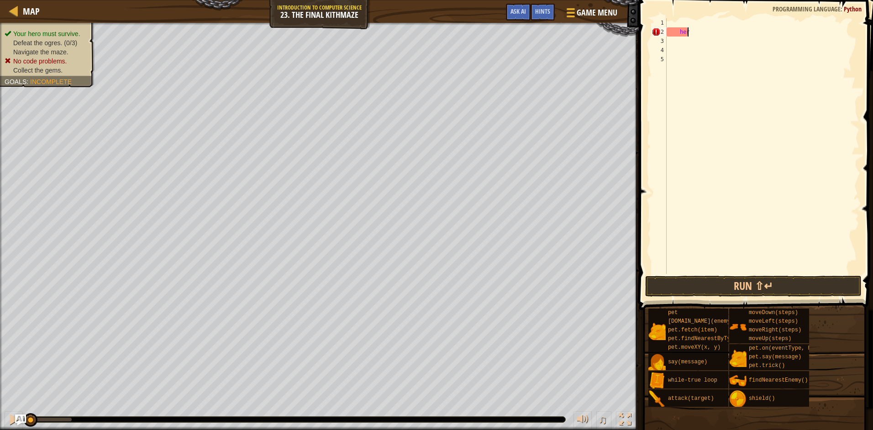
type textarea "h"
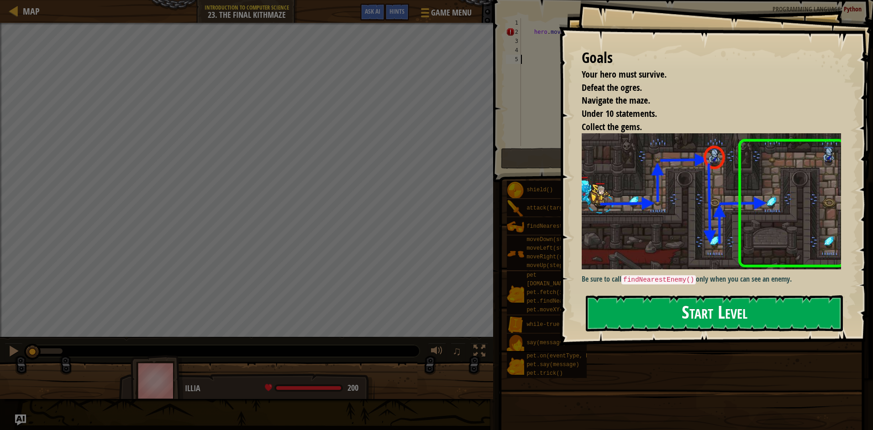
click at [734, 320] on button "Start Level" at bounding box center [714, 313] width 257 height 36
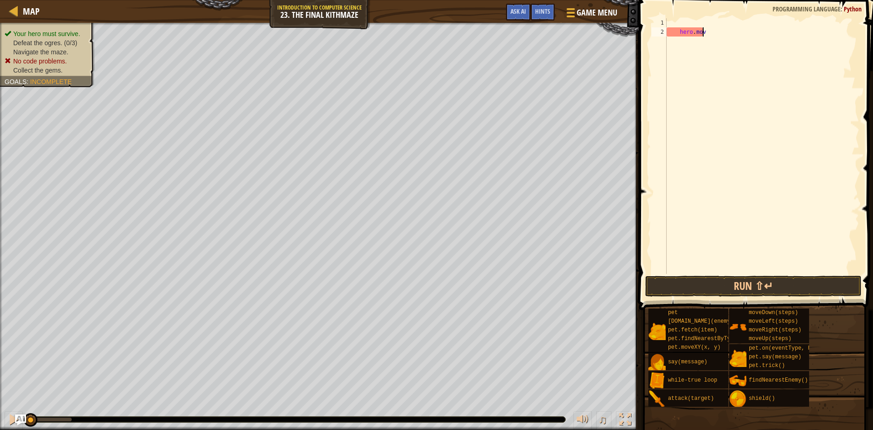
type textarea "h"
type textarea "w"
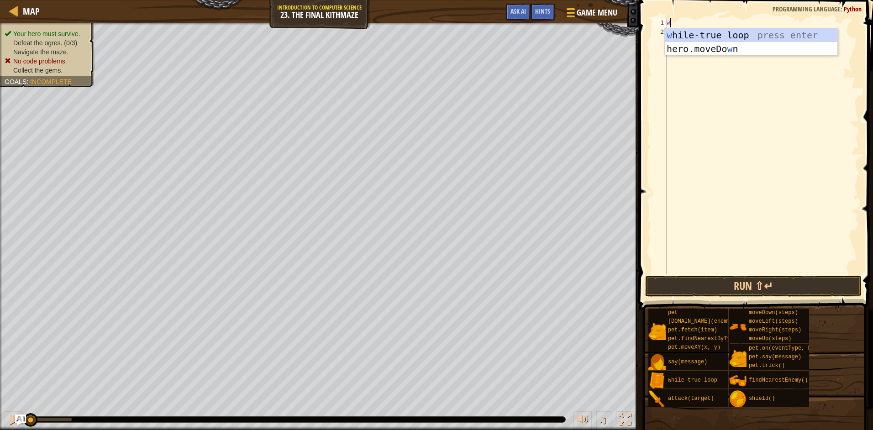
scroll to position [4, 0]
click at [779, 32] on div "w hile-true loop press enter hero.moveDo w n press enter" at bounding box center [751, 55] width 173 height 55
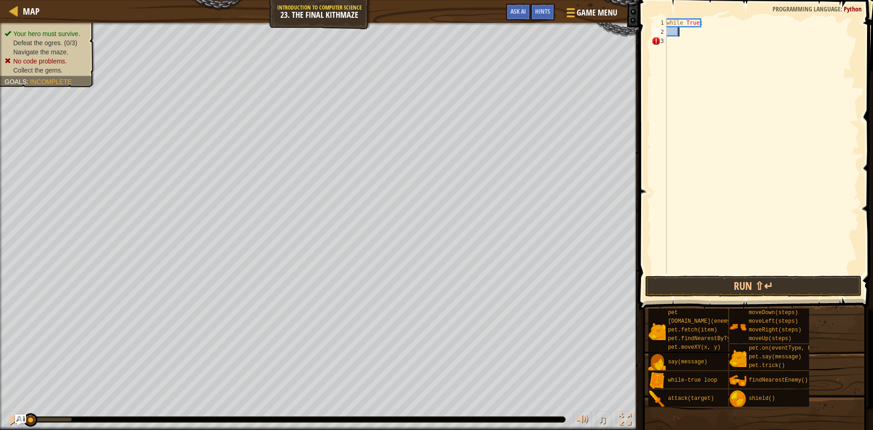
type textarea "h"
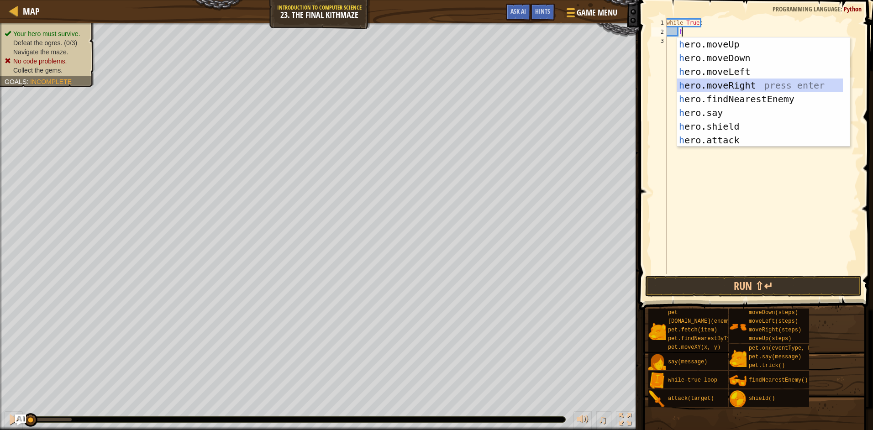
click at [721, 85] on div "h ero.moveUp press enter h ero.moveDown press enter h ero.moveLeft press enter …" at bounding box center [760, 105] width 166 height 137
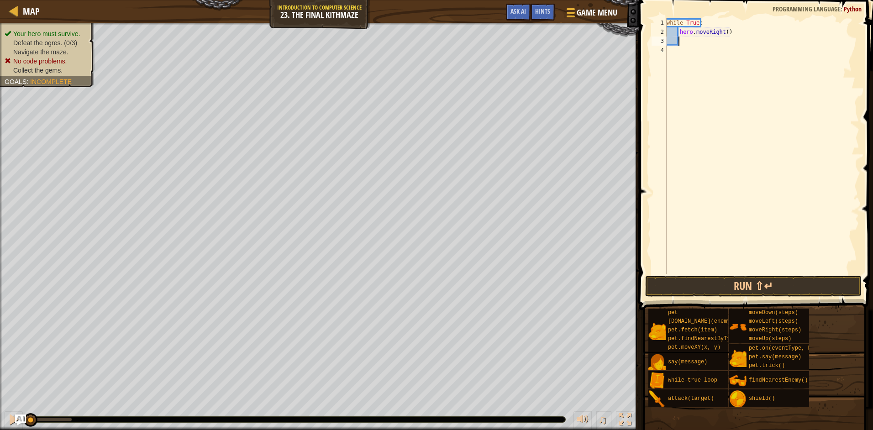
type textarea "h"
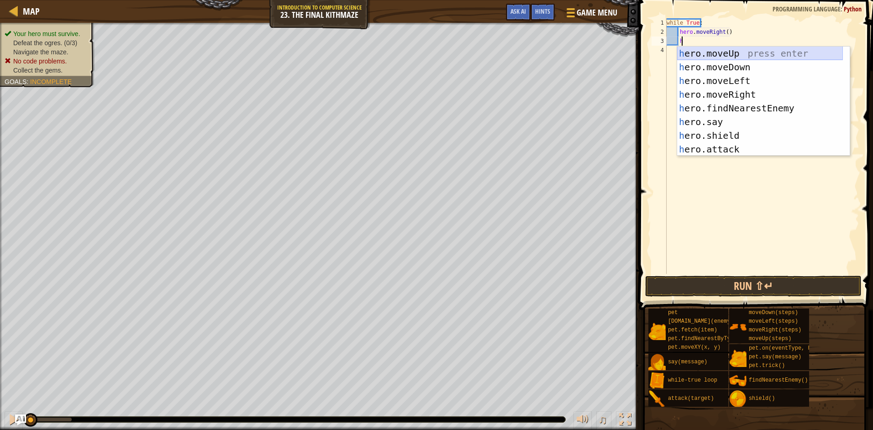
click at [730, 54] on div "h ero.moveUp press enter h ero.moveDown press enter h ero.moveLeft press enter …" at bounding box center [760, 115] width 166 height 137
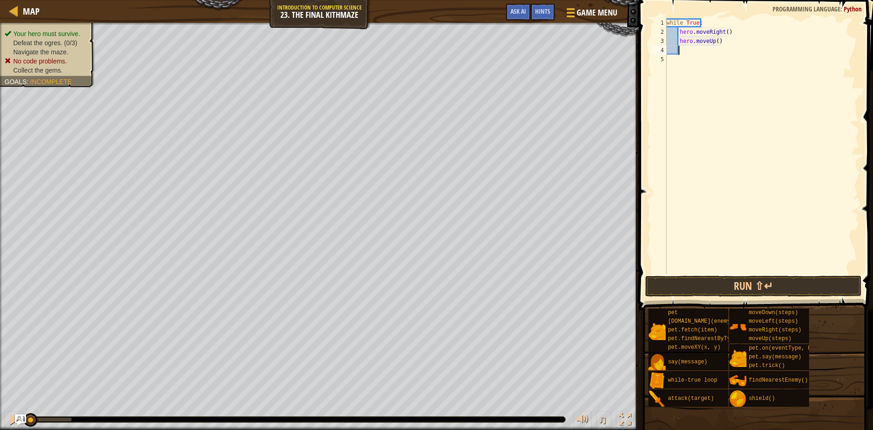
type textarea "h"
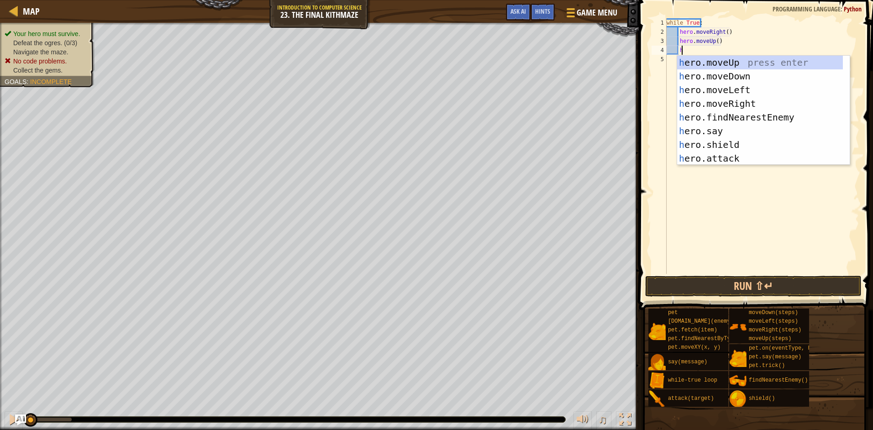
scroll to position [4, 1]
click at [687, 111] on div "h ero.moveUp press enter h ero.moveDown press enter h ero.moveLeft press enter …" at bounding box center [760, 124] width 166 height 137
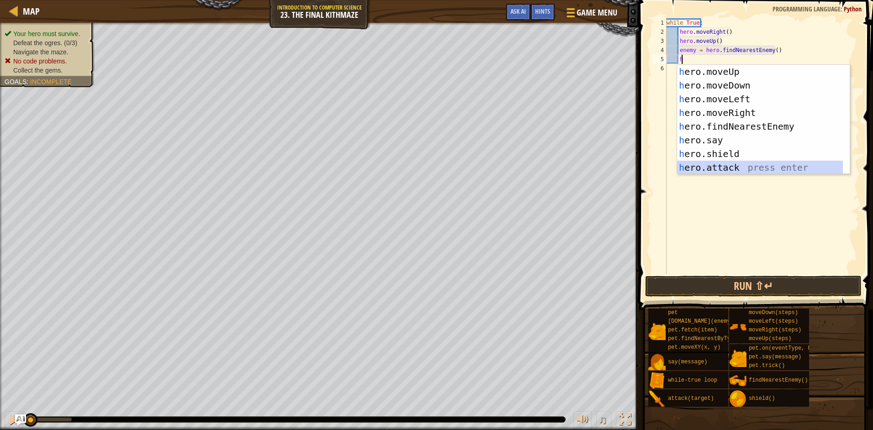
click at [710, 163] on div "h ero.moveUp press enter h ero.moveDown press enter h ero.moveLeft press enter …" at bounding box center [760, 133] width 166 height 137
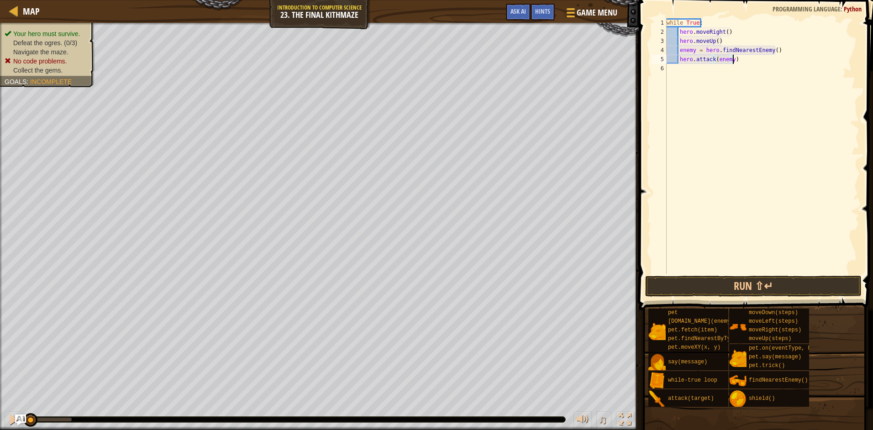
click at [738, 59] on div "while True : hero . moveRight ( ) hero . moveUp ( ) enemy = hero . findNearestE…" at bounding box center [762, 155] width 195 height 274
type textarea "hero.attack(enemy)"
click at [730, 286] on button "Run ⇧↵" at bounding box center [753, 286] width 216 height 21
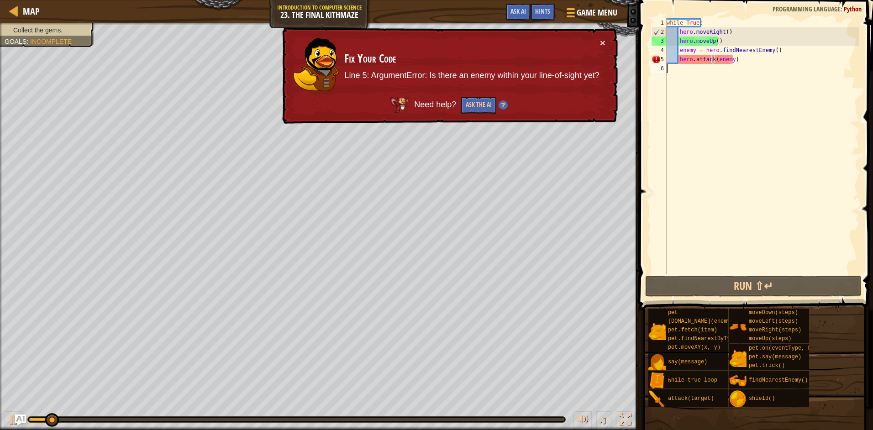
click at [745, 65] on div "while True : hero . moveRight ( ) hero . moveUp ( ) enemy = hero . findNearestE…" at bounding box center [762, 155] width 195 height 274
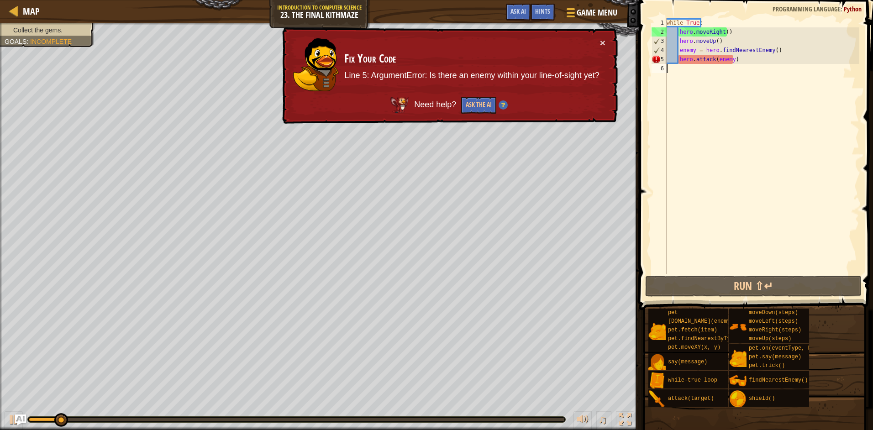
click at [737, 58] on div "while True : hero . moveRight ( ) hero . moveUp ( ) enemy = hero . findNearestE…" at bounding box center [762, 155] width 195 height 274
click at [738, 58] on div "while True : hero . moveRight ( ) hero . moveUp ( ) enemy = hero . findNearestE…" at bounding box center [762, 155] width 195 height 274
click at [728, 40] on div "while True : hero . moveRight ( ) hero . moveUp ( ) enemy = hero . findNearestE…" at bounding box center [762, 155] width 195 height 274
type textarea "hero.moveUp()"
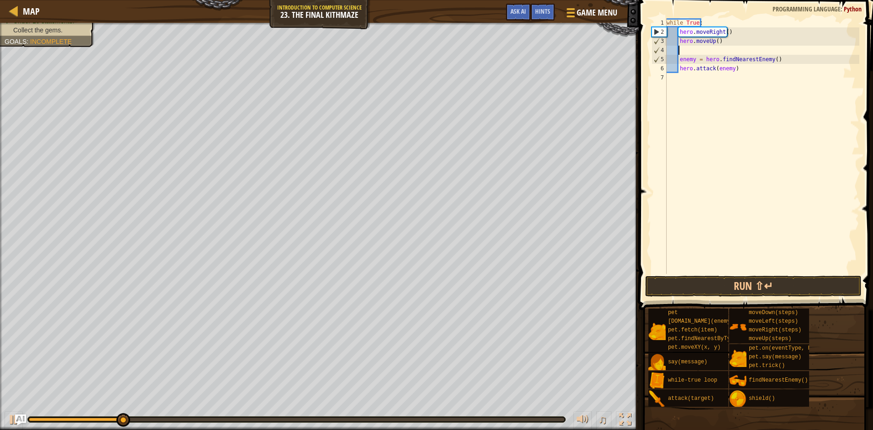
type textarea "m"
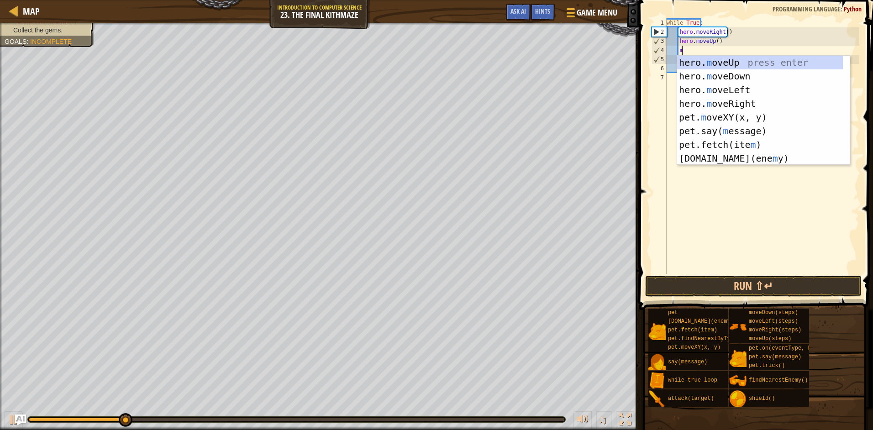
scroll to position [4, 1]
click at [692, 100] on div "hero. m oveUp press enter hero. m oveDown press enter hero. m oveLeft press ent…" at bounding box center [760, 124] width 166 height 137
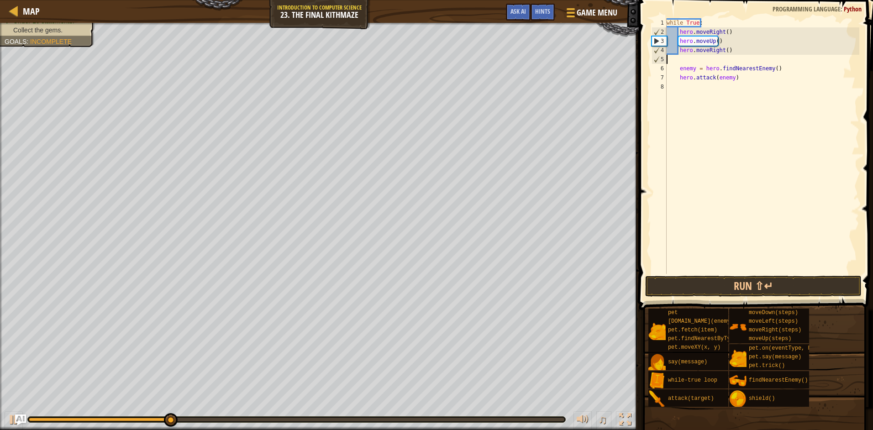
scroll to position [4, 0]
click at [675, 69] on div "while True : hero . moveRight ( ) hero . moveUp ( ) hero . moveRight ( ) enemy …" at bounding box center [762, 155] width 195 height 274
click at [677, 71] on div "while True : hero . moveRight ( ) hero . moveUp ( ) hero . moveRight ( ) enemy …" at bounding box center [762, 155] width 195 height 274
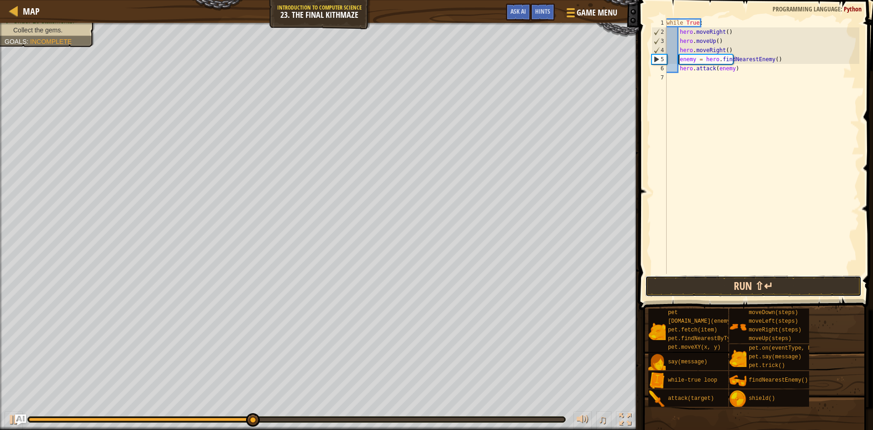
click at [711, 288] on button "Run ⇧↵" at bounding box center [753, 286] width 216 height 21
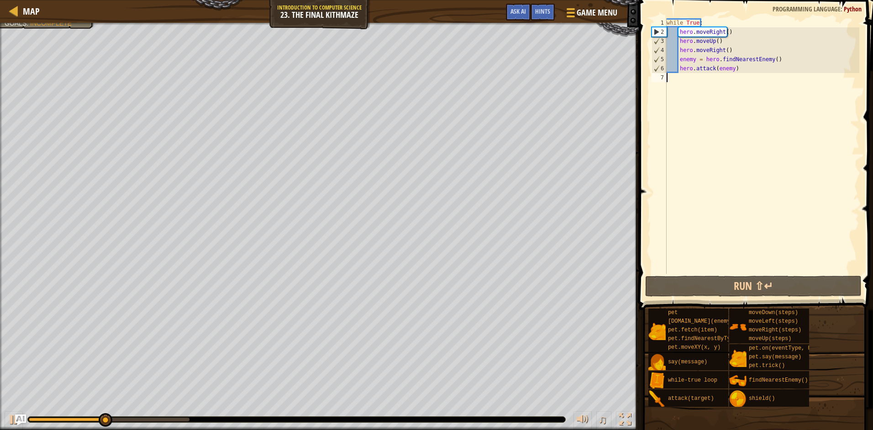
click at [733, 73] on div "while True : hero . moveRight ( ) hero . moveUp ( ) hero . moveRight ( ) enemy …" at bounding box center [762, 155] width 195 height 274
click at [737, 71] on div "while True : hero . moveRight ( ) hero . moveUp ( ) hero . moveRight ( ) enemy …" at bounding box center [762, 155] width 195 height 274
type textarea "hero.attack(enemy)"
click at [737, 71] on div "while True : hero . moveRight ( ) hero . moveUp ( ) hero . moveRight ( ) enemy …" at bounding box center [762, 155] width 195 height 274
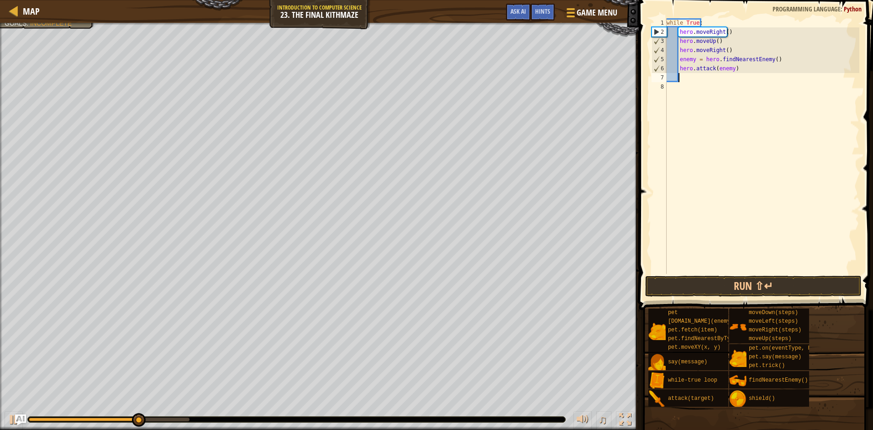
type textarea "h"
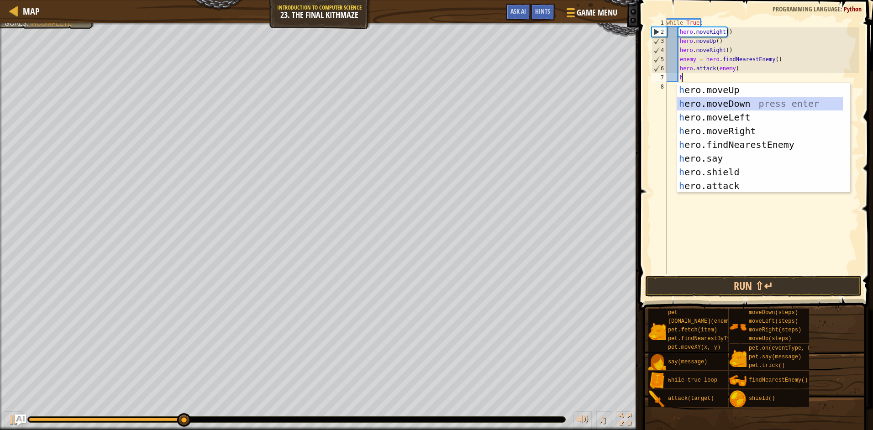
click at [720, 106] on div "h ero.moveUp press enter h ero.moveDown press enter h ero.moveLeft press enter …" at bounding box center [760, 151] width 166 height 137
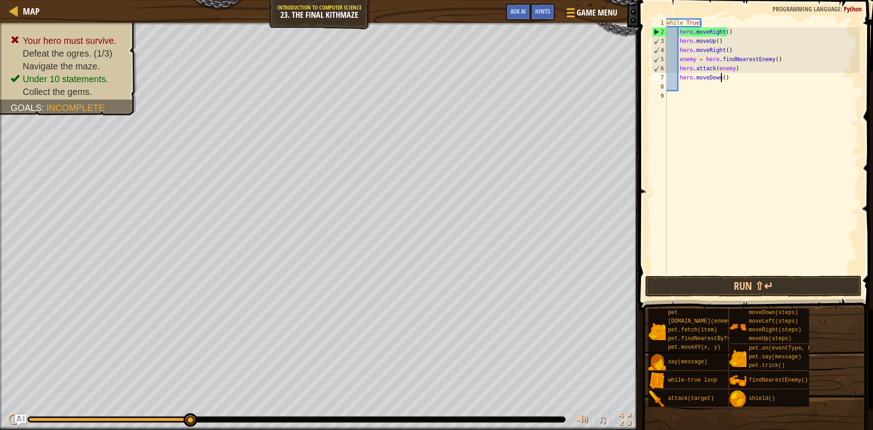
click at [721, 77] on div "while True : hero . moveRight ( ) hero . moveUp ( ) hero . moveRight ( ) enemy …" at bounding box center [762, 155] width 195 height 274
type textarea "hero.moveDown(2)"
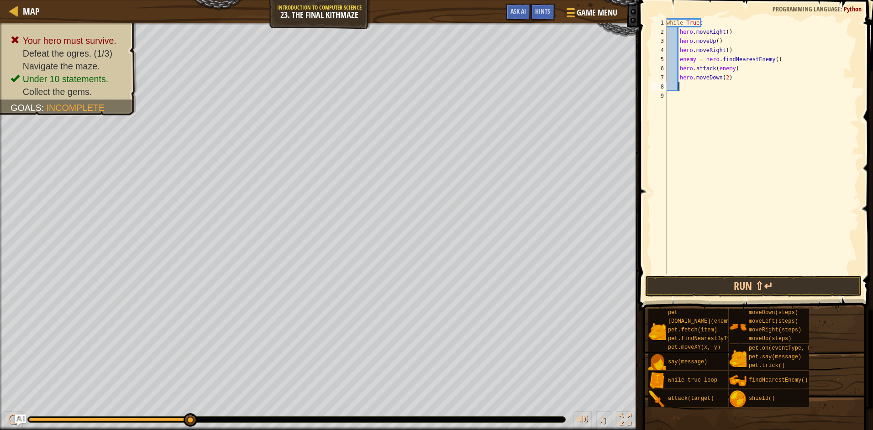
click at [690, 90] on div "while True : hero . moveRight ( ) hero . moveUp ( ) hero . moveRight ( ) enemy …" at bounding box center [762, 155] width 195 height 274
type textarea "h"
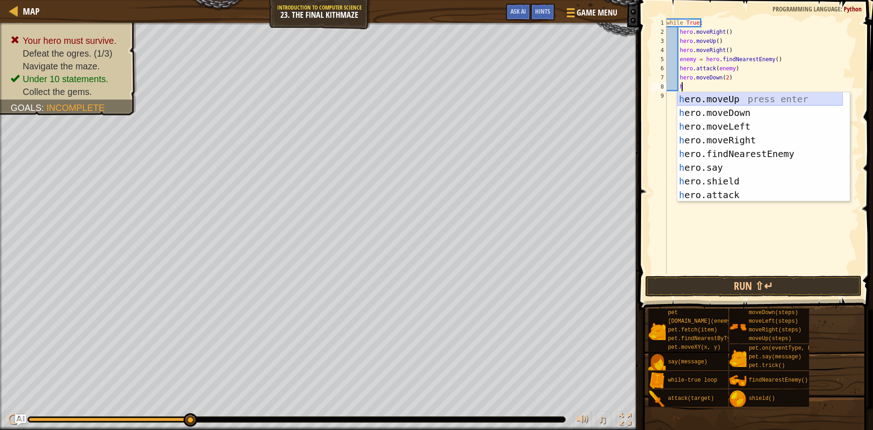
click at [730, 96] on div "h ero.moveUp press enter h ero.moveDown press enter h ero.moveLeft press enter …" at bounding box center [760, 160] width 166 height 137
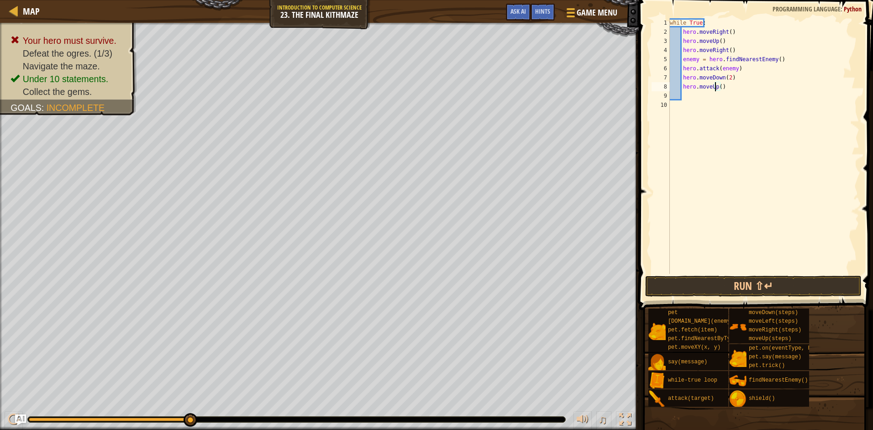
click at [716, 87] on div "while True : hero . moveRight ( ) hero . moveUp ( ) hero . moveRight ( ) enemy …" at bounding box center [764, 155] width 192 height 274
click at [720, 88] on div "while True : hero . moveRight ( ) hero . moveUp ( ) hero . moveRight ( ) enemy …" at bounding box center [764, 155] width 192 height 274
click at [719, 88] on div "while True : hero . moveRight ( ) hero . moveUp ( ) hero . moveRight ( ) enemy …" at bounding box center [764, 155] width 192 height 274
click at [747, 281] on button "Run ⇧↵" at bounding box center [753, 286] width 216 height 21
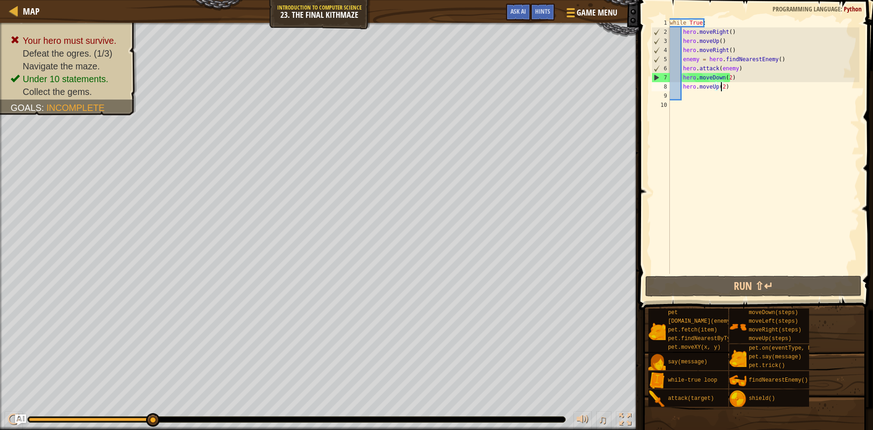
click at [727, 77] on div "while True : hero . moveRight ( ) hero . moveUp ( ) hero . moveRight ( ) enemy …" at bounding box center [764, 155] width 192 height 274
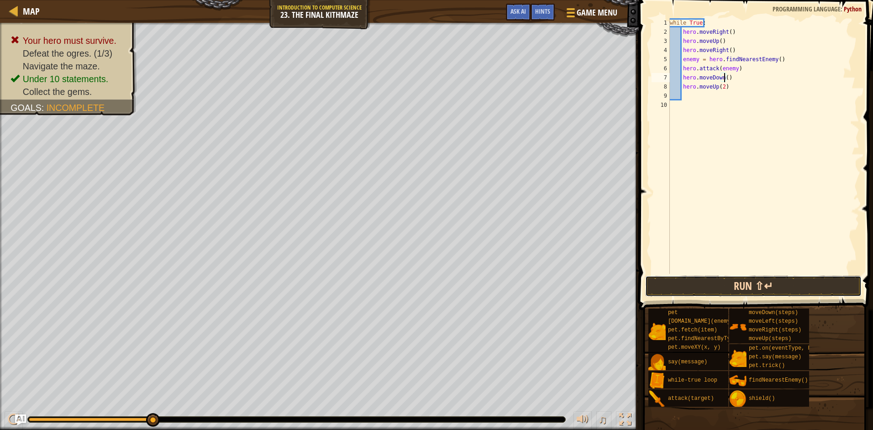
click at [705, 288] on button "Run ⇧↵" at bounding box center [753, 286] width 216 height 21
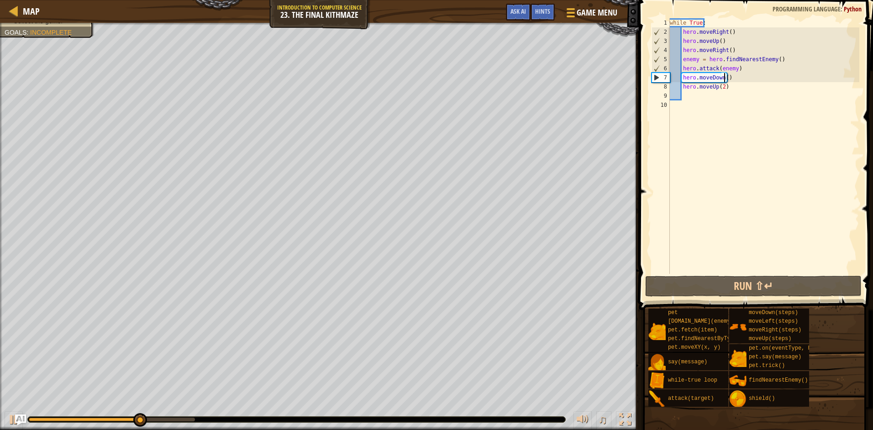
scroll to position [4, 5]
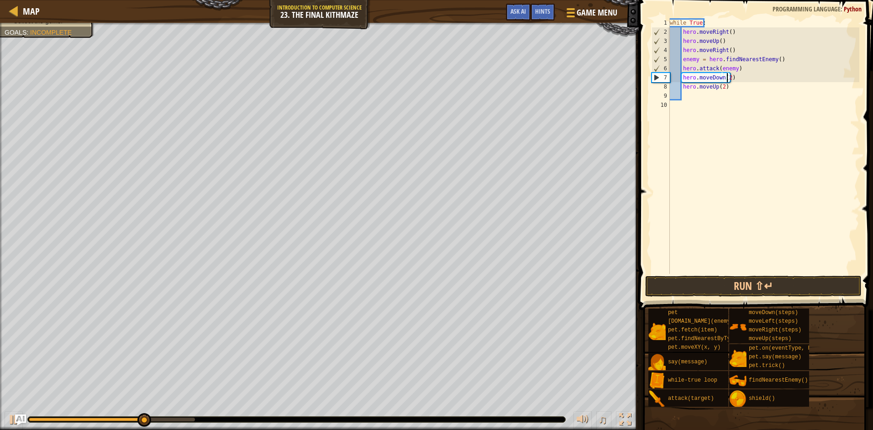
type textarea "hero.moveDown(2)"
click at [715, 275] on span at bounding box center [757, 142] width 242 height 337
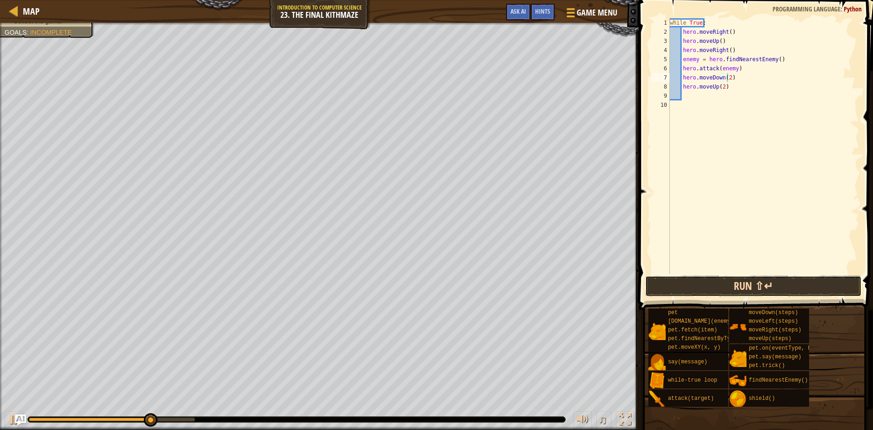
click at [713, 283] on button "Run ⇧↵" at bounding box center [753, 286] width 216 height 21
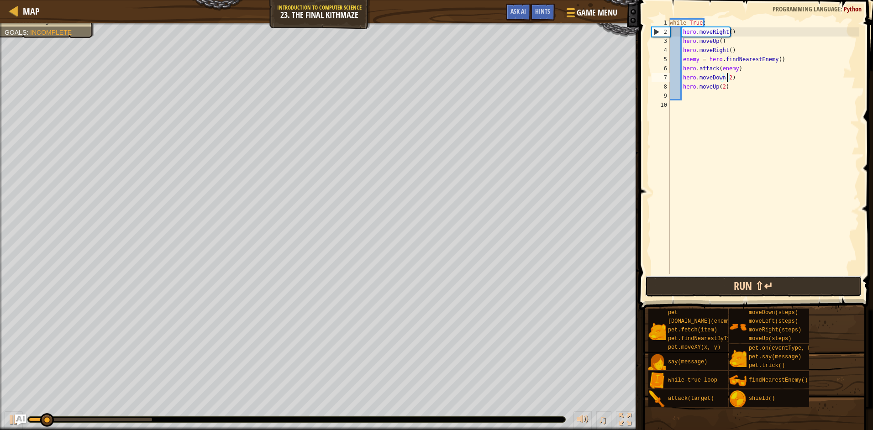
click at [762, 293] on button "Run ⇧↵" at bounding box center [753, 286] width 216 height 21
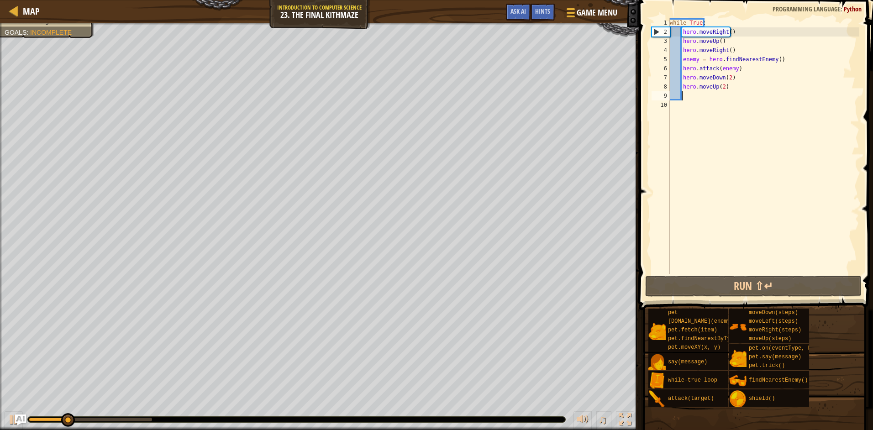
click at [695, 94] on div "while True : hero . moveRight ( ) hero . moveUp ( ) hero . moveRight ( ) enemy …" at bounding box center [764, 155] width 192 height 274
type textarea "h"
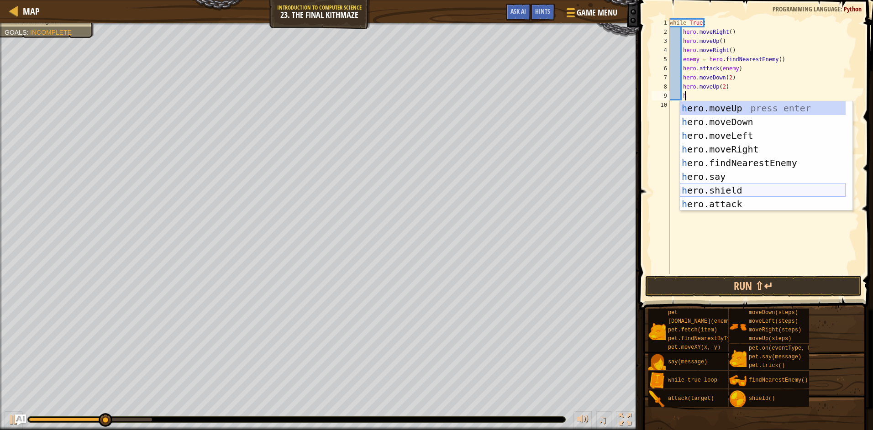
click at [699, 188] on div "h ero.moveUp press enter h ero.moveDown press enter h ero.moveLeft press enter …" at bounding box center [763, 169] width 166 height 137
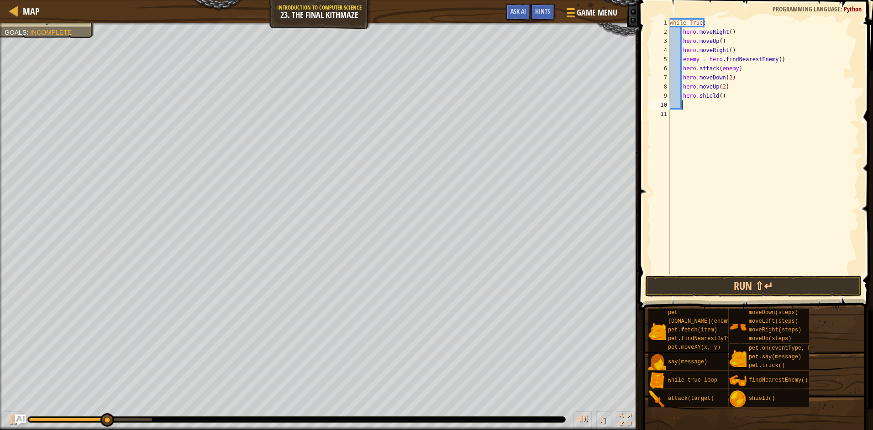
scroll to position [4, 0]
click at [719, 284] on button "Run ⇧↵" at bounding box center [753, 286] width 216 height 21
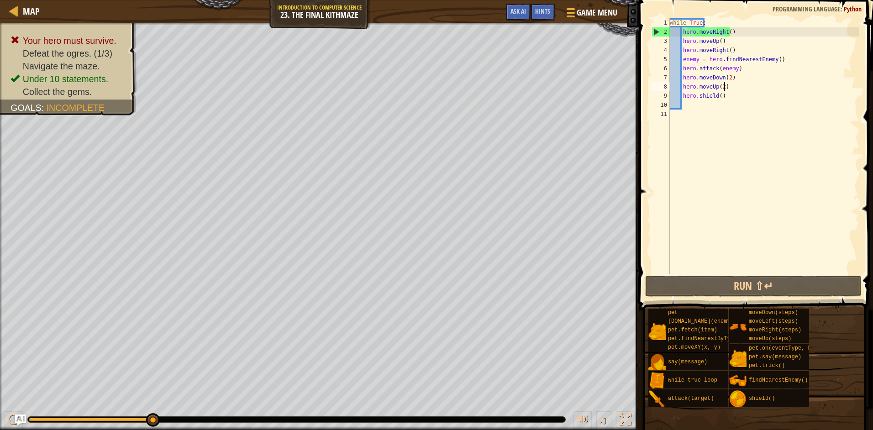
click at [731, 89] on div "while True : hero . moveRight ( ) hero . moveUp ( ) hero . moveRight ( ) enemy …" at bounding box center [764, 155] width 192 height 274
type textarea "hero.moveUp(2)"
drag, startPoint x: 731, startPoint y: 89, endPoint x: 694, endPoint y: 87, distance: 36.6
click at [694, 87] on div "while True : hero . moveRight ( ) hero . moveUp ( ) hero . moveRight ( ) enemy …" at bounding box center [764, 155] width 192 height 274
click at [540, 12] on span "Hints" at bounding box center [542, 11] width 15 height 9
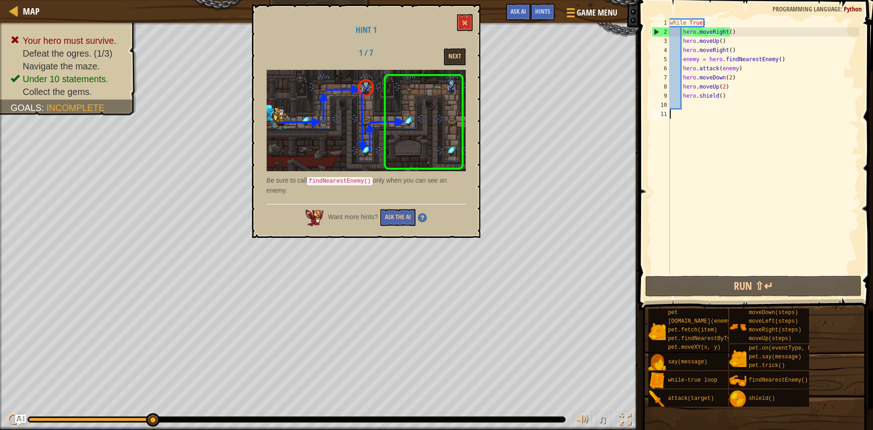
click at [695, 110] on div "while True : hero . moveRight ( ) hero . moveUp ( ) hero . moveRight ( ) enemy …" at bounding box center [764, 155] width 192 height 274
click at [733, 84] on div "while True : hero . moveRight ( ) hero . moveUp ( ) hero . moveRight ( ) enemy …" at bounding box center [764, 155] width 192 height 274
click at [734, 78] on div "while True : hero . moveRight ( ) hero . moveUp ( ) hero . moveRight ( ) enemy …" at bounding box center [764, 155] width 192 height 274
type textarea "hero.moveDown(2)"
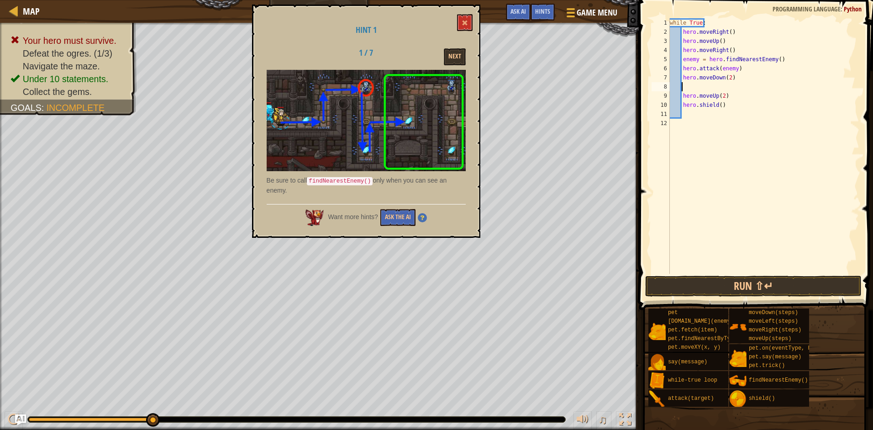
type textarea "h"
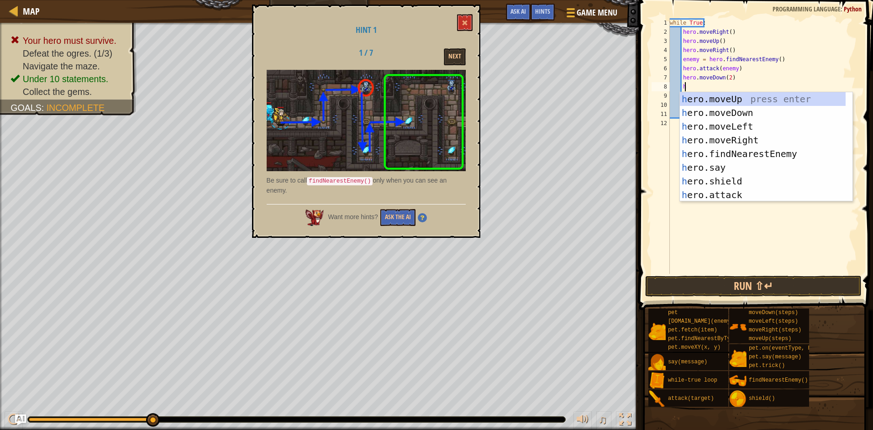
scroll to position [4, 1]
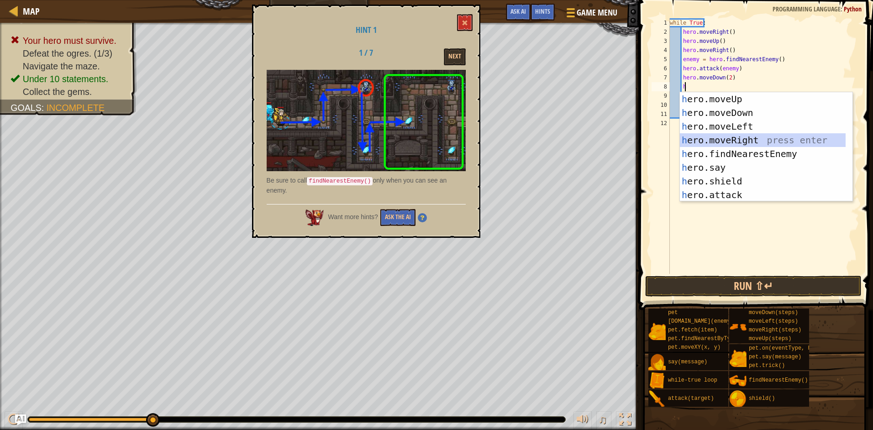
click at [726, 139] on div "h ero.moveUp press enter h ero.moveDown press enter h ero.moveLeft press enter …" at bounding box center [763, 160] width 166 height 137
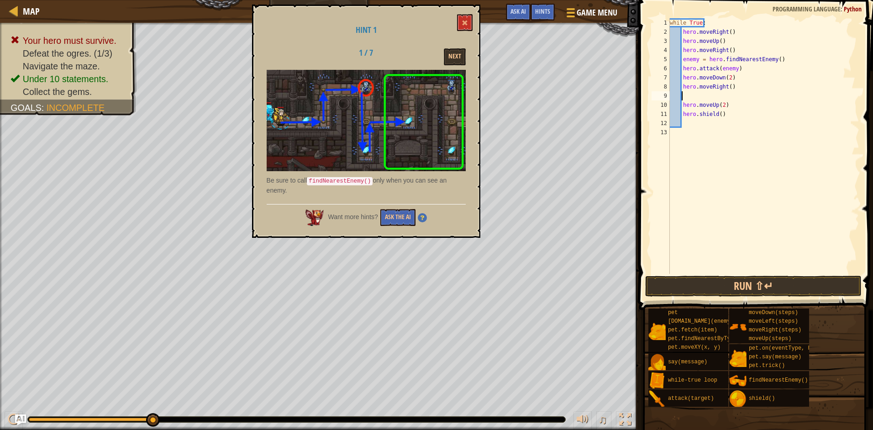
scroll to position [4, 0]
click at [678, 105] on div "while True : hero . moveRight ( ) hero . moveUp ( ) hero . moveRight ( ) enemy …" at bounding box center [764, 155] width 192 height 274
click at [684, 107] on div "while True : hero . moveRight ( ) hero . moveUp ( ) hero . moveRight ( ) enemy …" at bounding box center [764, 155] width 192 height 274
click at [680, 109] on div "while True : hero . moveRight ( ) hero . moveUp ( ) hero . moveRight ( ) enemy …" at bounding box center [764, 155] width 192 height 274
type textarea "hero.moveUp(2)"
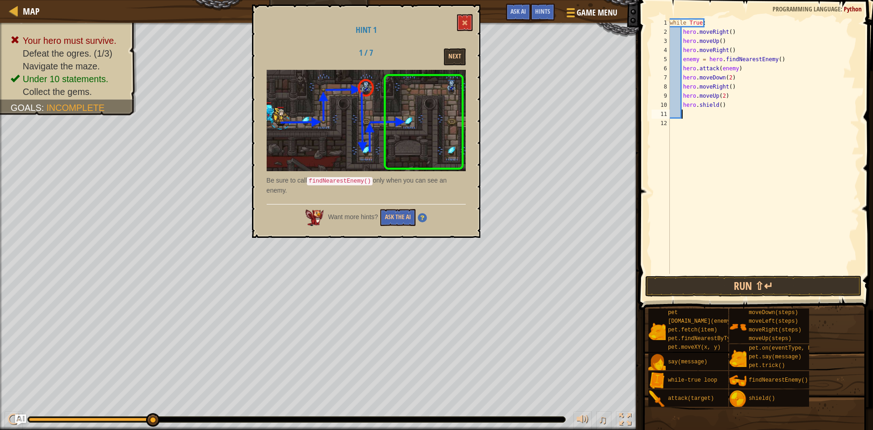
click at [729, 111] on div "while True : hero . moveRight ( ) hero . moveUp ( ) hero . moveRight ( ) enemy …" at bounding box center [764, 155] width 192 height 274
drag, startPoint x: 731, startPoint y: 108, endPoint x: 682, endPoint y: 107, distance: 49.3
click at [682, 107] on div "while True : hero . moveRight ( ) hero . moveUp ( ) hero . moveRight ( ) enemy …" at bounding box center [764, 155] width 192 height 274
type textarea "hero.shield()"
click at [749, 289] on button "Run ⇧↵" at bounding box center [753, 286] width 216 height 21
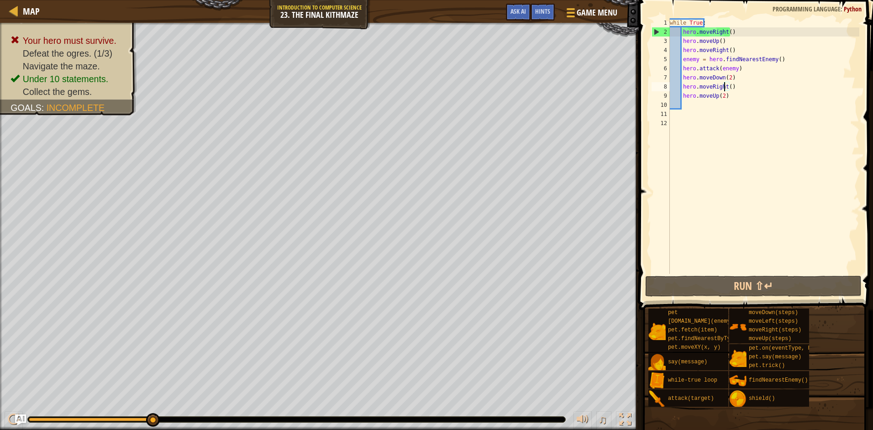
click at [724, 87] on div "while True : hero . moveRight ( ) hero . moveUp ( ) hero . moveRight ( ) enemy …" at bounding box center [764, 155] width 192 height 274
drag, startPoint x: 736, startPoint y: 79, endPoint x: 681, endPoint y: 76, distance: 54.4
click at [681, 76] on div "while True : hero . moveRight ( ) hero . moveUp ( ) hero . moveRight ( ) enemy …" at bounding box center [764, 155] width 192 height 274
type textarea "hero.moveDown(2)"
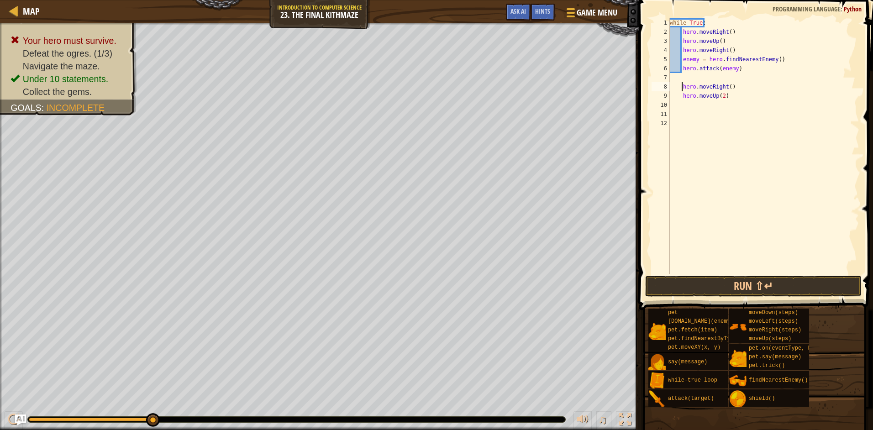
click at [683, 87] on div "while True : hero . moveRight ( ) hero . moveUp ( ) hero . moveRight ( ) enemy …" at bounding box center [764, 155] width 192 height 274
type textarea "hero.moveRight()"
